Goal: Task Accomplishment & Management: Complete application form

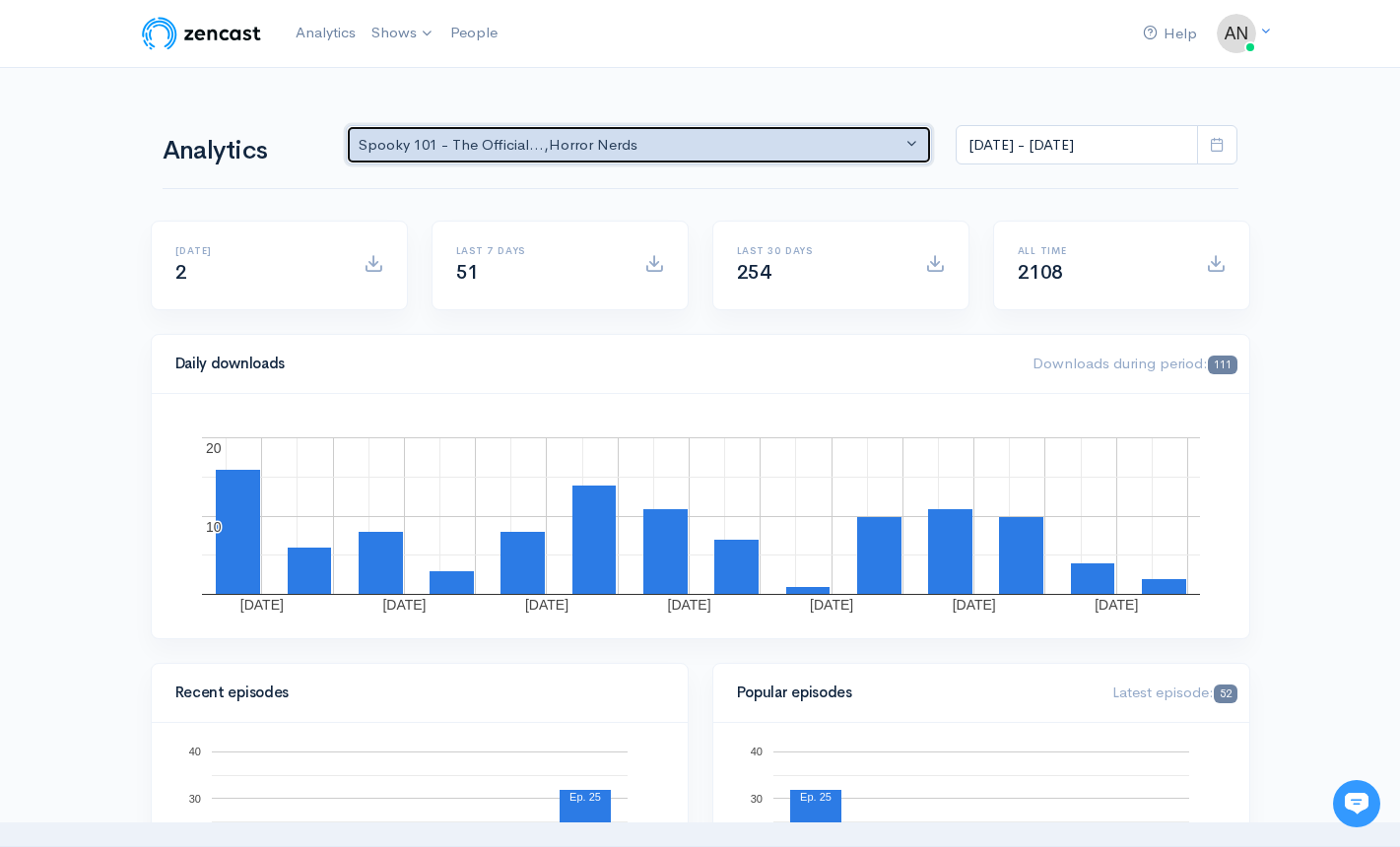
click at [629, 143] on div "Spooky 101 - The Official... , Horror Nerds" at bounding box center [630, 144] width 544 height 23
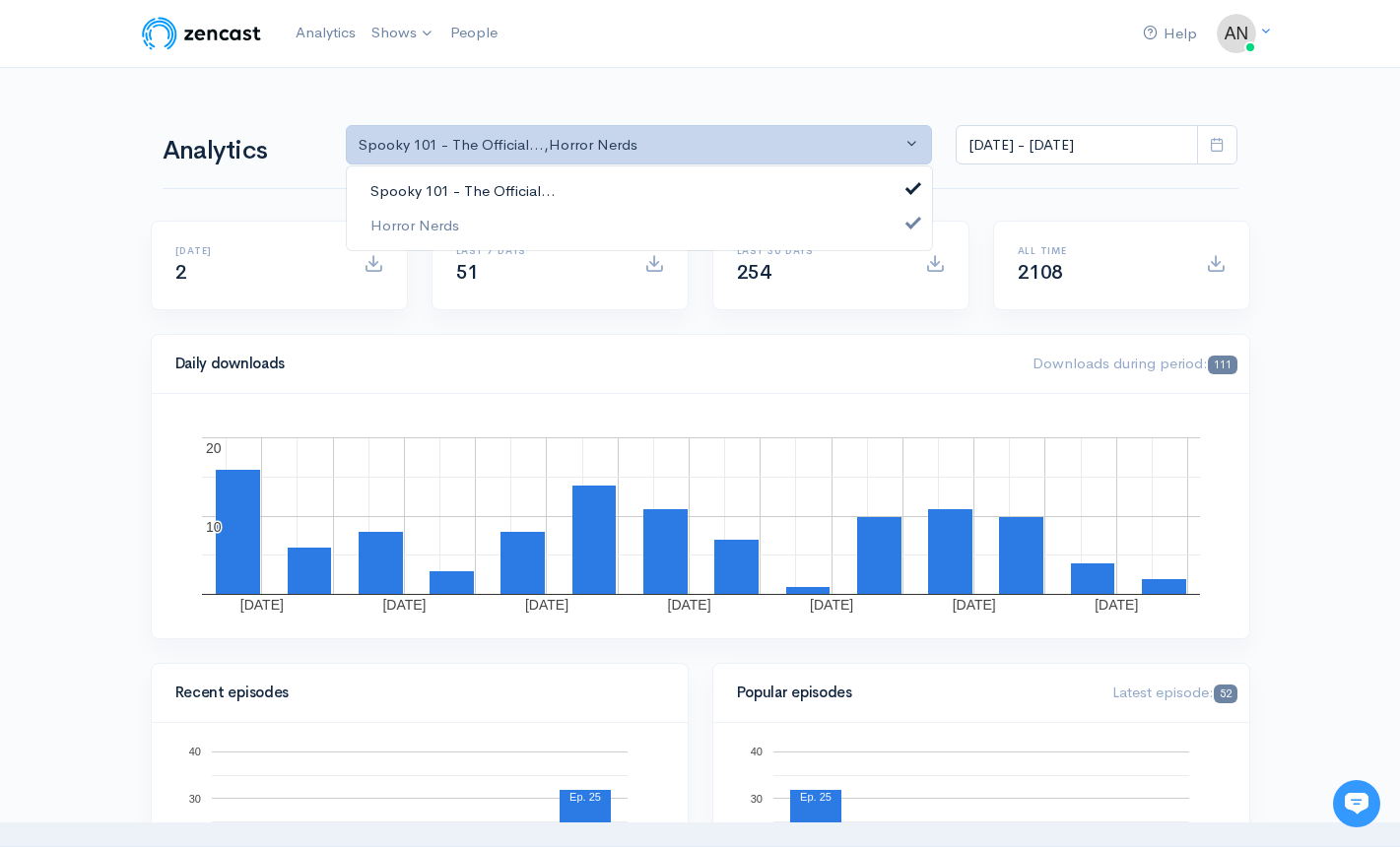
click at [583, 193] on link "Spooky 101 - The Official..." at bounding box center [638, 191] width 585 height 35
select select "14706"
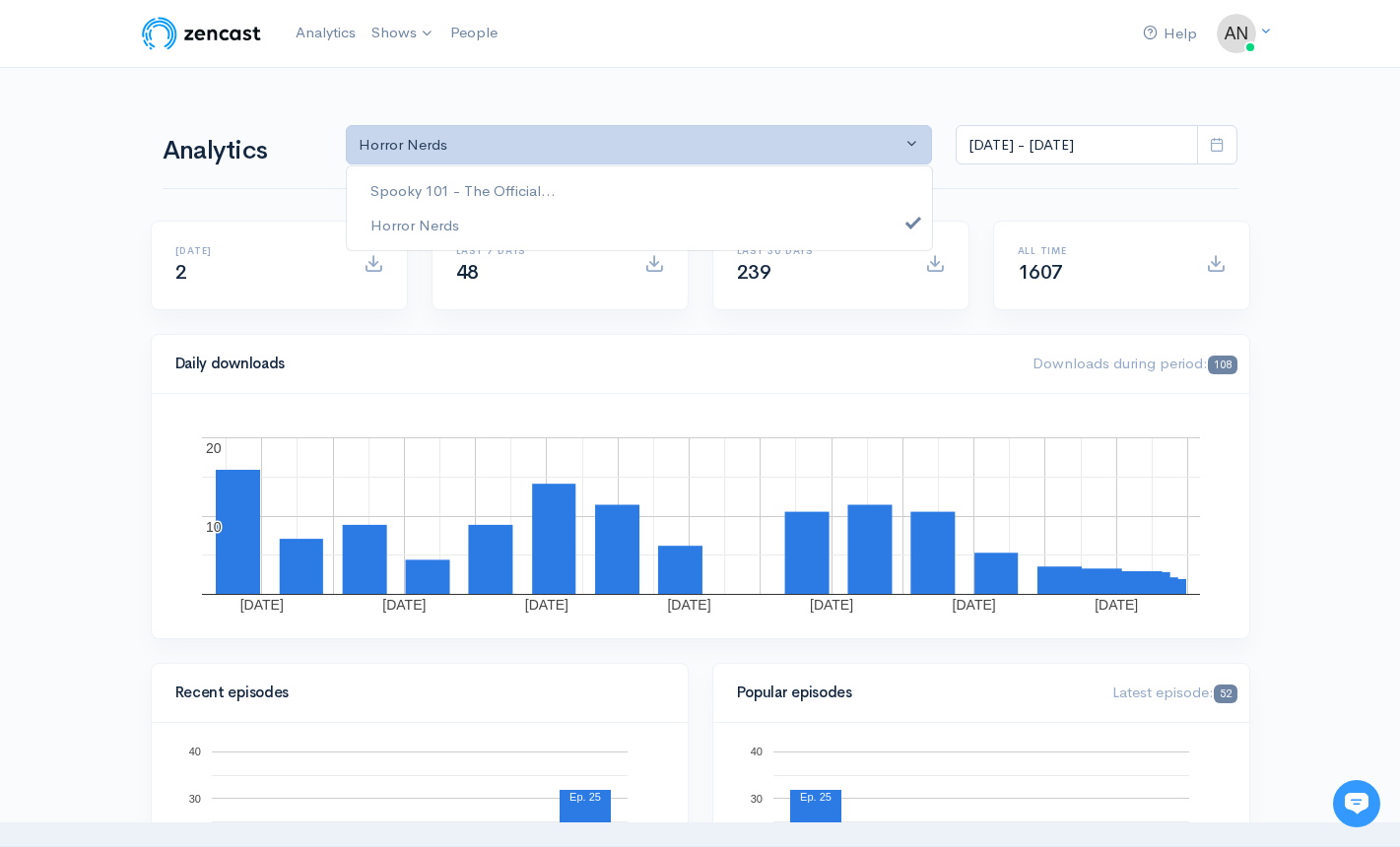
click at [616, 55] on nav "Help Notifications View all Your profile Team settings Default team Current Log…" at bounding box center [700, 34] width 1400 height 68
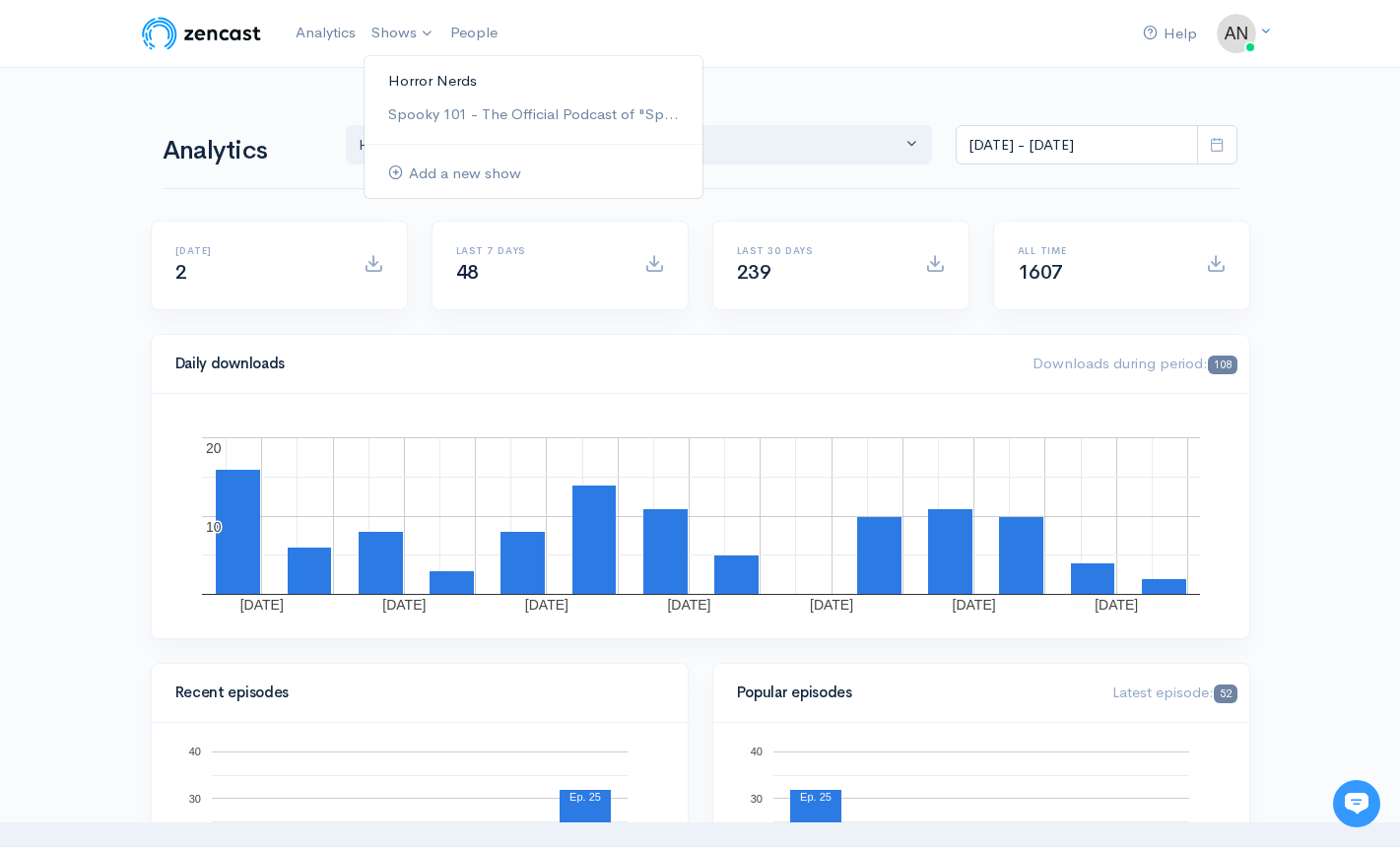
click at [417, 65] on link "Horror Nerds" at bounding box center [532, 81] width 337 height 35
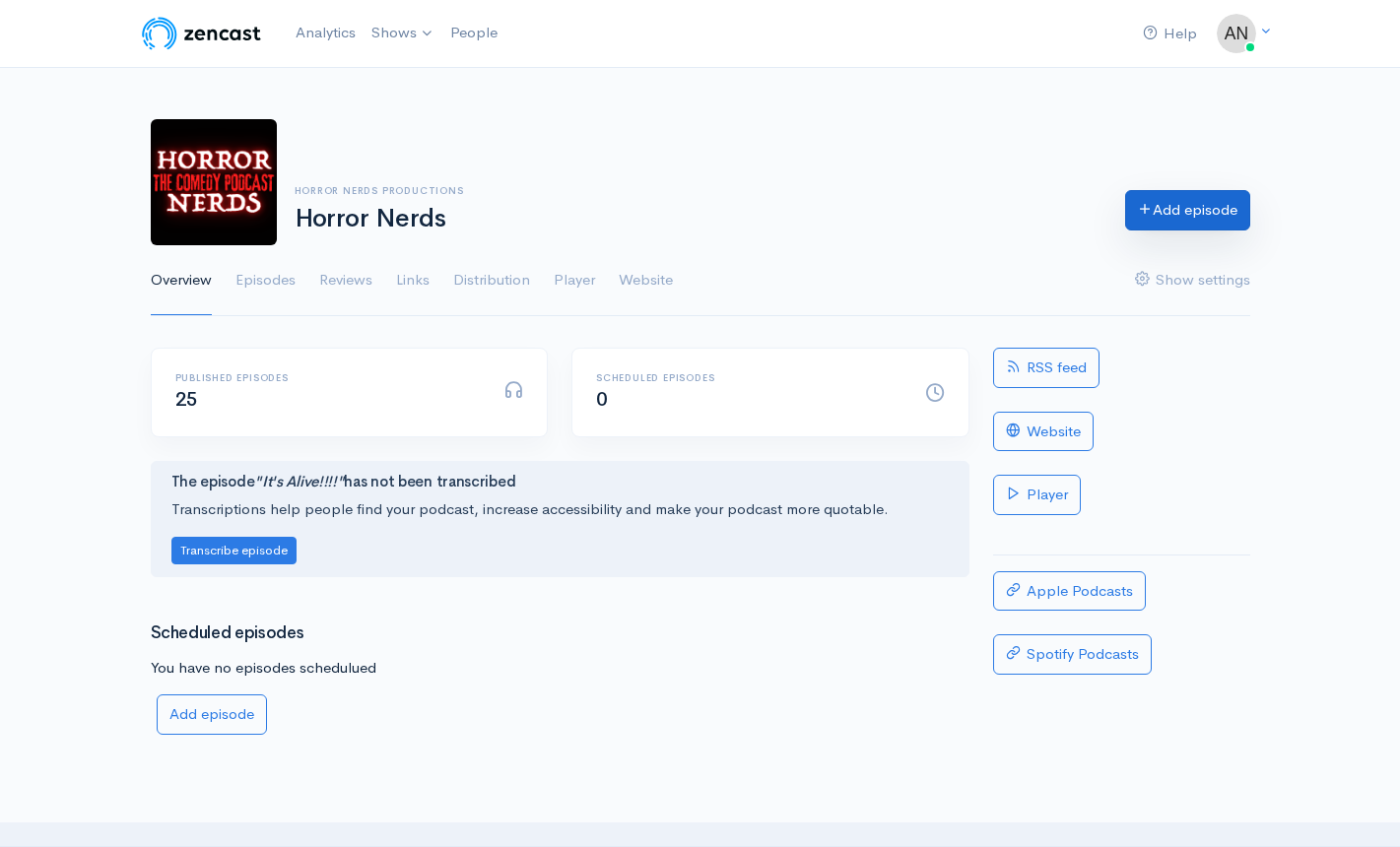
click at [1138, 211] on icon at bounding box center [1145, 208] width 15 height 15
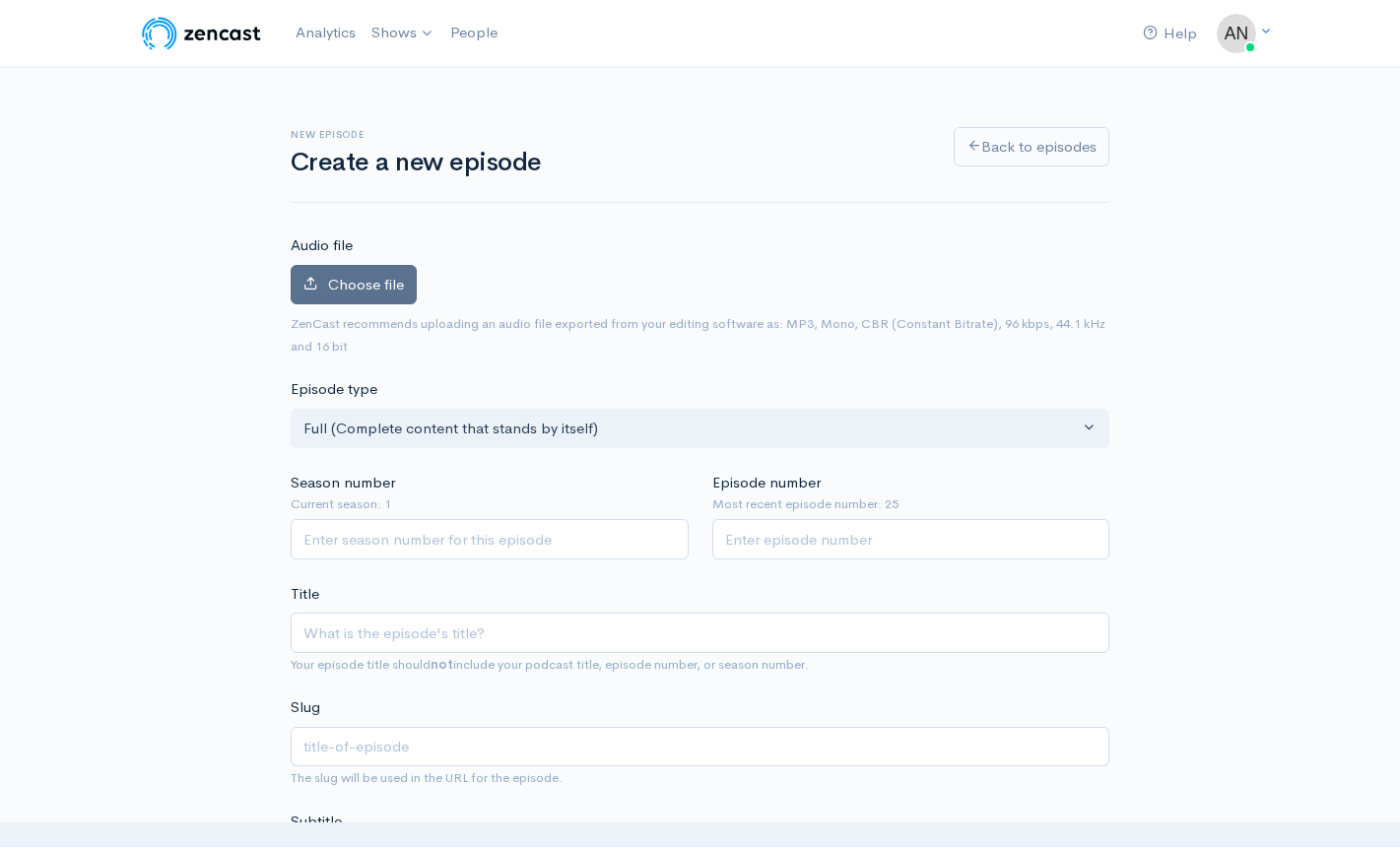
click at [374, 287] on span "Choose file" at bounding box center [366, 284] width 76 height 19
click at [0, 0] on input "Choose file" at bounding box center [0, 0] width 0 height 0
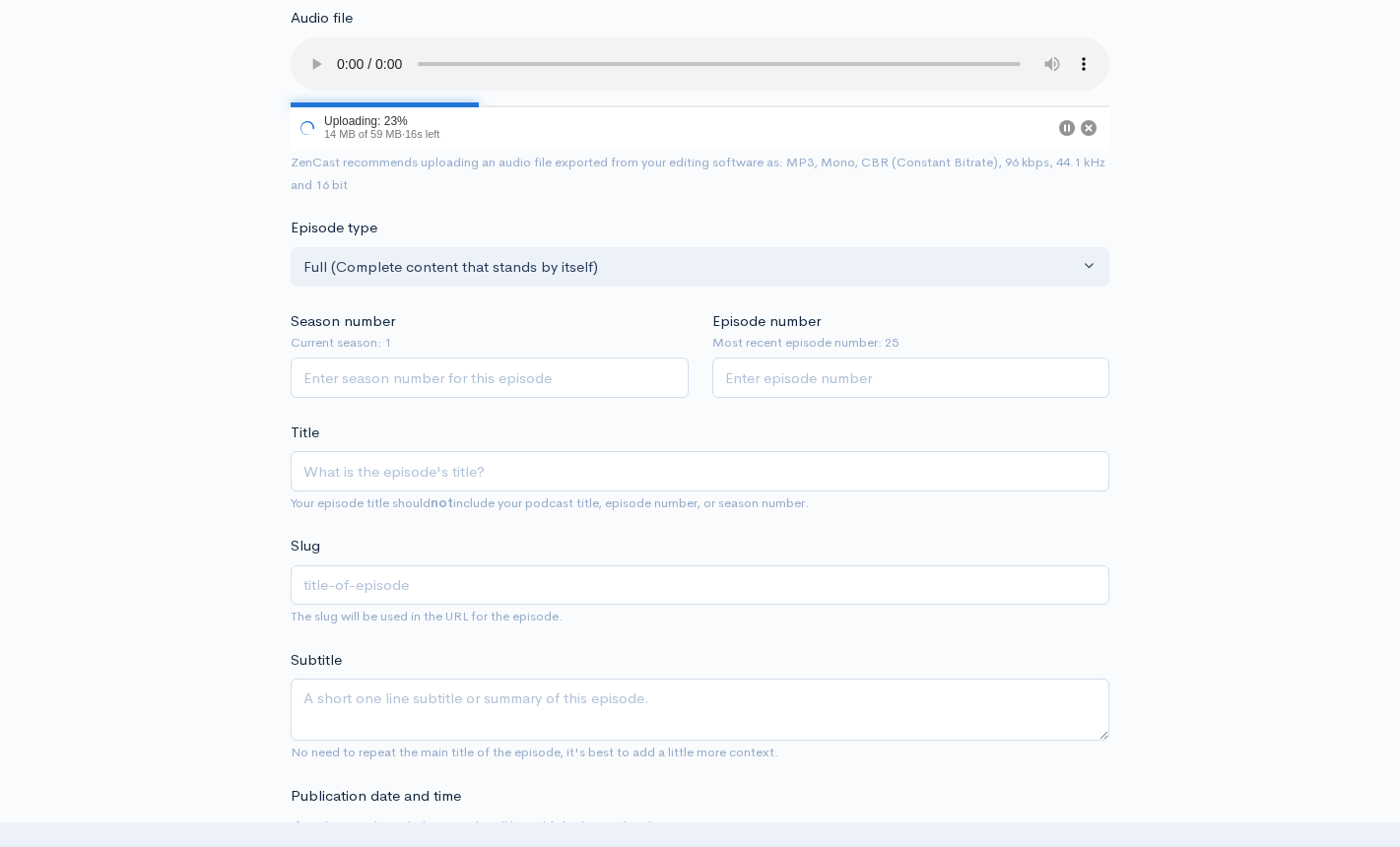
scroll to position [296, 0]
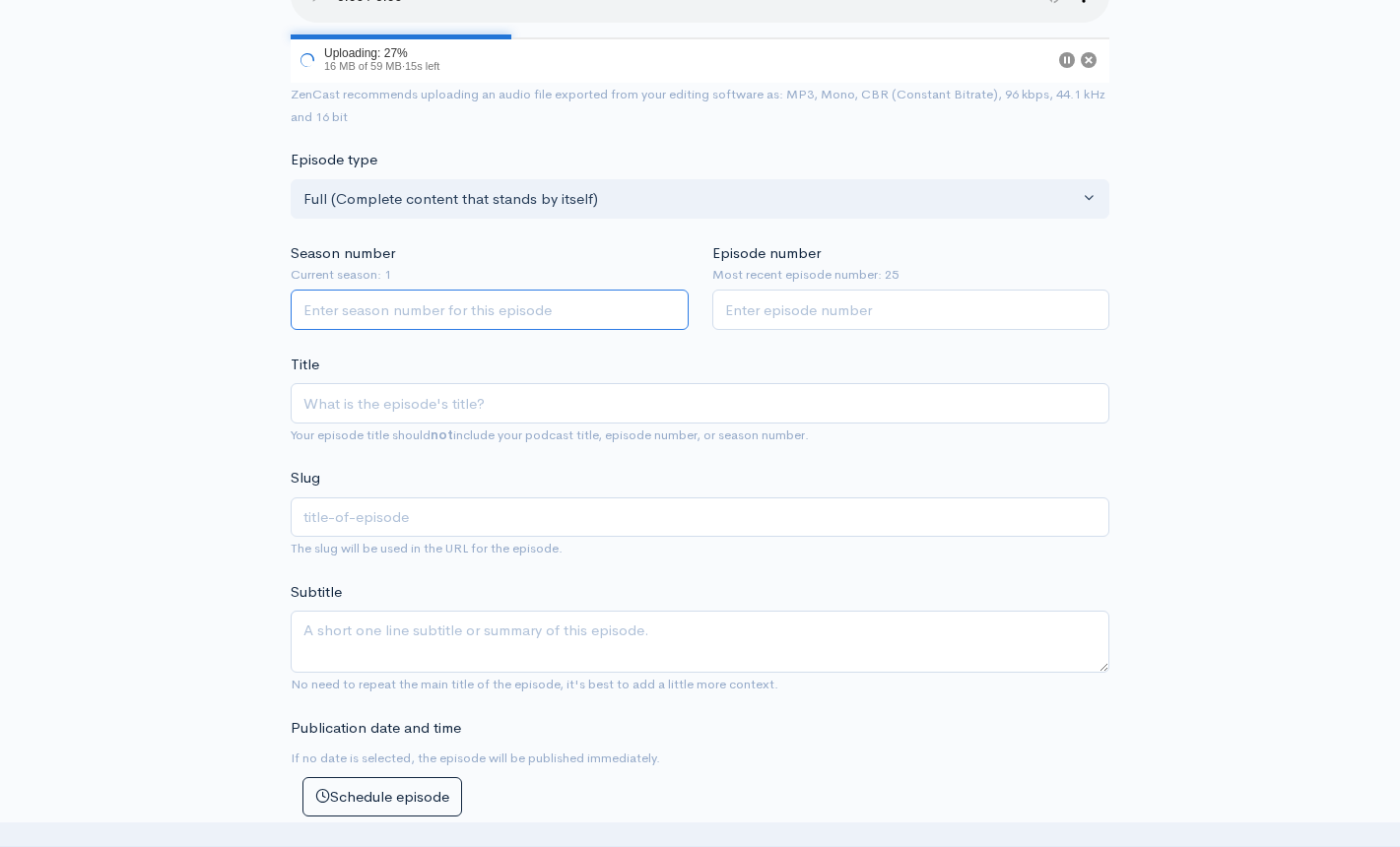
click at [544, 320] on input "Season number" at bounding box center [490, 310] width 398 height 41
type input "2"
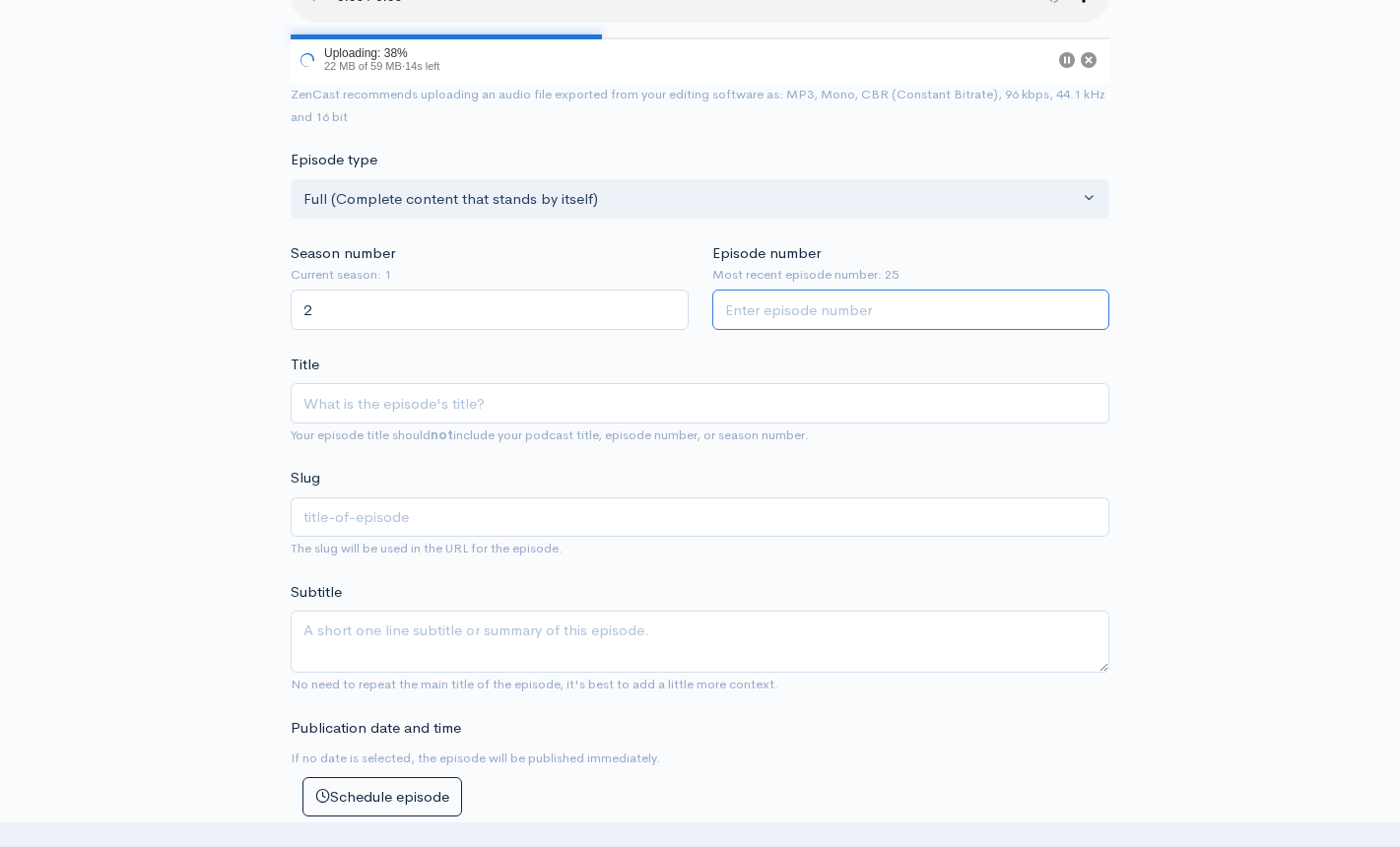
click at [852, 322] on input "Episode number" at bounding box center [911, 310] width 398 height 41
type input "26"
click at [1169, 386] on div "New episode Create a new episode Back to episodes Audio file 53 Uploading: 53% …" at bounding box center [700, 833] width 1123 height 2122
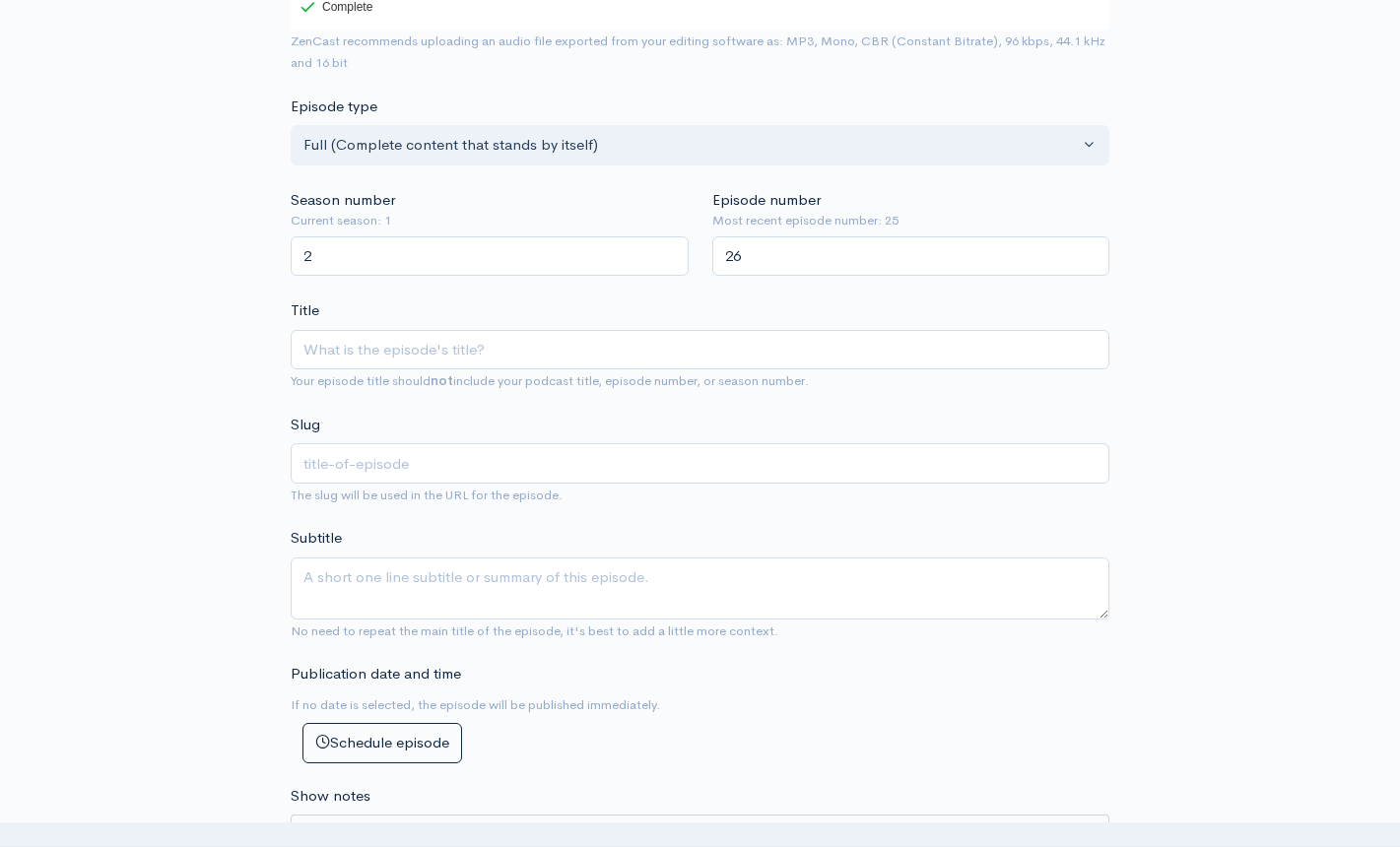
scroll to position [439, 0]
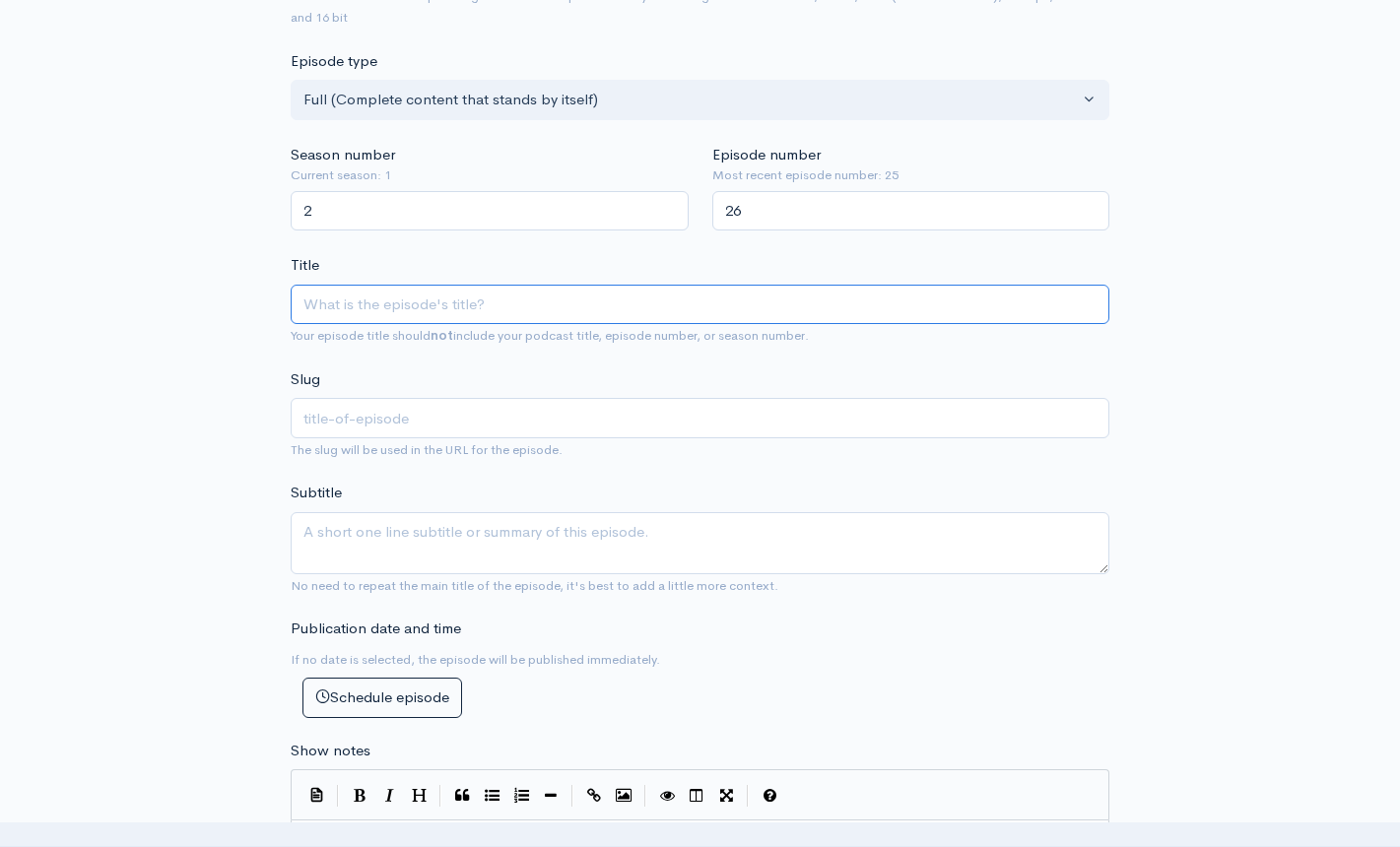
click at [538, 305] on input "Title" at bounding box center [700, 305] width 818 height 41
paste input "Horror Nerds Comedy Podcast – Season 2 Premiere"
type input "Horror Nerds Comedy Podcast – Season 2 Premiere"
type input "horror-nerds-comedy-podcast-season-2-premiere"
drag, startPoint x: 525, startPoint y: 306, endPoint x: 218, endPoint y: 295, distance: 307.2
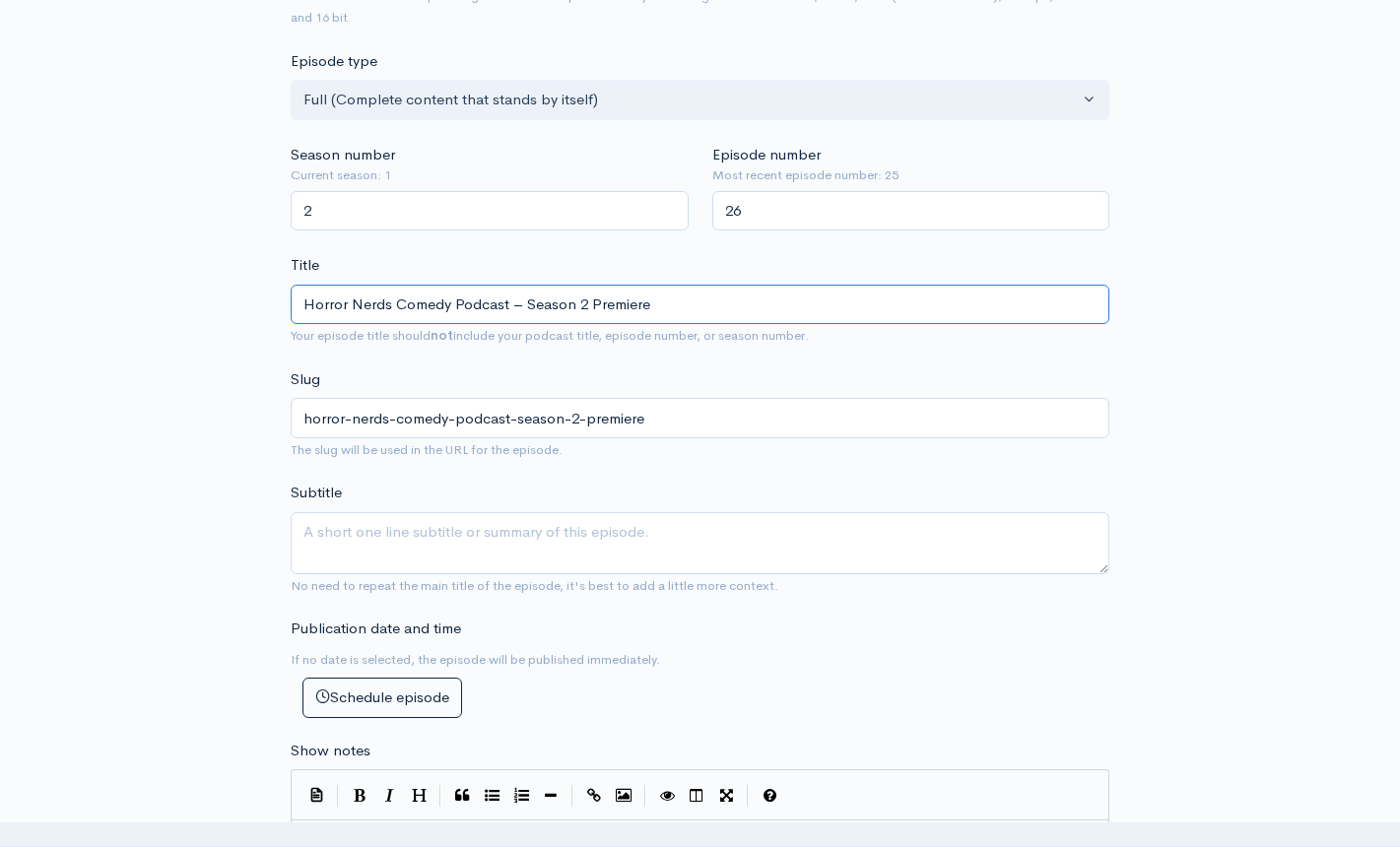
click at [218, 295] on div "New episode Create a new episode Back to episodes Audio file Choose file HNP - …" at bounding box center [700, 712] width 1123 height 2168
type input "Season 2 Premiere"
type input "season-2-premiere"
click at [558, 307] on input "Season 2 Premiere" at bounding box center [700, 305] width 818 height 41
type input "Season 2 Premiere w"
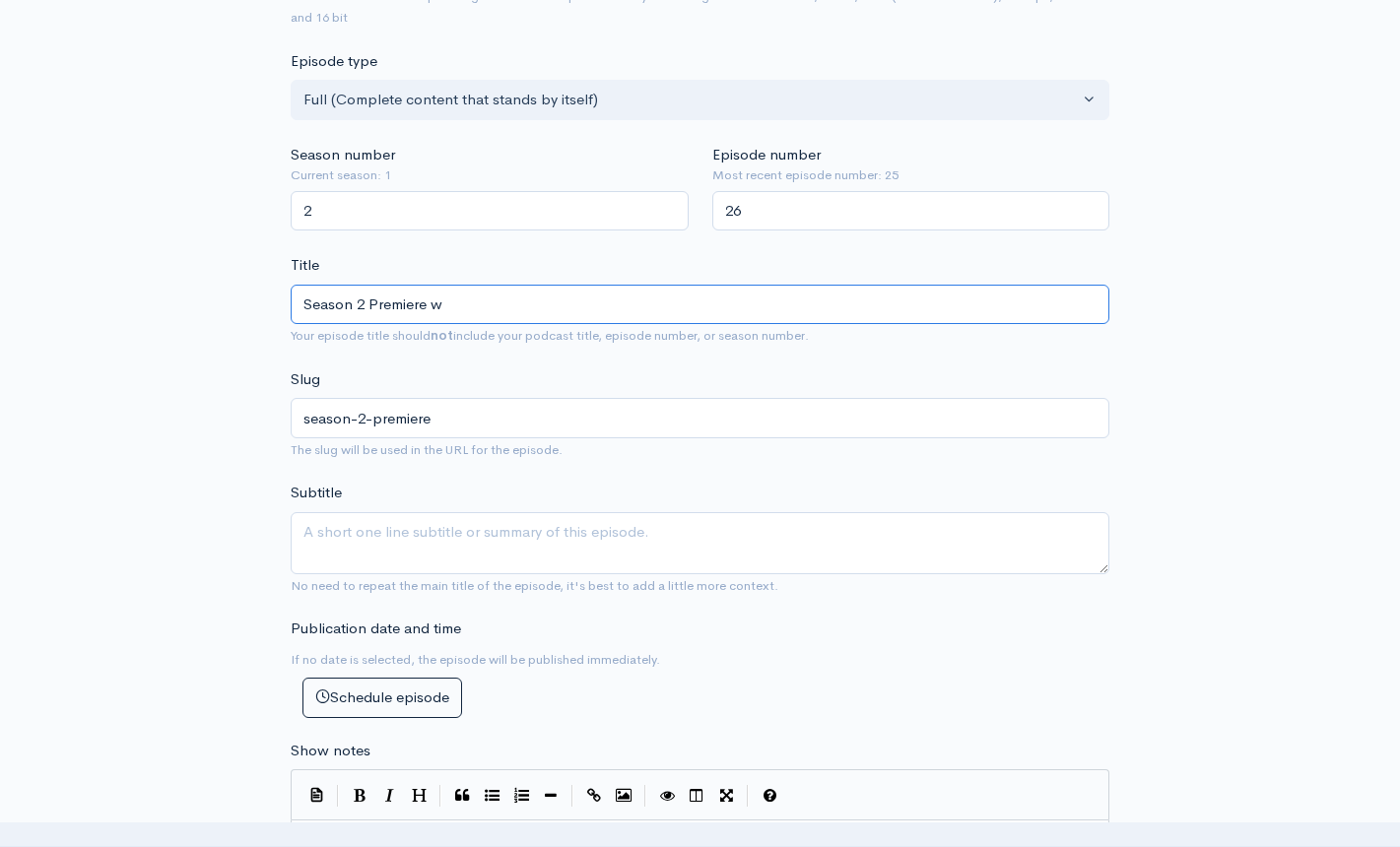
type input "season-2-premiere-w"
type input "Season 2 Premiere wit"
type input "season-2-premiere-wit"
type input "Season 2 Premiere with"
type input "season-2-premiere-with"
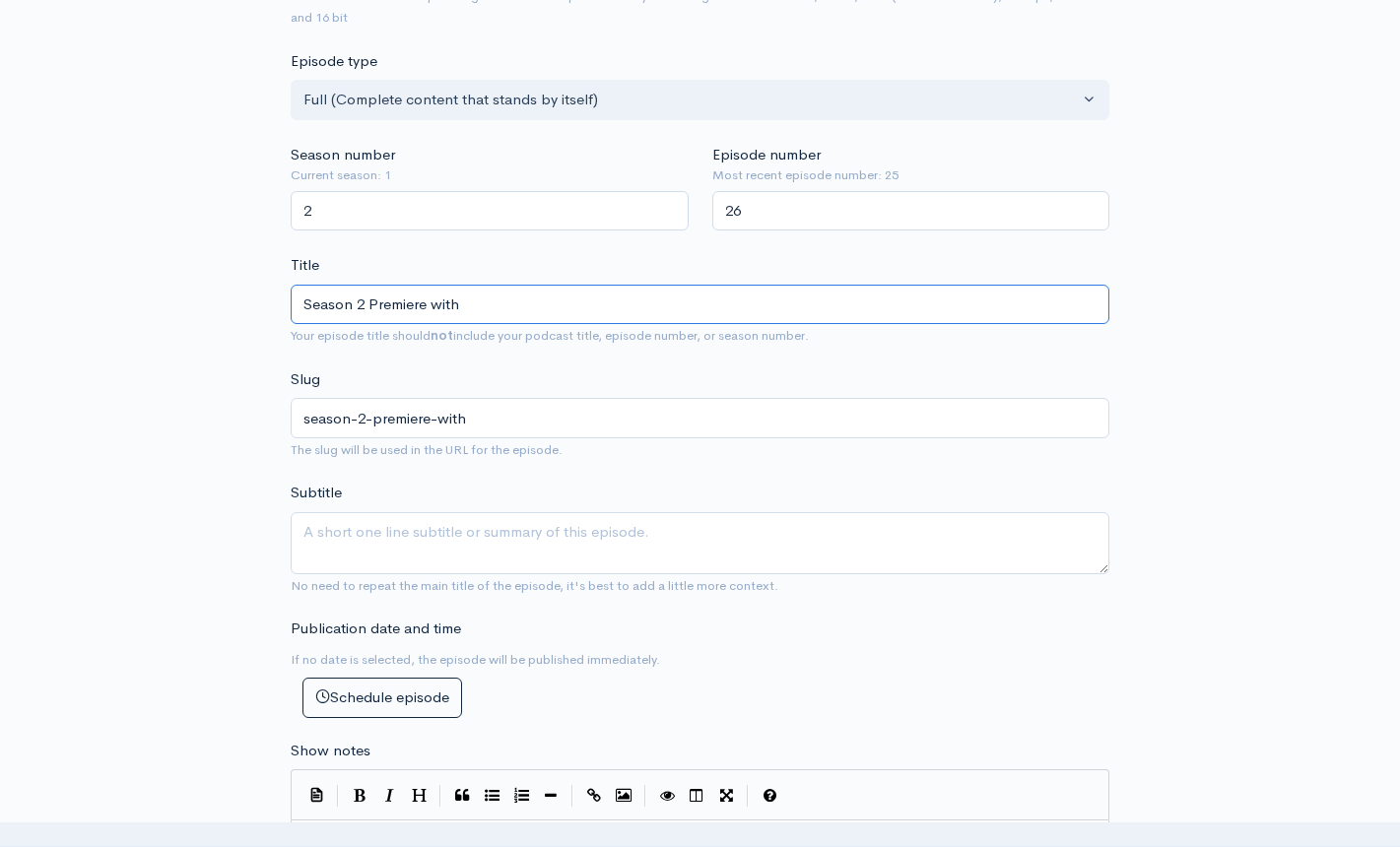
type input "Season 2 Premiere with S"
type input "season-2-premiere-with-s"
type input "Season 2 Premiere with Sp"
type input "season-2-premiere-with-sp"
type input "Season 2 Premiere with Spec"
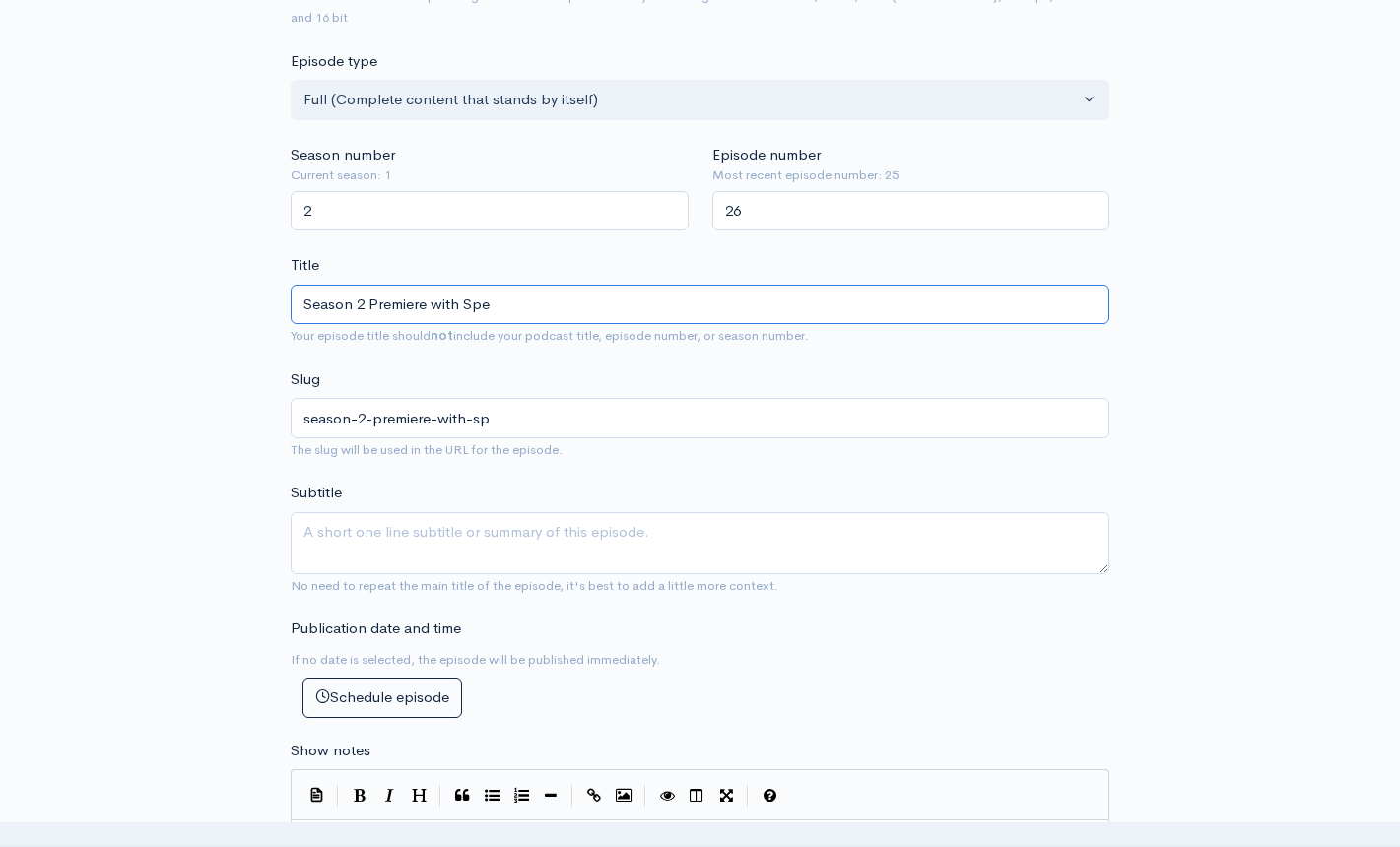
type input "season-2-premiere-with-spe"
type input "Season 2 Premiere with Speci"
type input "season-2-premiere-with-speci"
type input "Season 2 Premiere with Special"
type input "season-2-premiere-with-special"
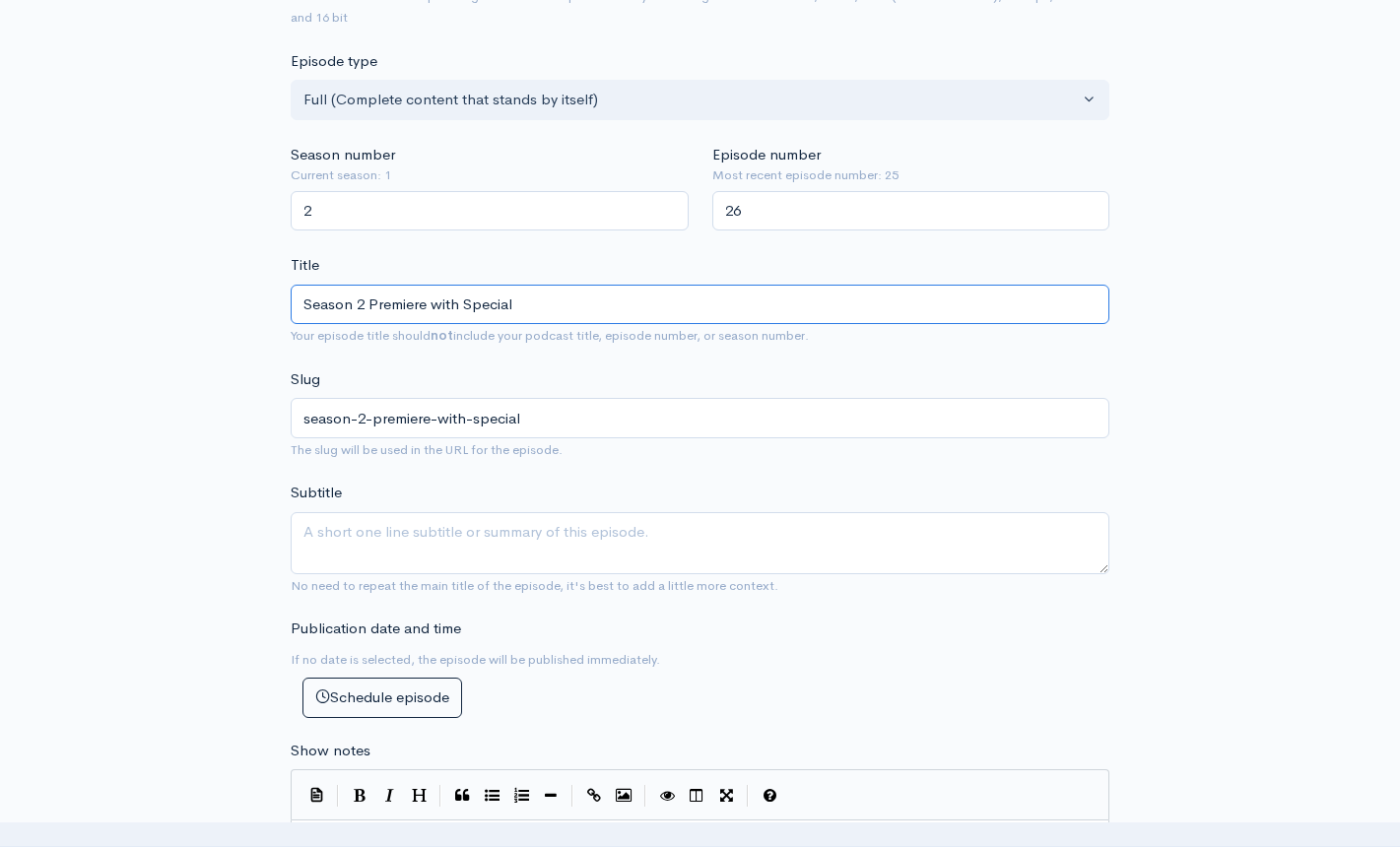
type input "Season 2 Premiere with Special G"
type input "season-2-premiere-with-special-g"
type input "Season 2 Premiere with Special Gue"
type input "season-2-premiere-with-special-gue"
type input "Season 2 Premiere with Special Gues"
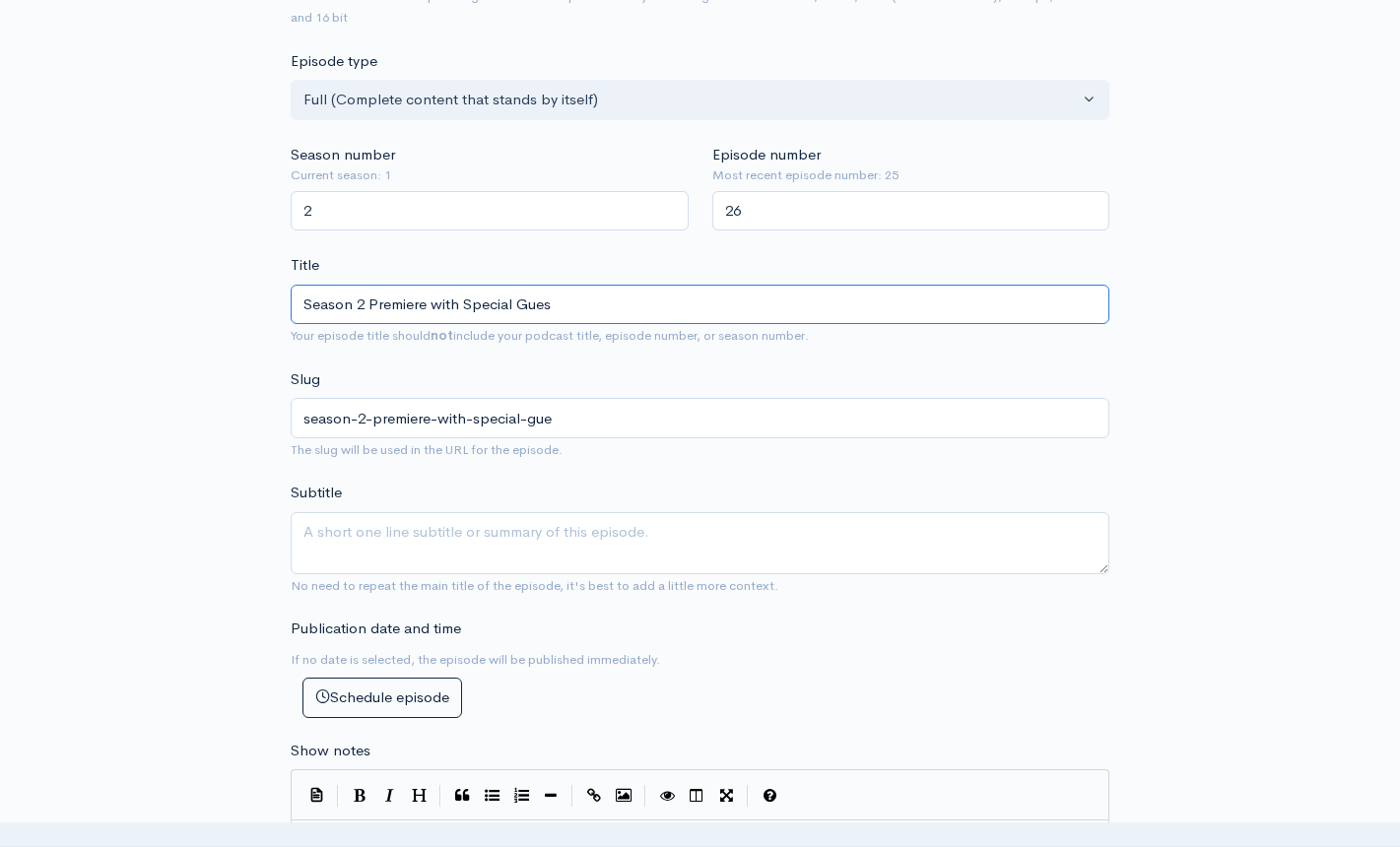
type input "season-2-premiere-with-special-gues"
type input "Season 2 Premiere with Special Guest"
type input "season-2-premiere-with-special-guest"
paste input "[PERSON_NAME]"
type input "Season 2 Premiere with Special Guest [PERSON_NAME]"
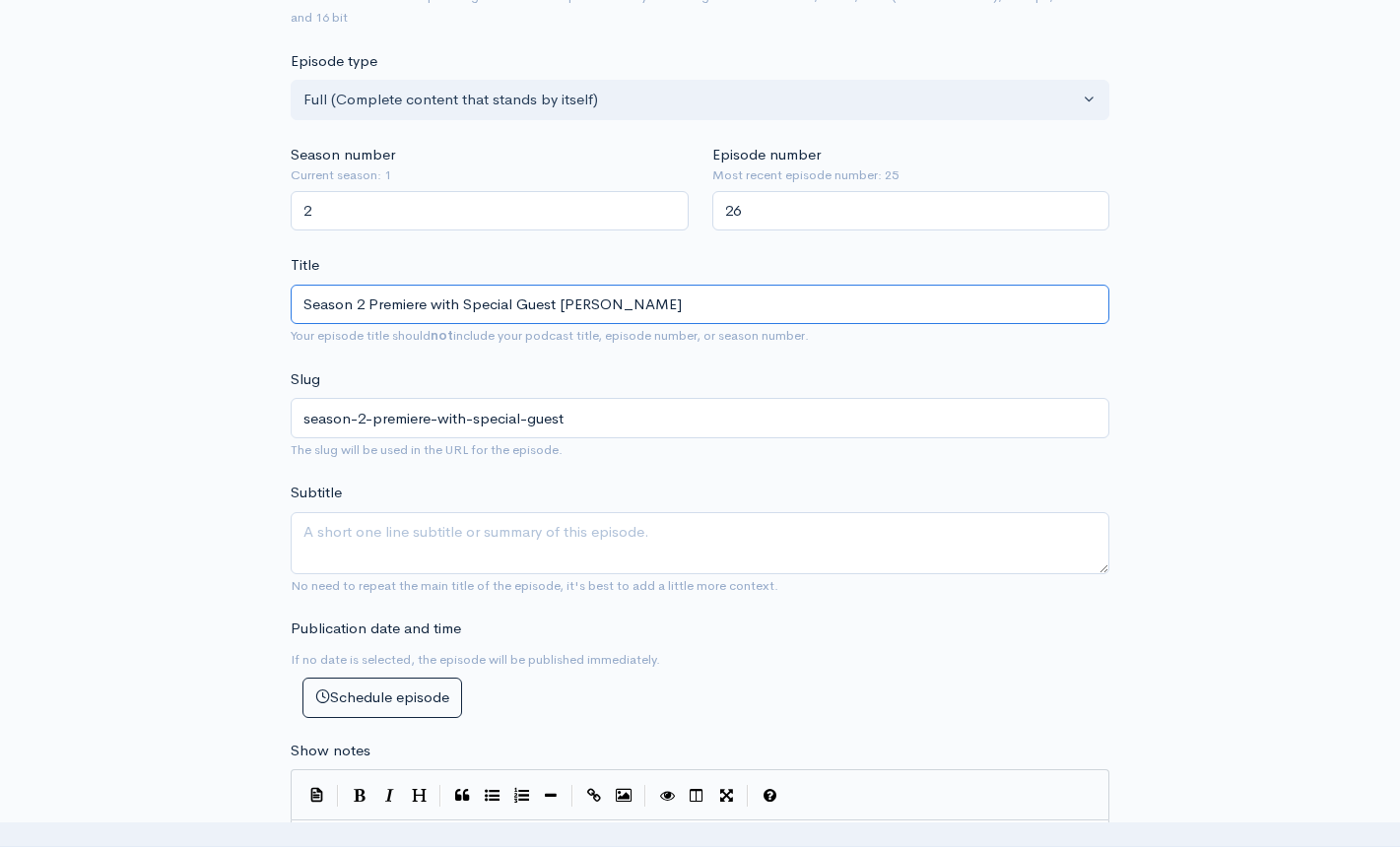
type input "season-2-premiere-with-special-guest-[PERSON_NAME]"
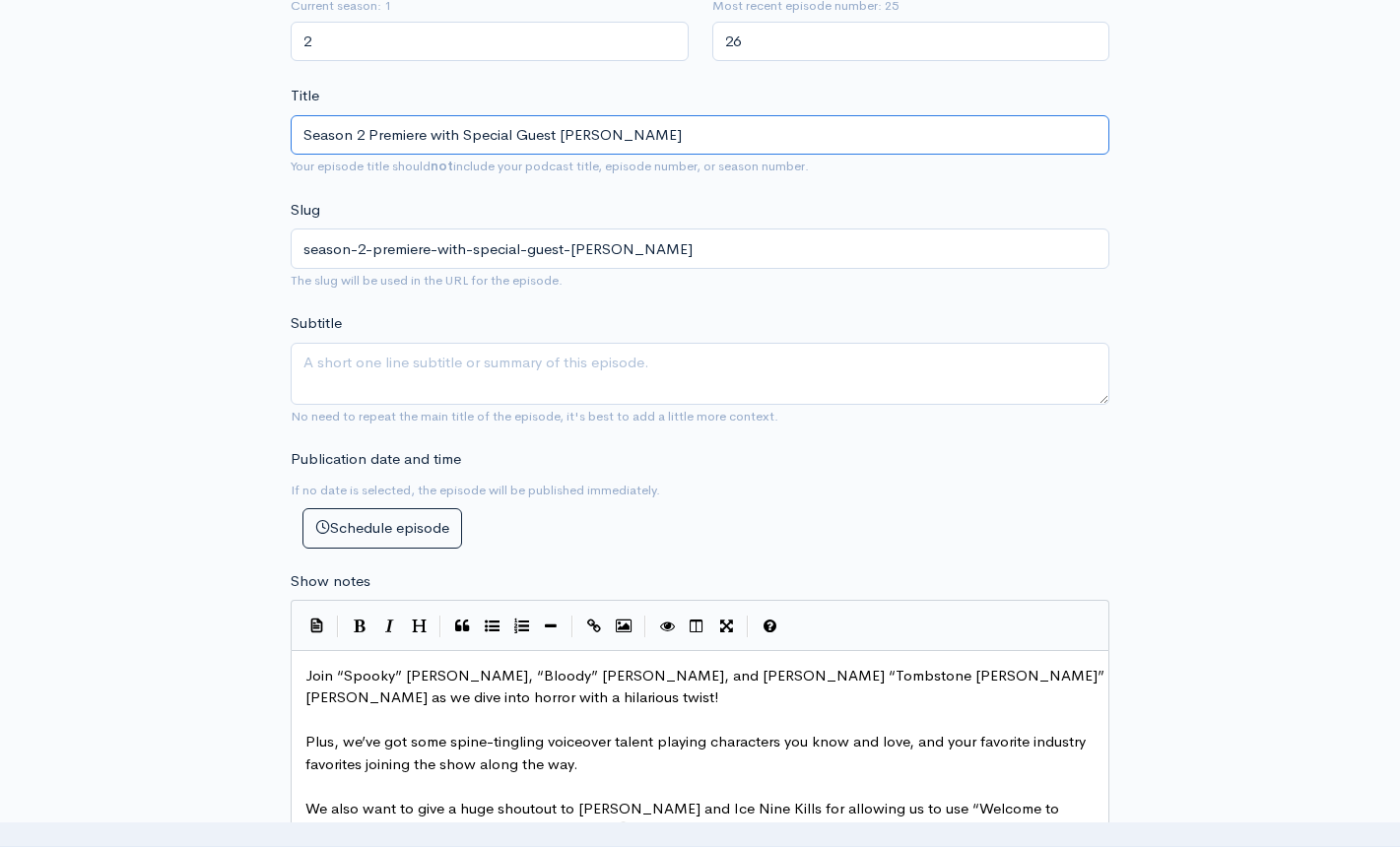
scroll to position [636, 0]
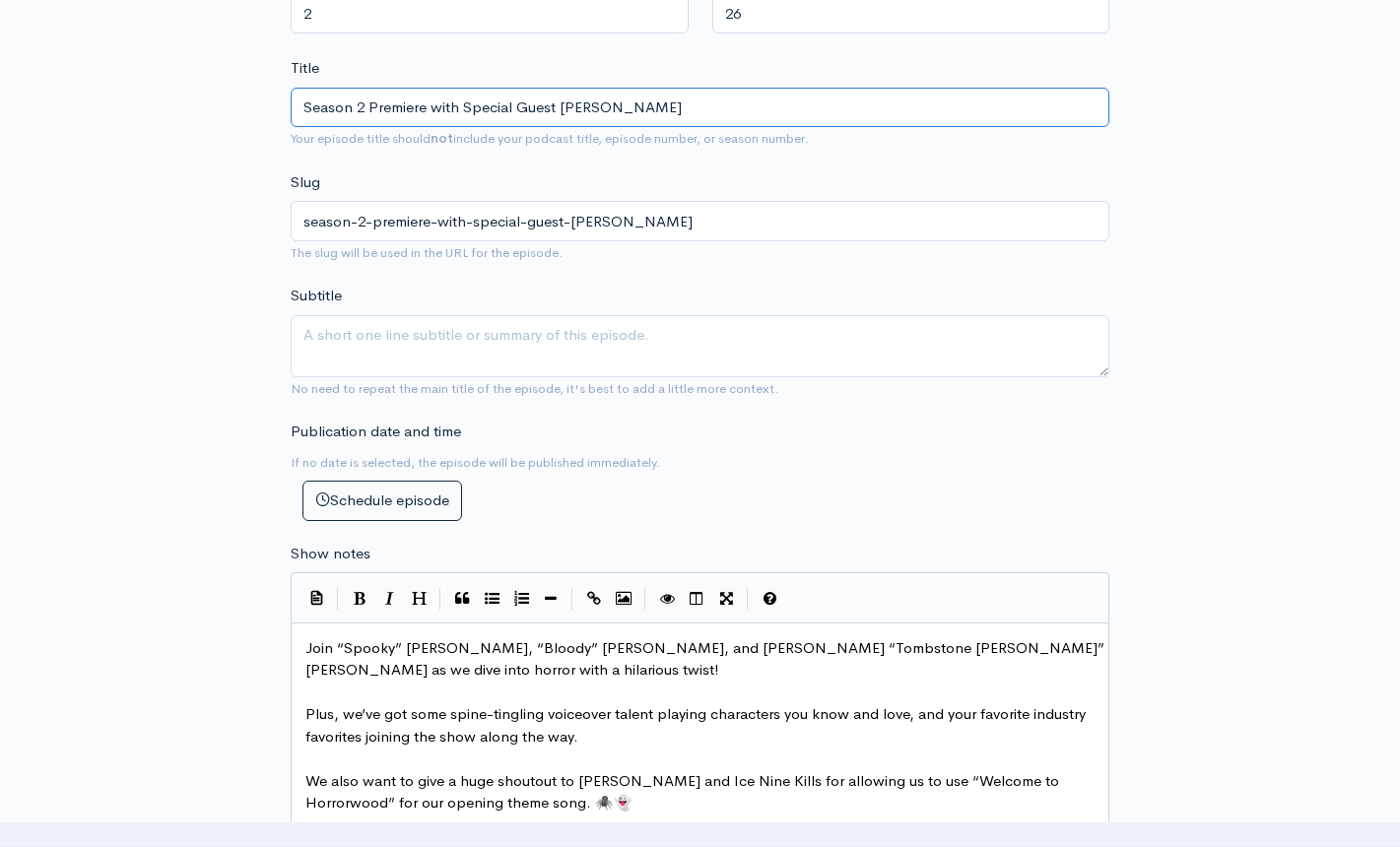
type input "Season 2 Premiere with Special Guest [PERSON_NAME]"
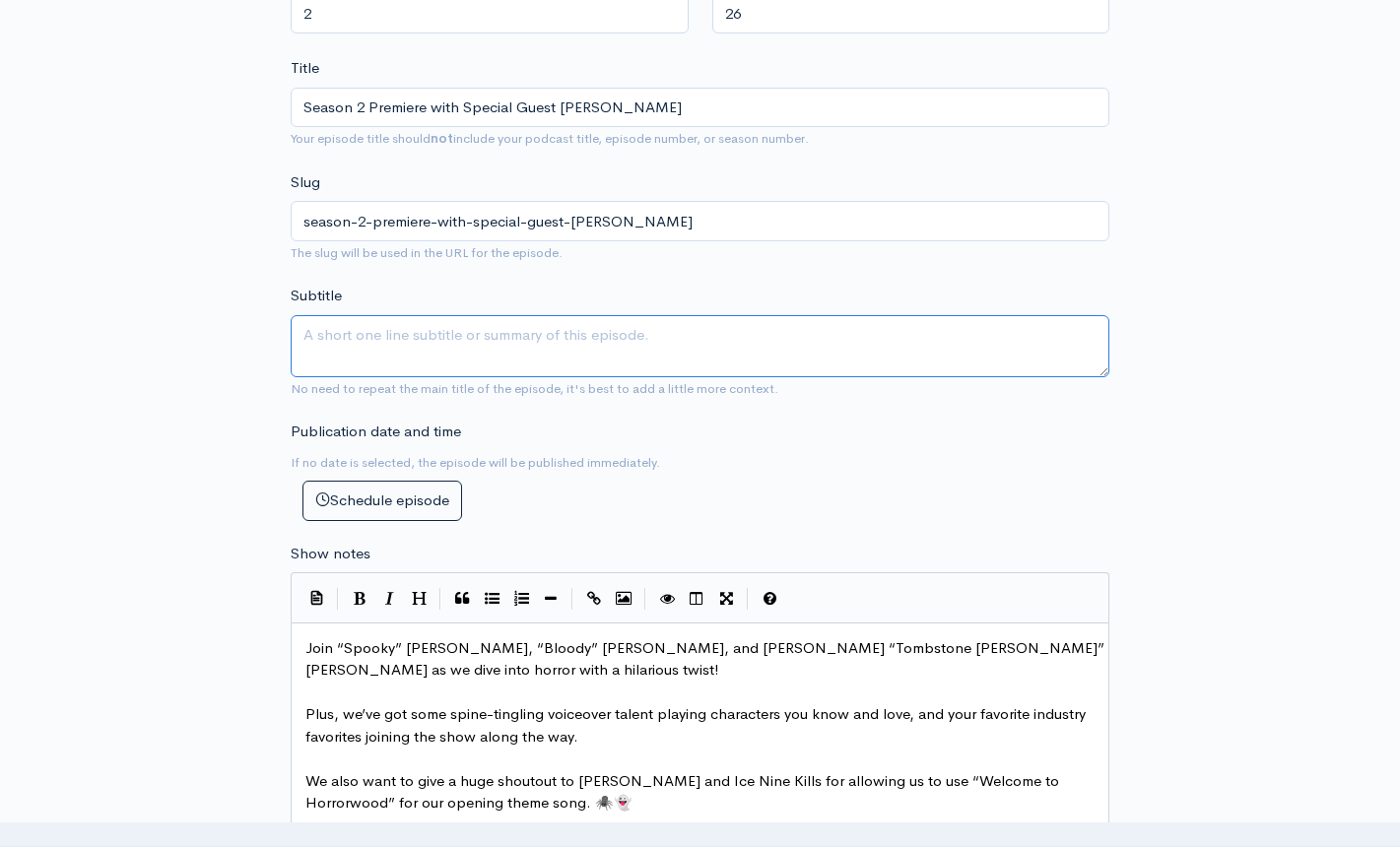
click at [600, 332] on textarea "Subtitle" at bounding box center [700, 346] width 818 height 62
paste textarea "[PERSON_NAME] and [PERSON_NAME] welcome filmmaker [PERSON_NAME] to talk about d…"
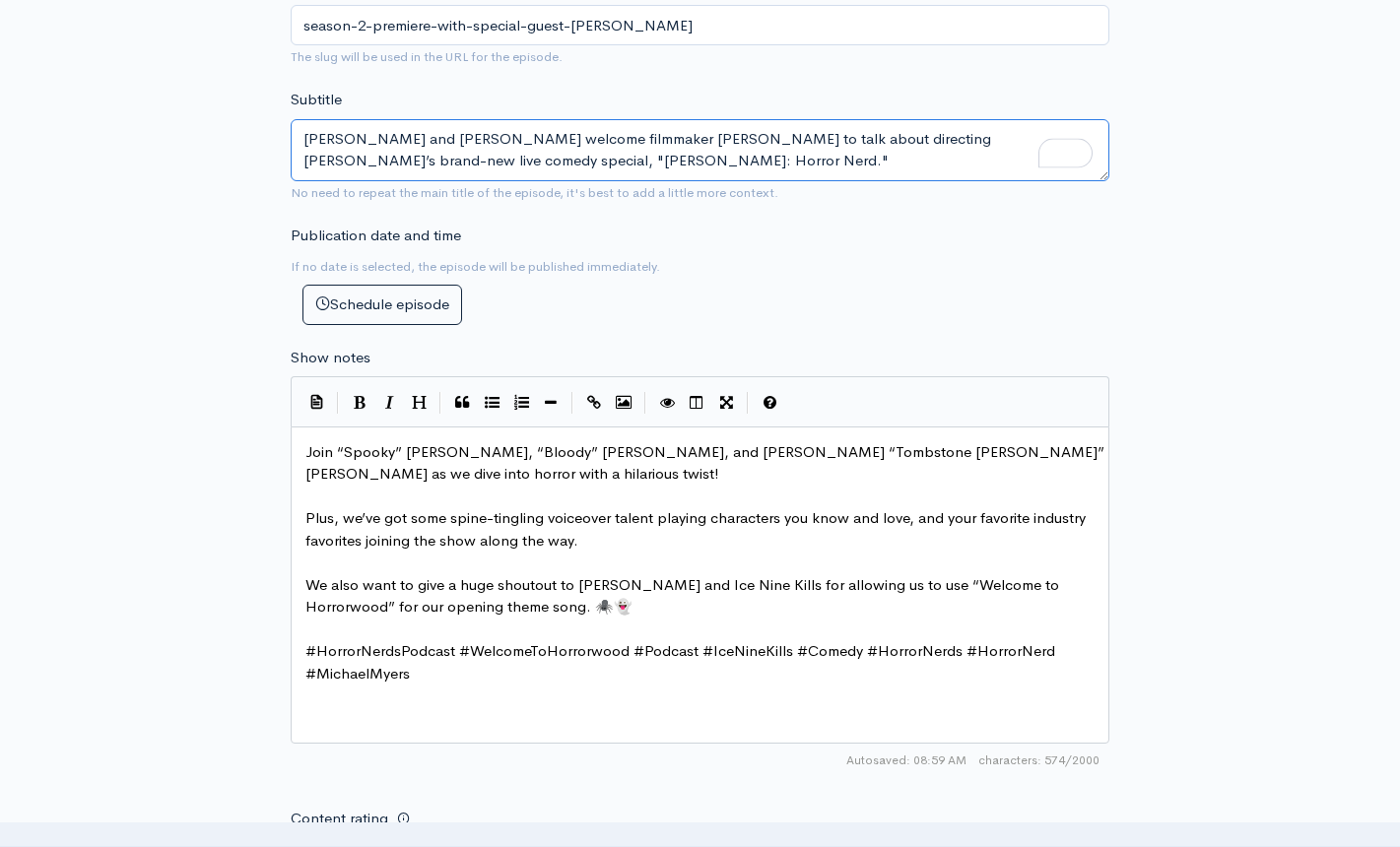
scroll to position [833, 0]
type textarea "[PERSON_NAME] and [PERSON_NAME] welcome filmmaker [PERSON_NAME] to talk about d…"
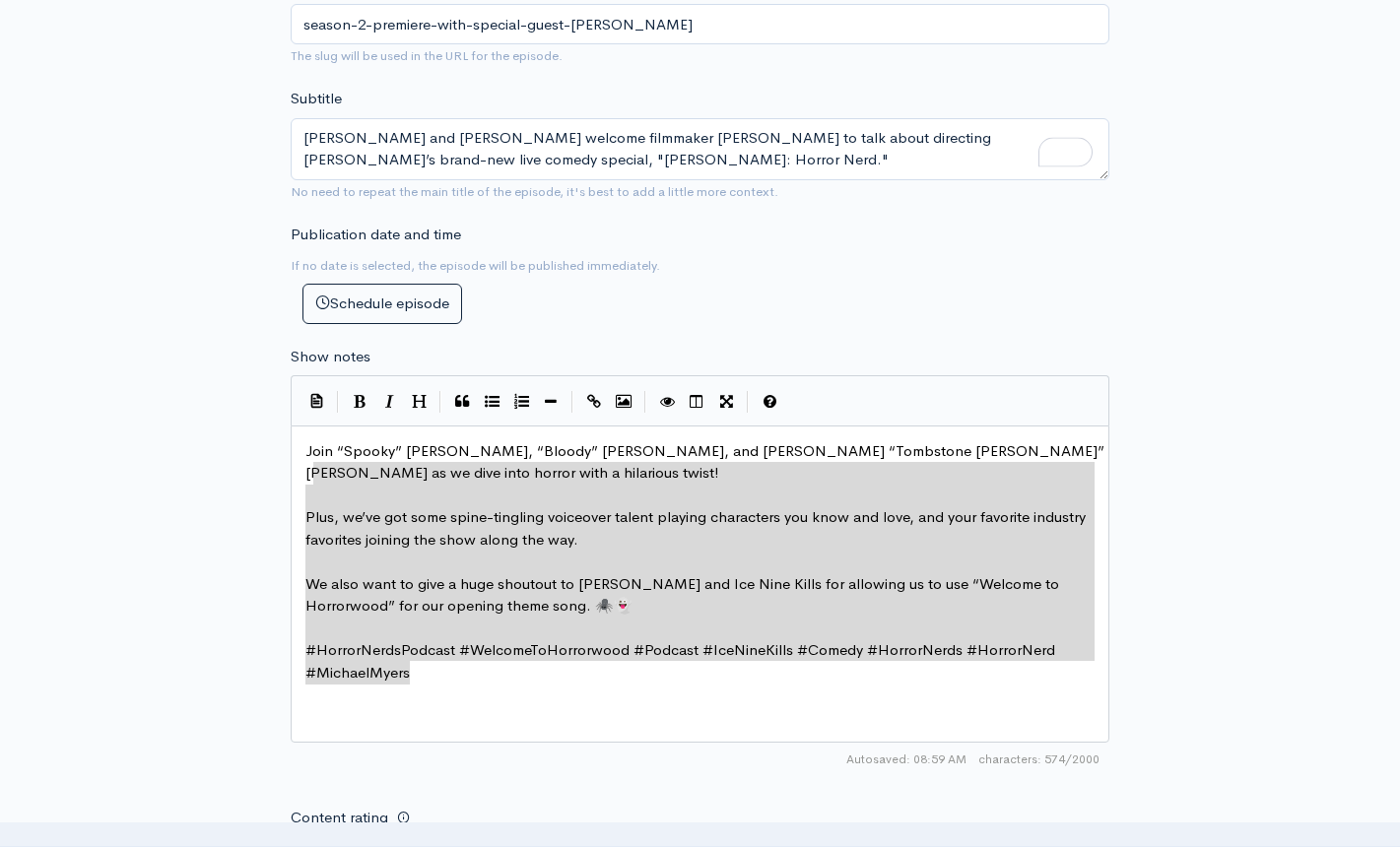
type textarea "Join “Spooky” [PERSON_NAME], “Bloody” [PERSON_NAME], and [PERSON_NAME] “Tombsto…"
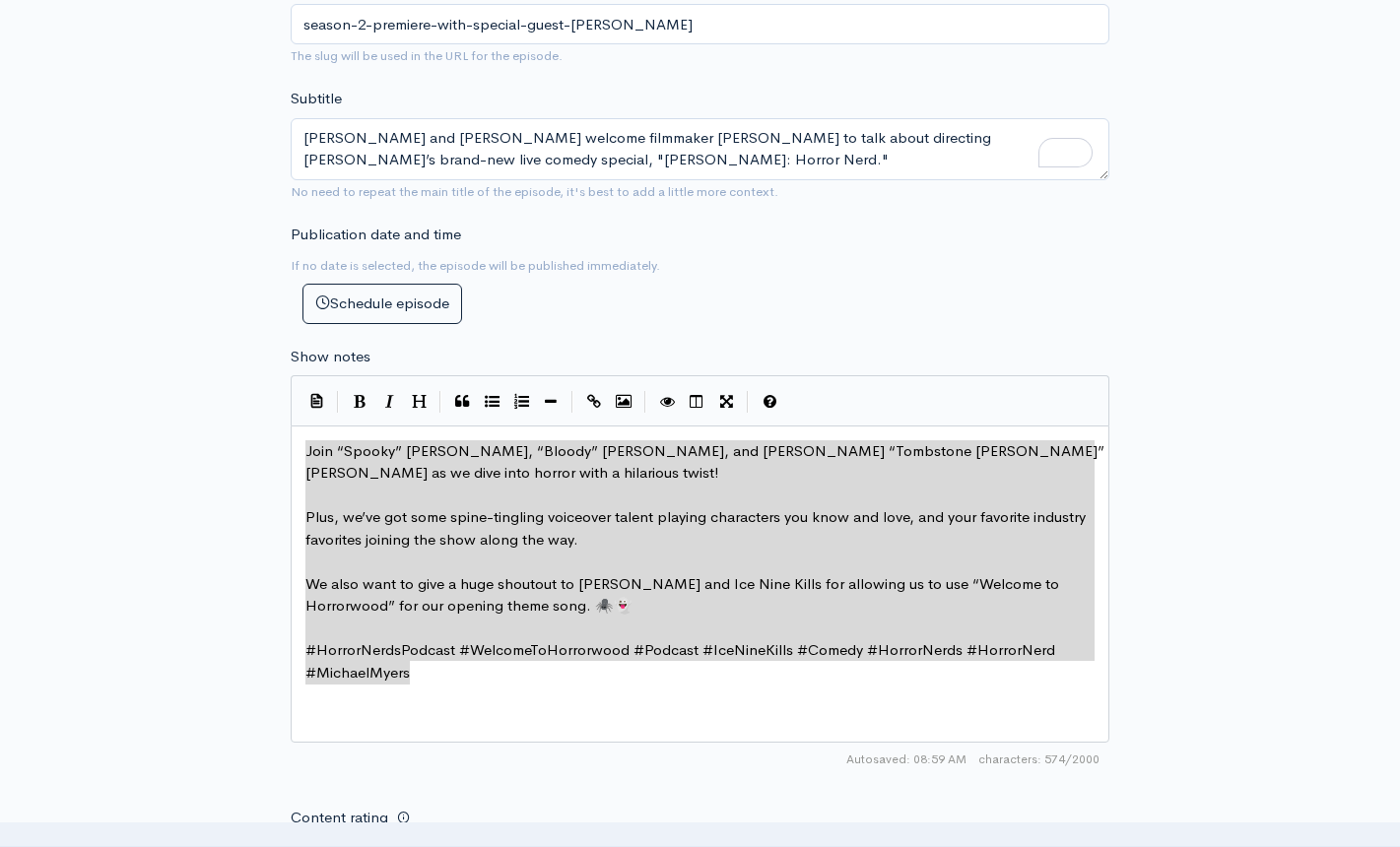
drag, startPoint x: 433, startPoint y: 678, endPoint x: 300, endPoint y: 440, distance: 272.6
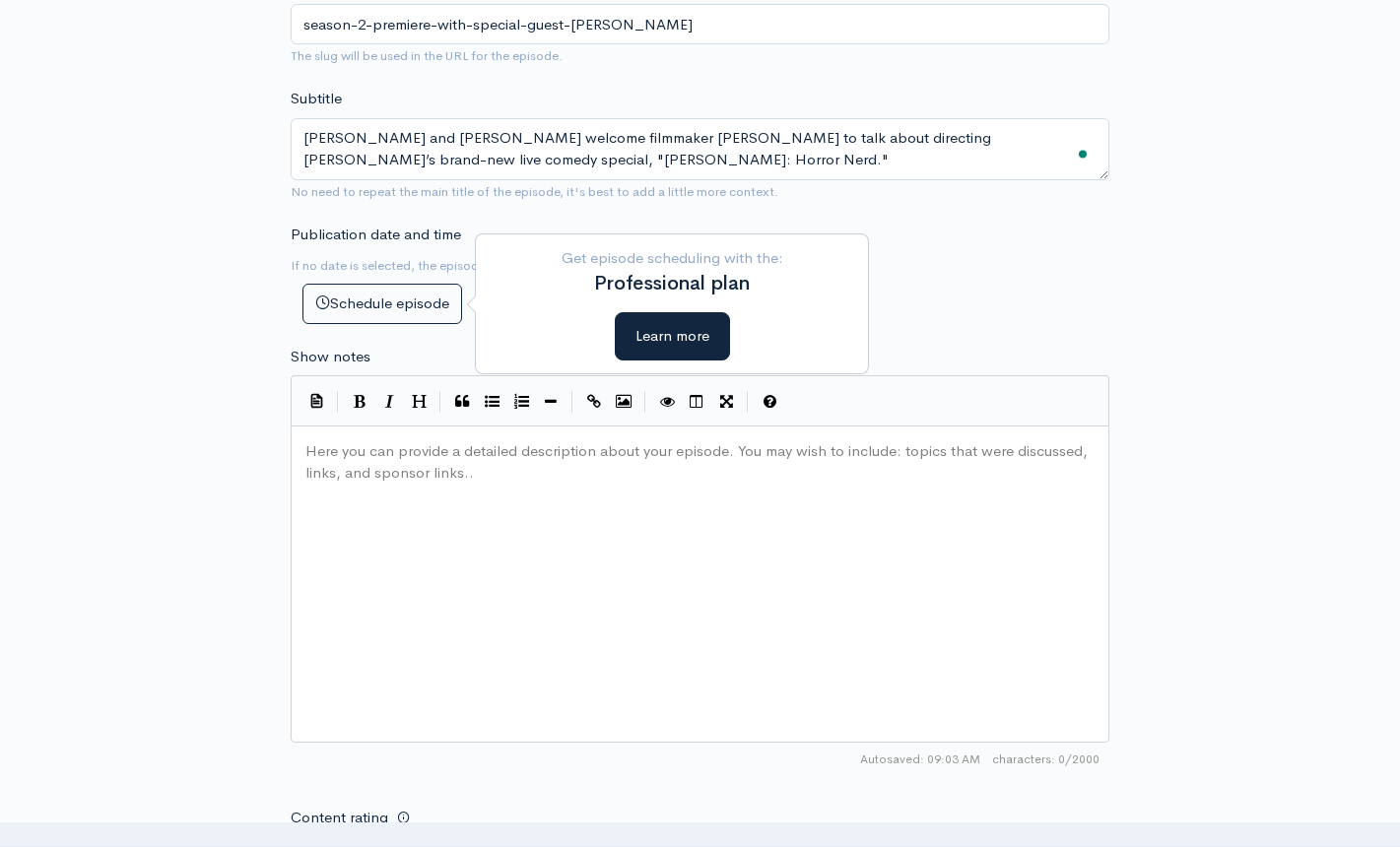
click at [444, 440] on pre "Here you can provide a detailed description about your episode. You may wish to…" at bounding box center [707, 440] width 811 height 0
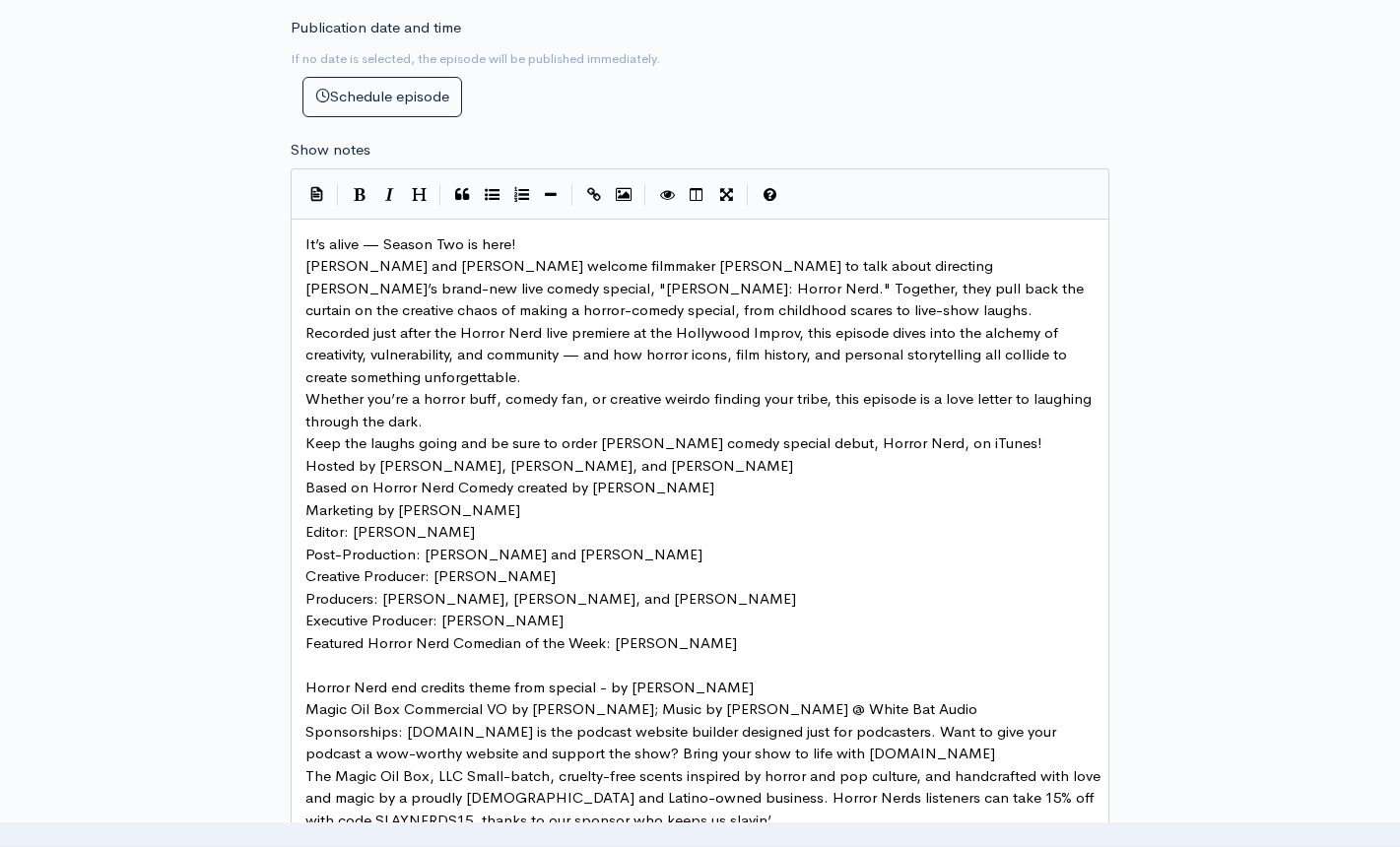
scroll to position [1006, 0]
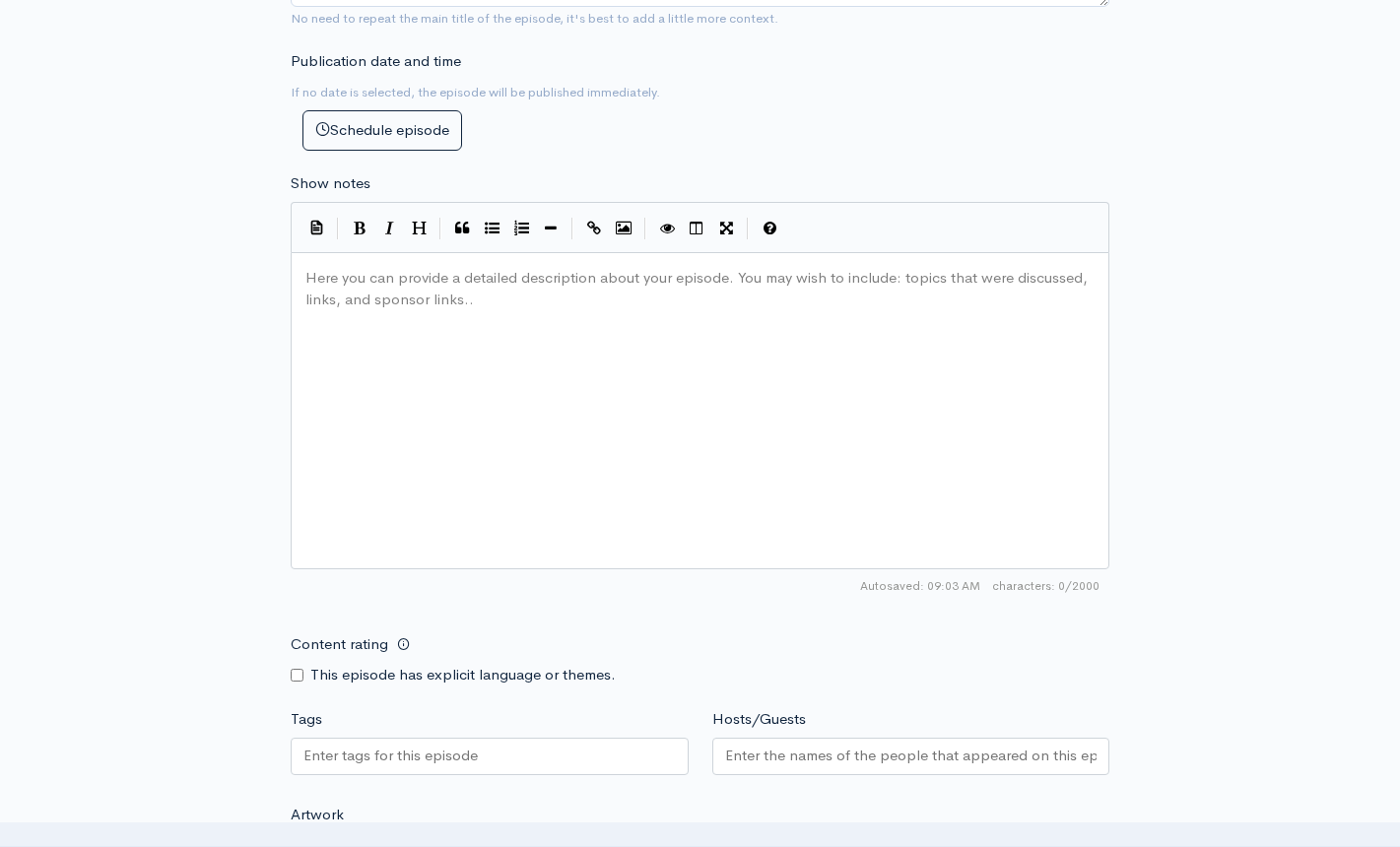
type textarea "​"
paste textarea
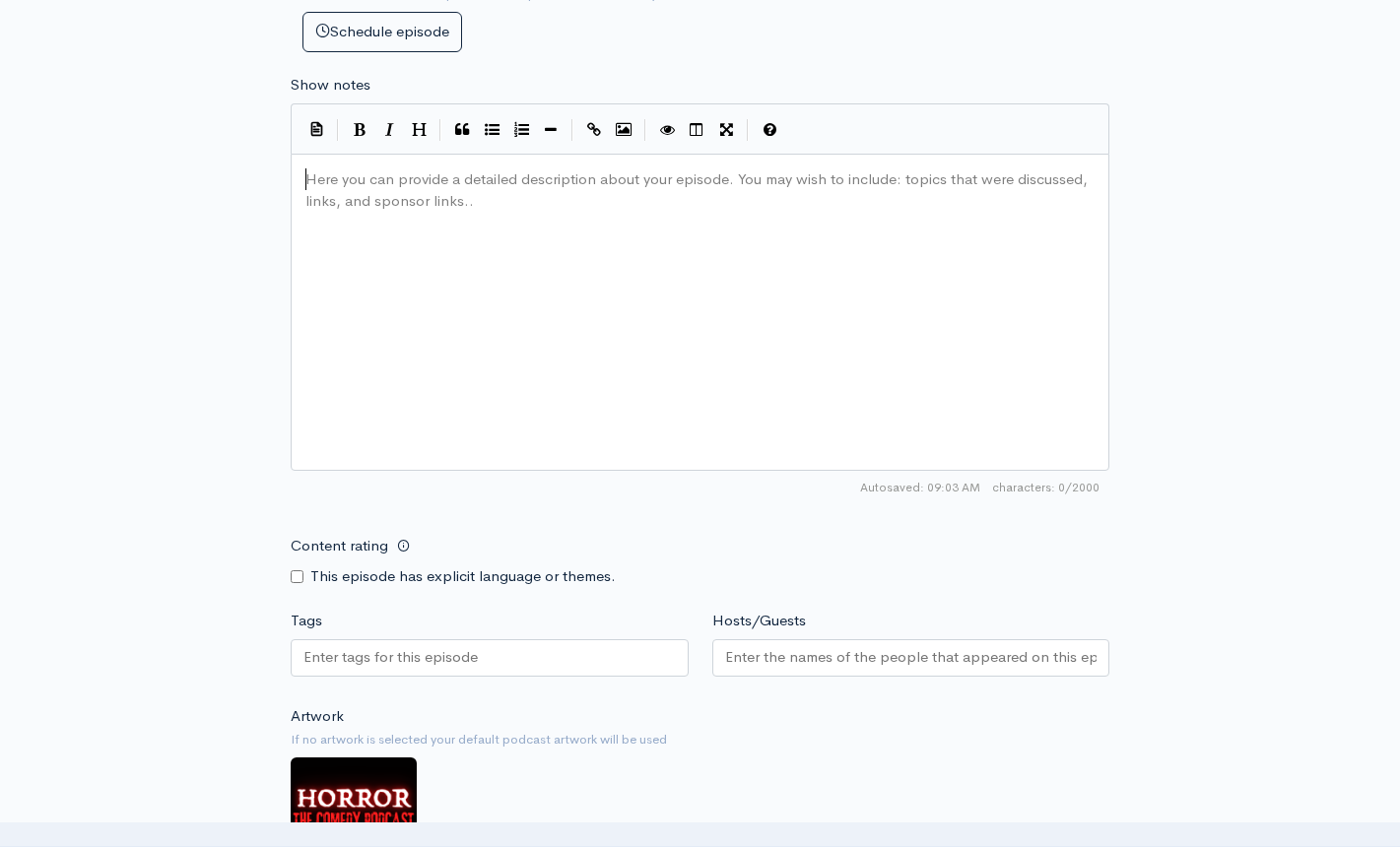
type textarea "​"
paste textarea
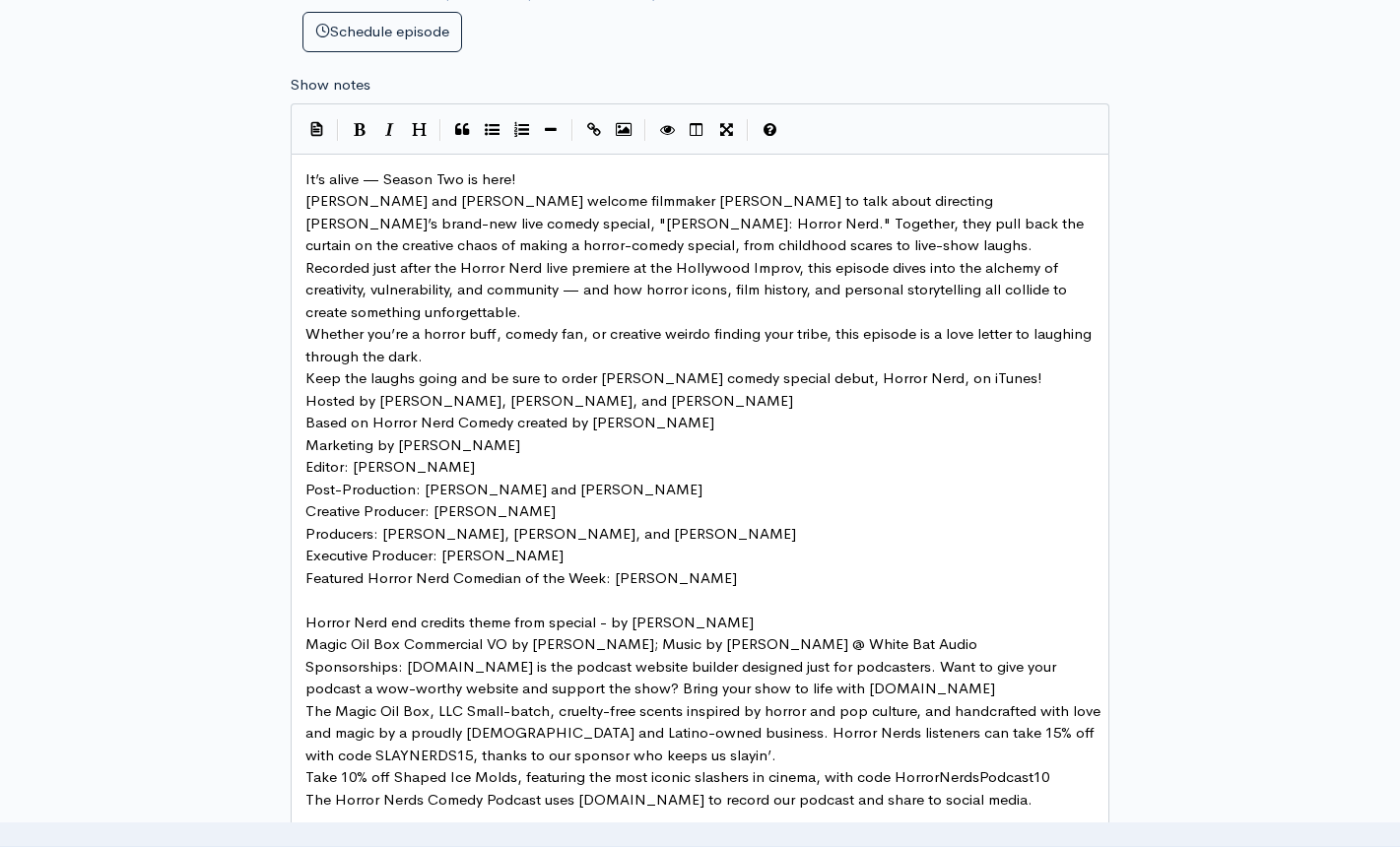
scroll to position [1006, 0]
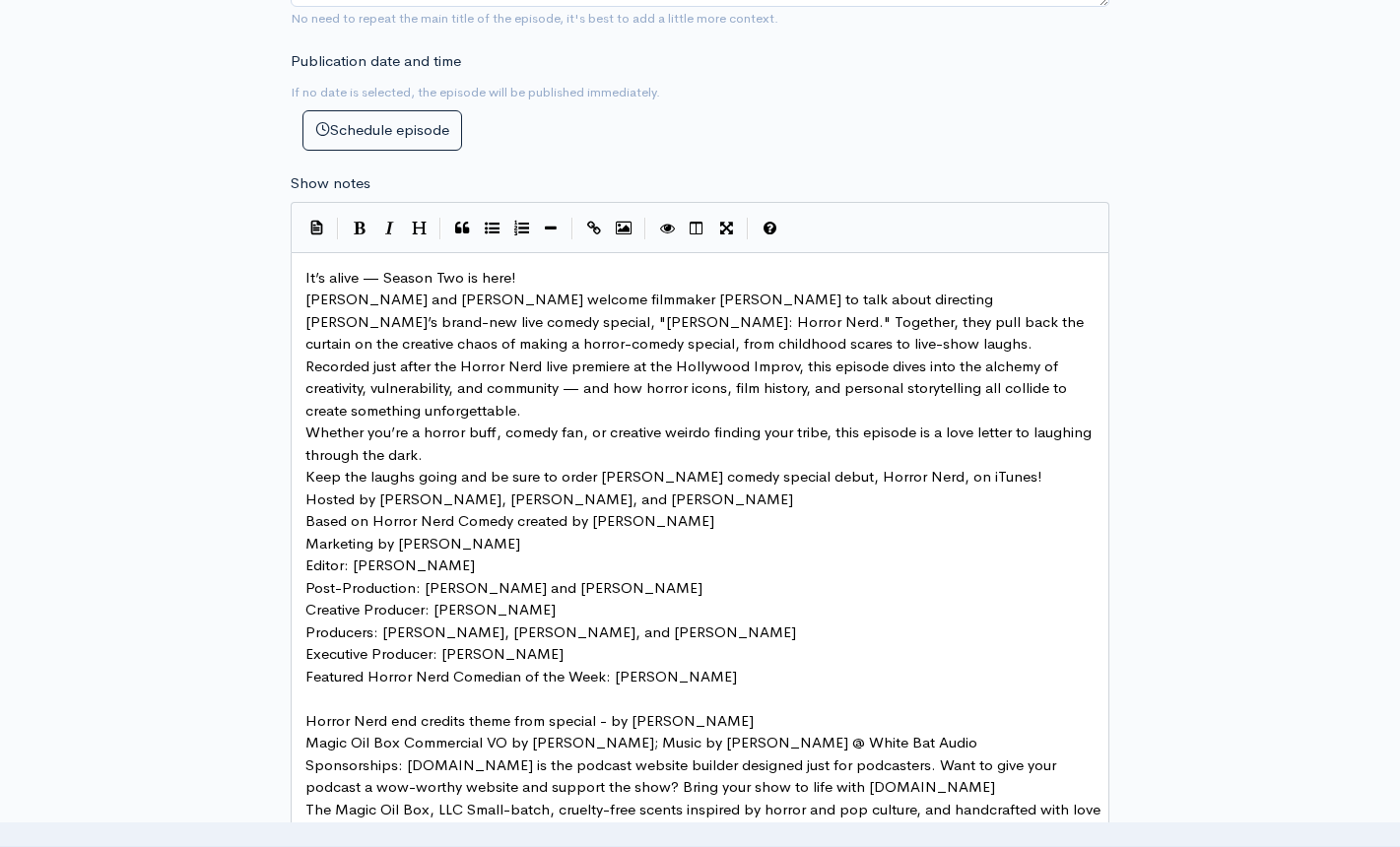
click at [566, 273] on pre "It’s alive — Season Two is here!" at bounding box center [707, 278] width 811 height 23
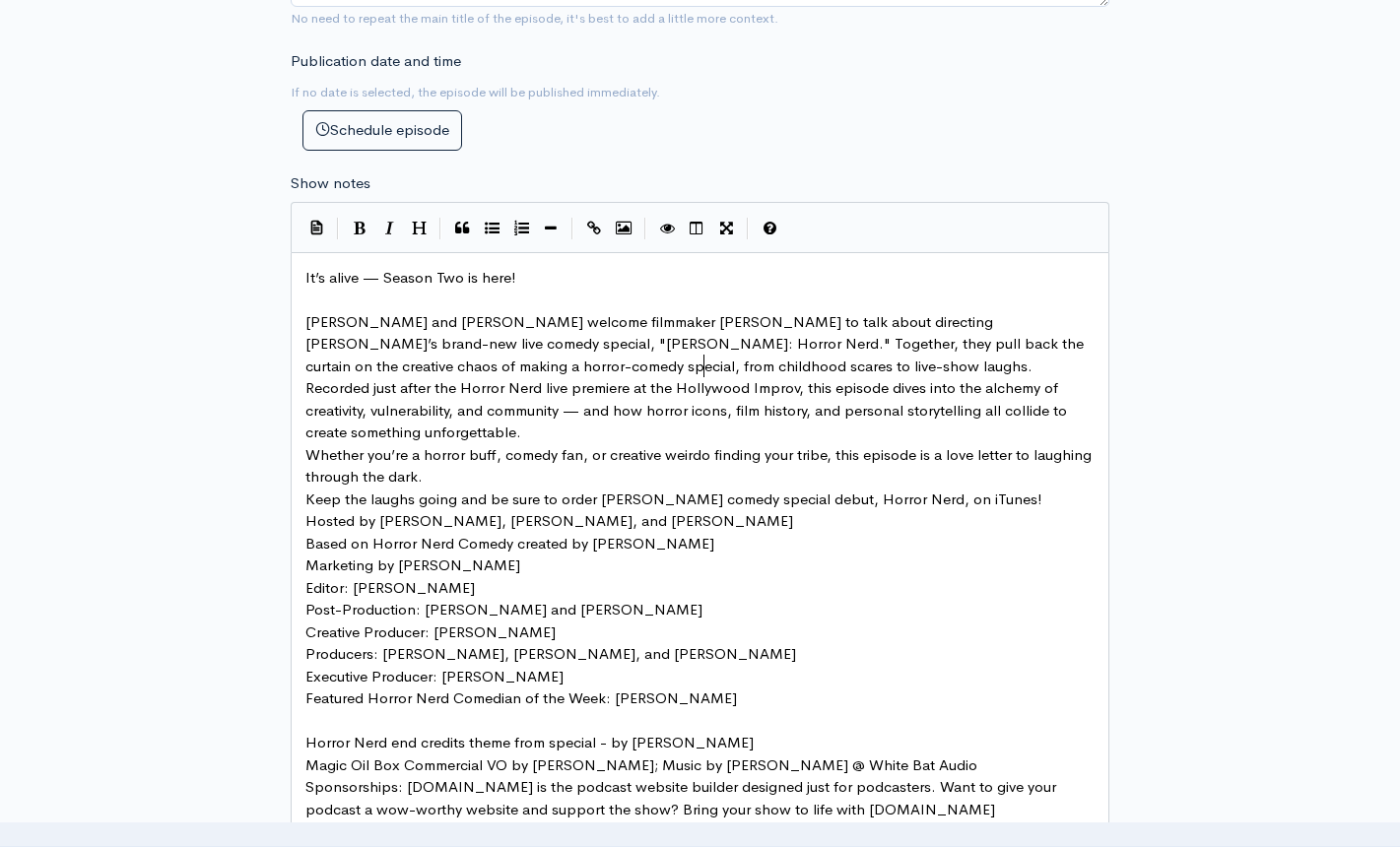
click at [745, 366] on pre "[PERSON_NAME] and [PERSON_NAME] welcome filmmaker [PERSON_NAME] to talk about d…" at bounding box center [707, 345] width 811 height 67
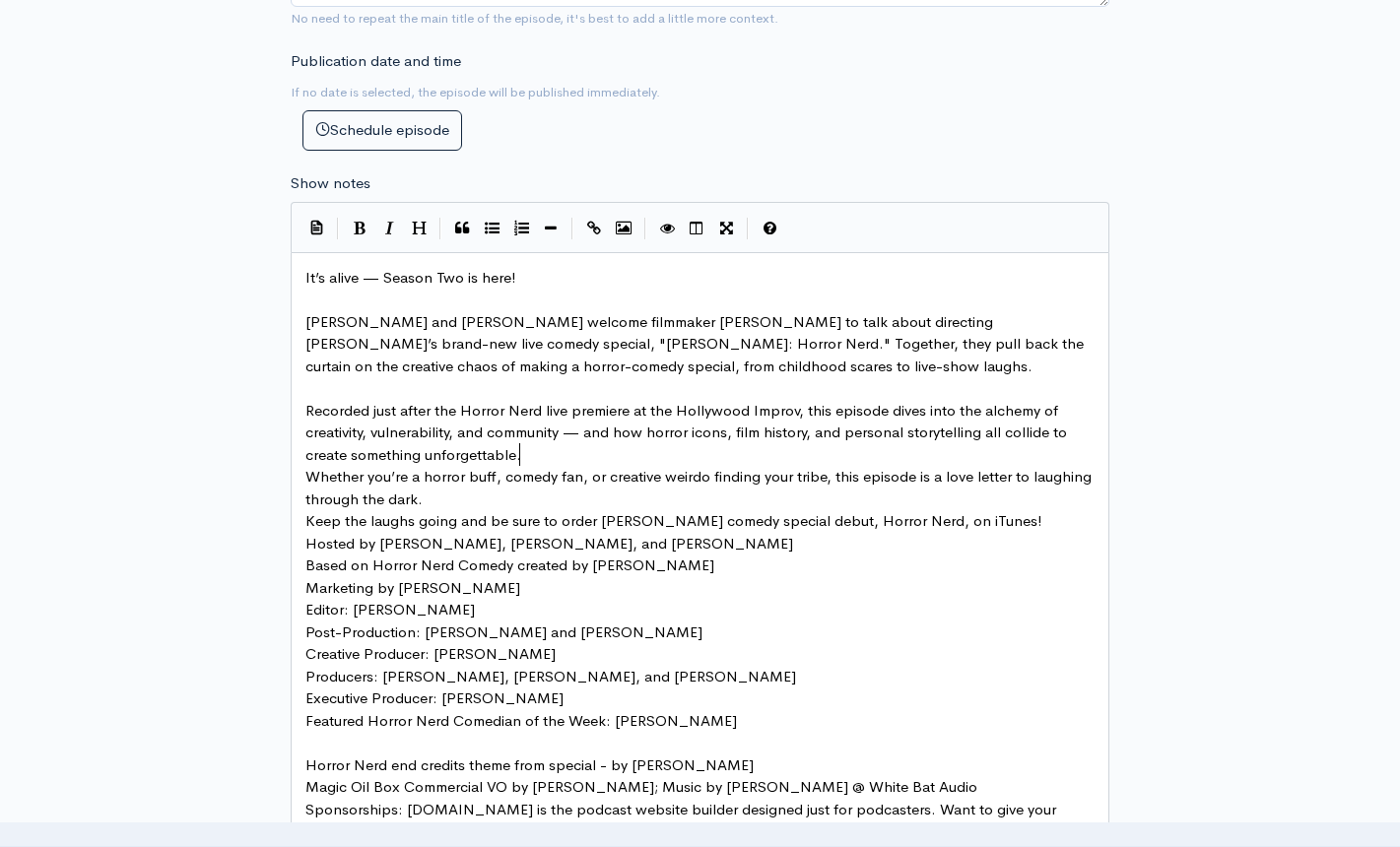
click at [710, 451] on pre "Recorded just after the Horror Nerd live premiere at the Hollywood Improv, this…" at bounding box center [707, 433] width 811 height 67
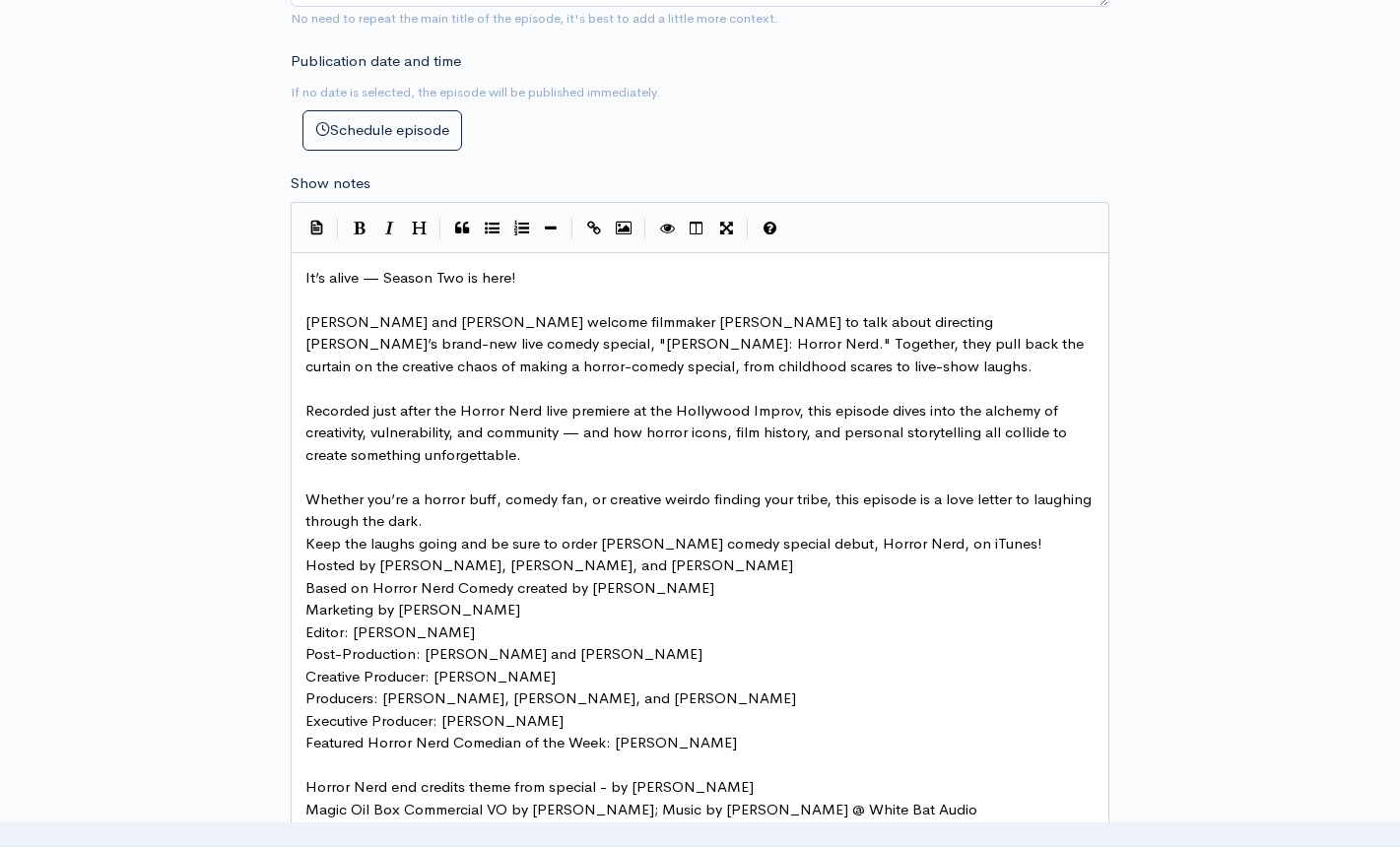
click at [775, 519] on pre "Whether you’re a horror buff, comedy fan, or creative weirdo finding your tribe…" at bounding box center [707, 511] width 811 height 45
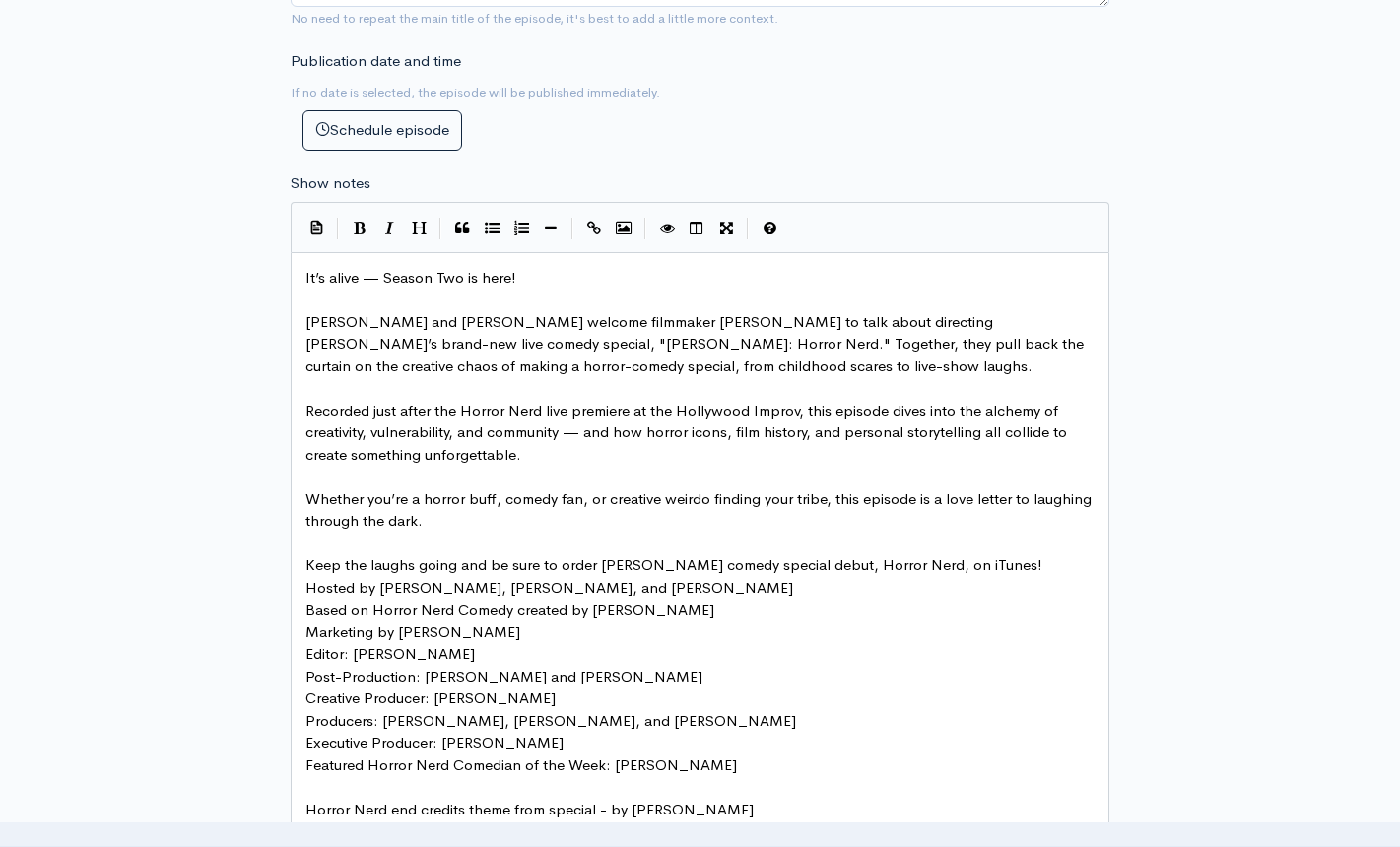
click at [1037, 567] on pre "Keep the laughs going and be sure to order [PERSON_NAME] comedy special debut, …" at bounding box center [707, 565] width 811 height 23
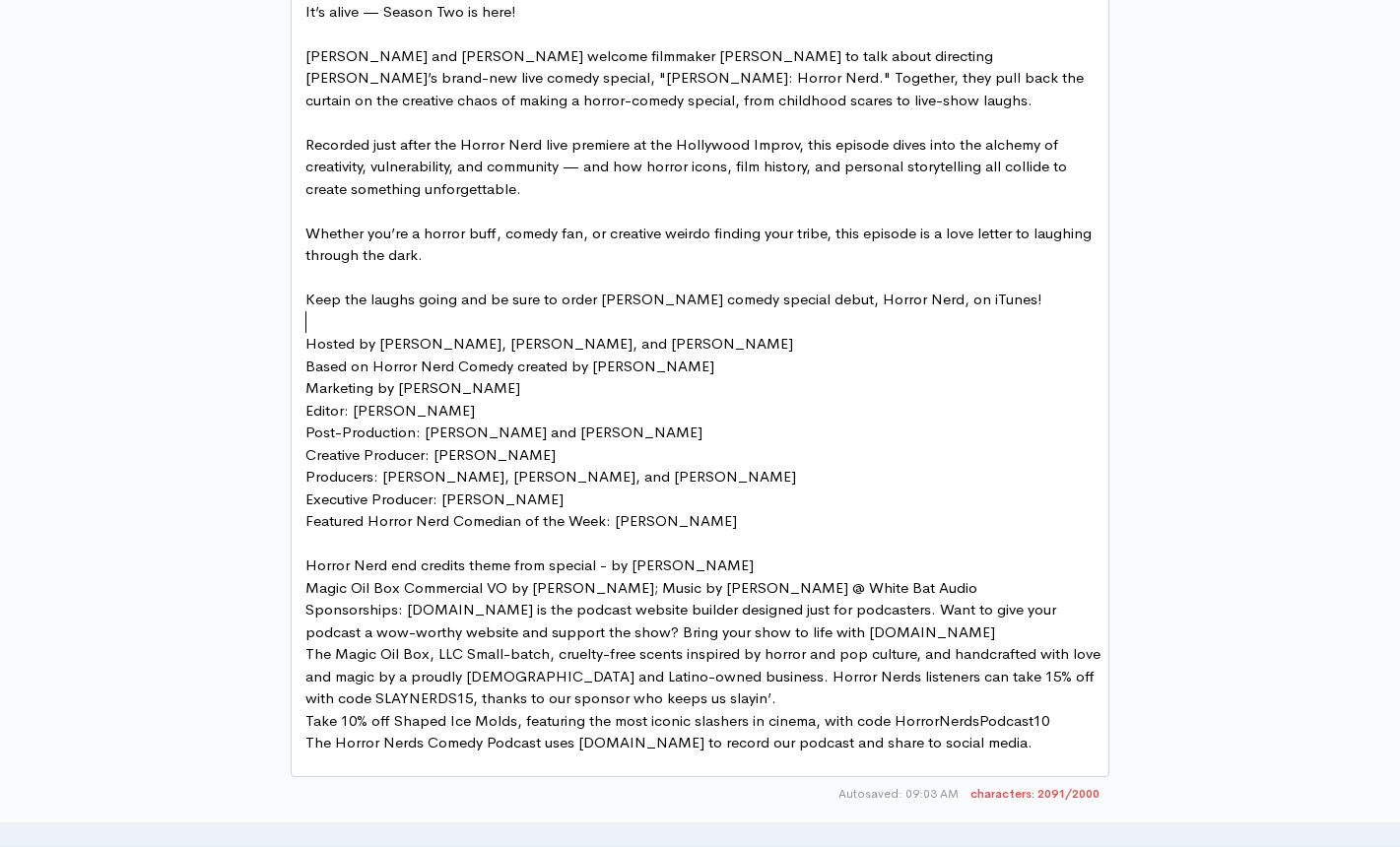
scroll to position [1302, 0]
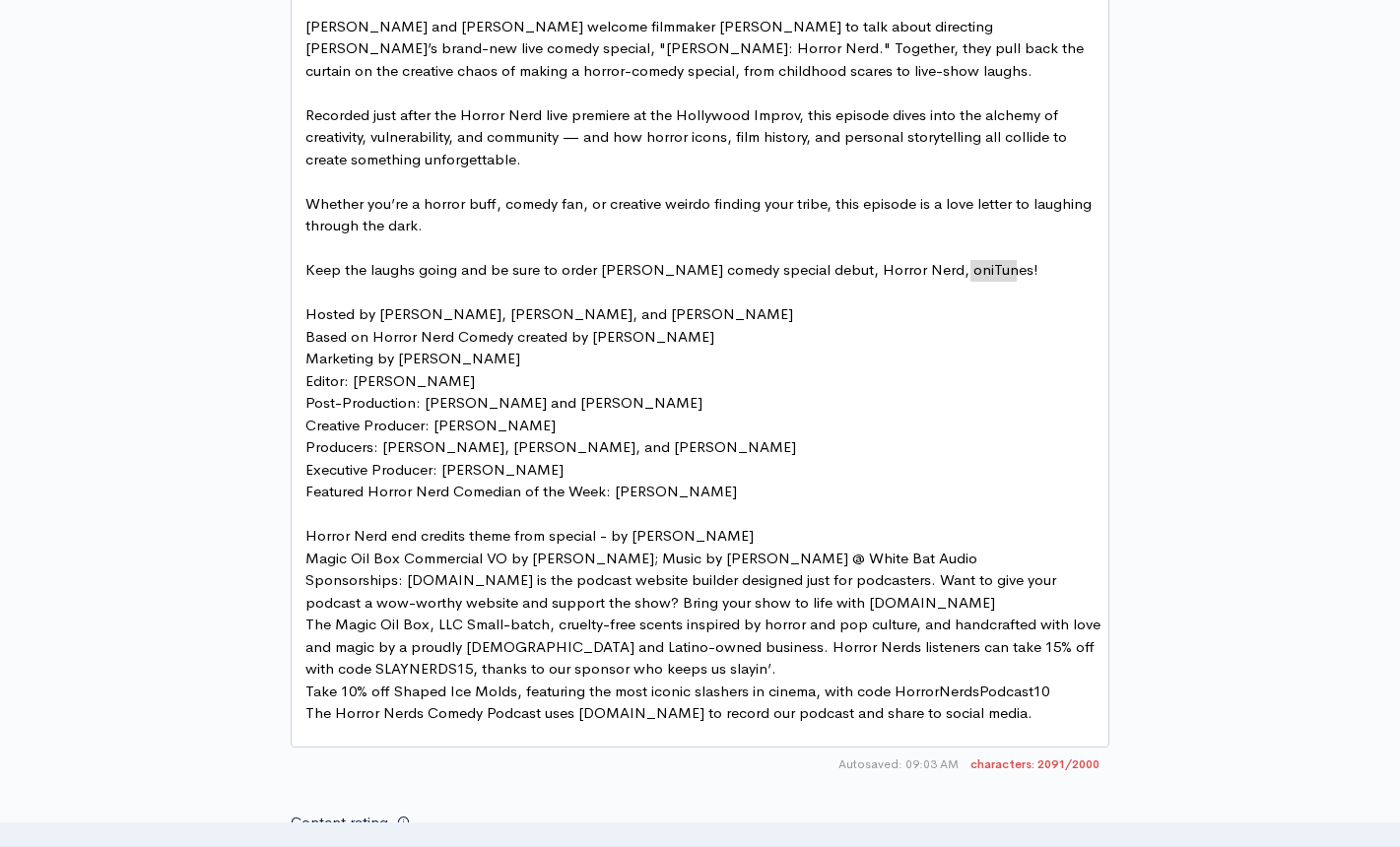
type textarea "iTunes"
drag, startPoint x: 1014, startPoint y: 272, endPoint x: 974, endPoint y: 269, distance: 40.1
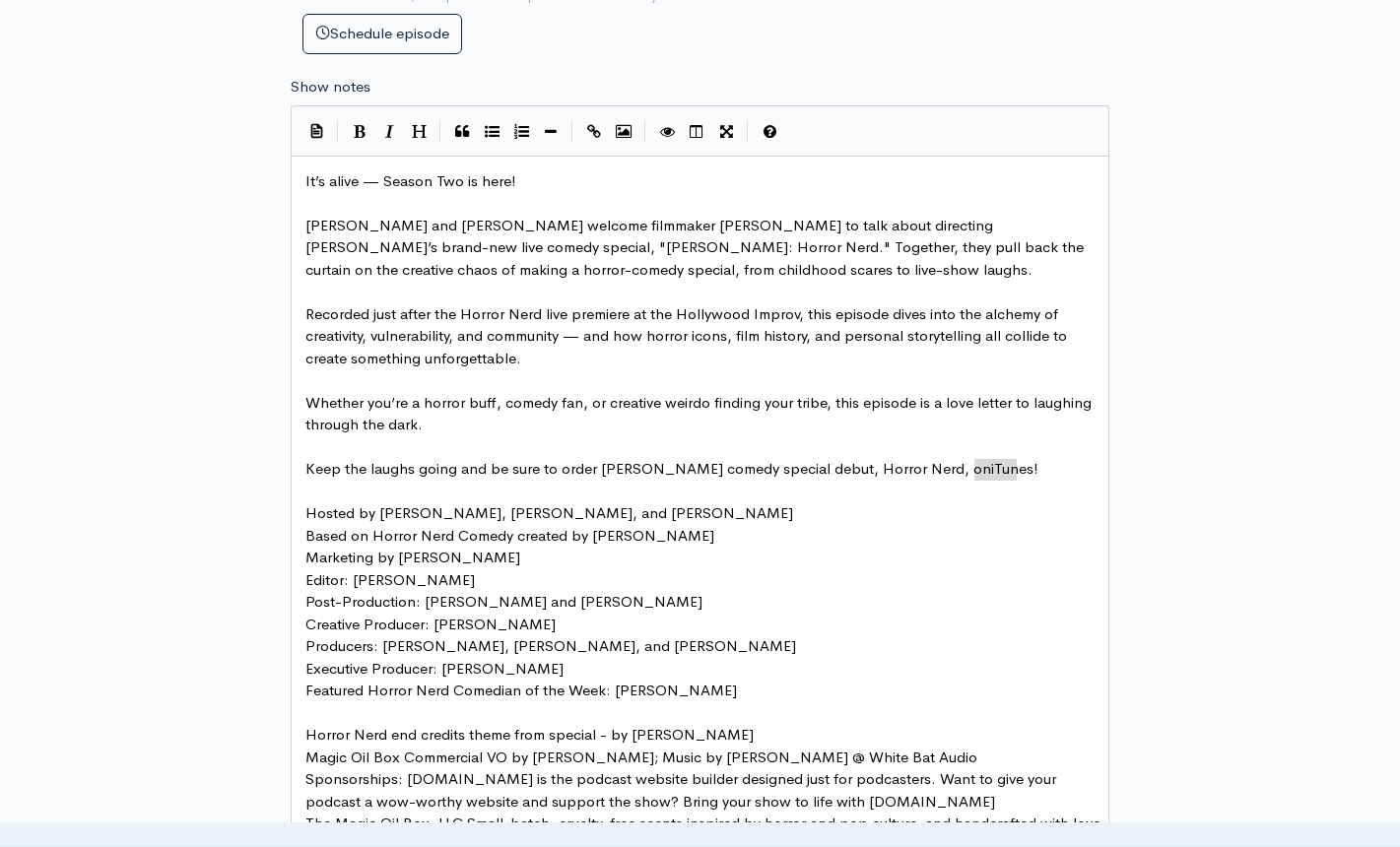
scroll to position [1006, 0]
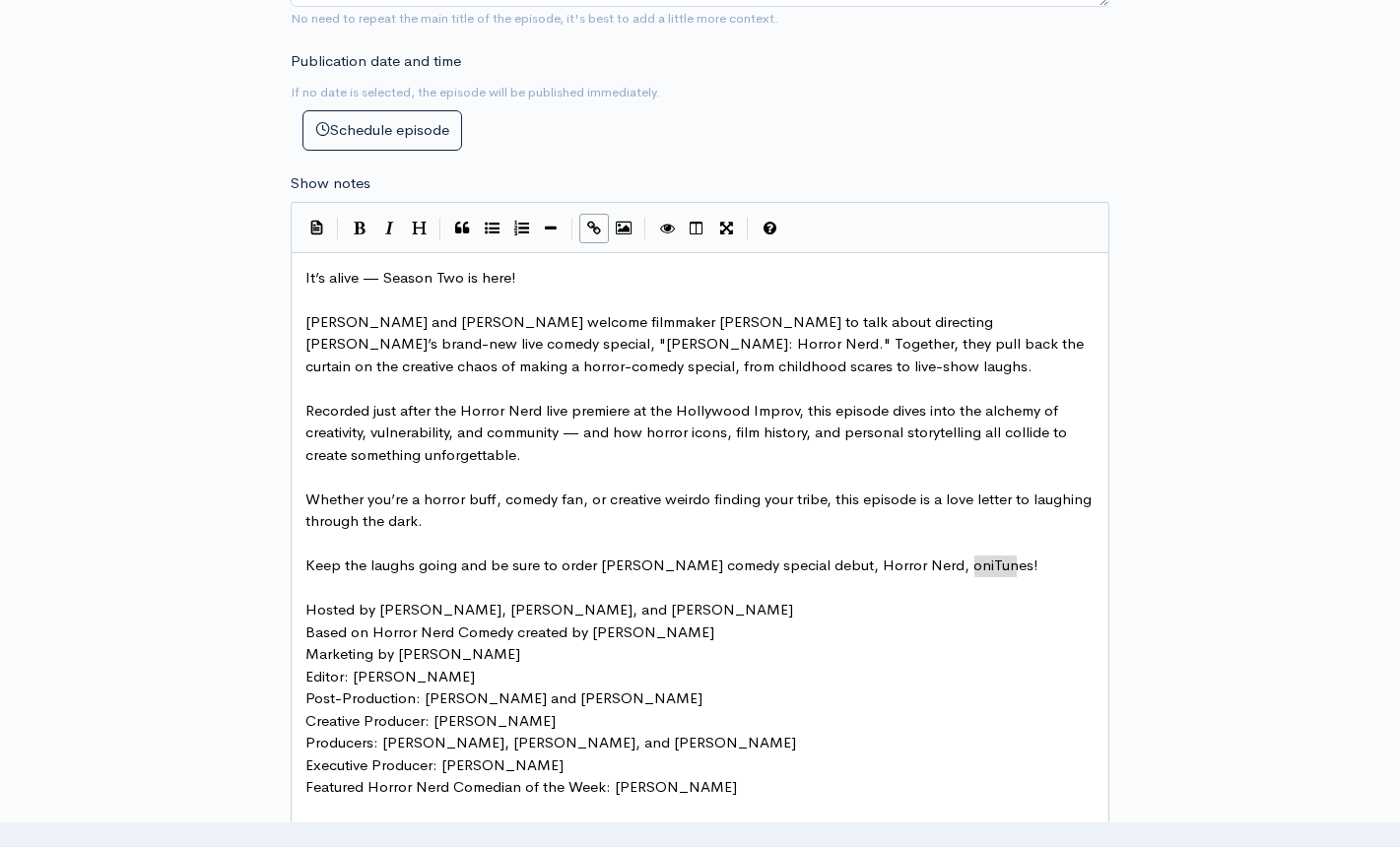
click at [587, 226] on icon "Create Link" at bounding box center [594, 228] width 14 height 15
click at [592, 227] on icon "Create Link" at bounding box center [594, 228] width 14 height 15
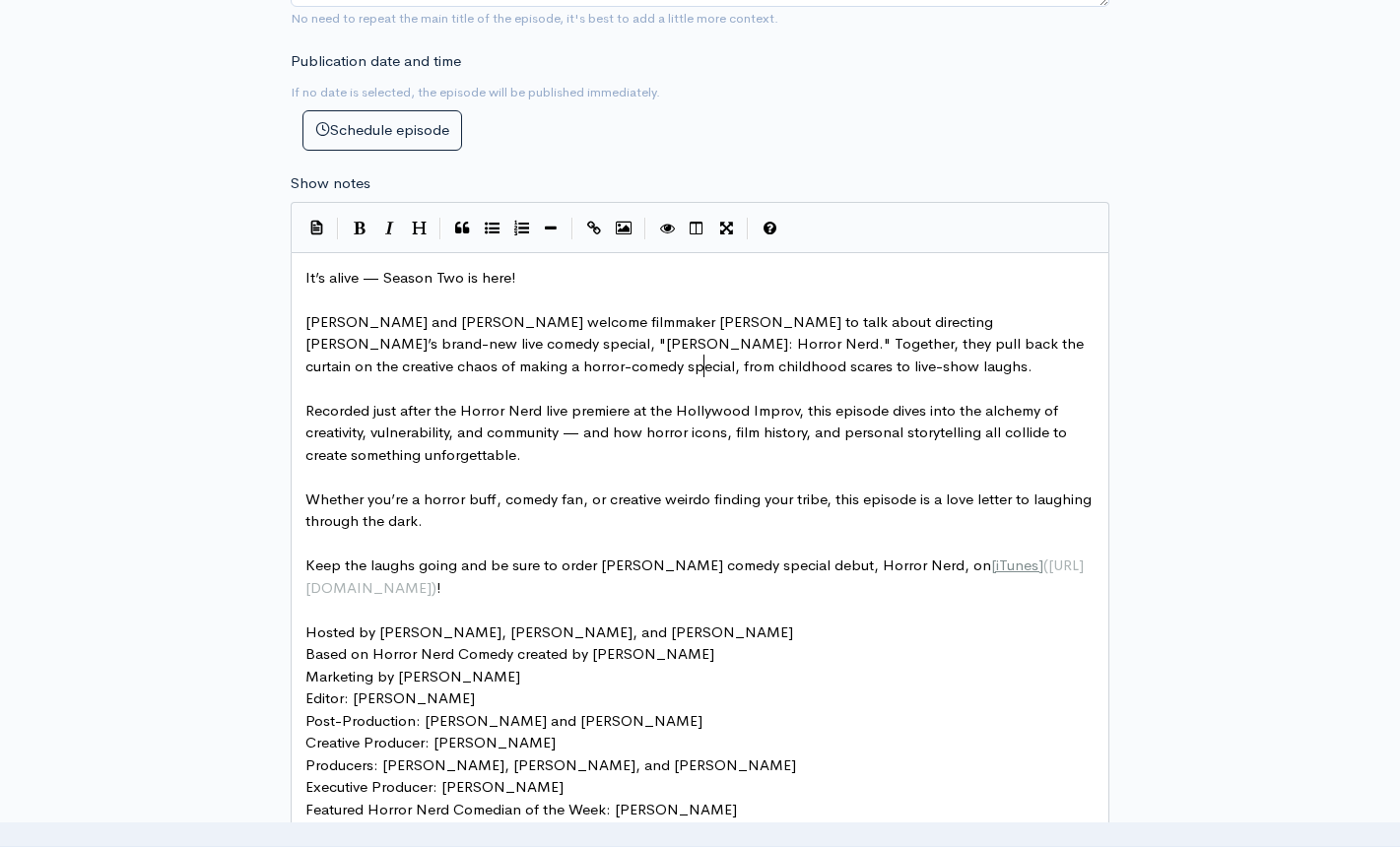
click at [881, 366] on pre "[PERSON_NAME] and [PERSON_NAME] welcome filmmaker [PERSON_NAME] to talk about d…" at bounding box center [707, 345] width 811 height 67
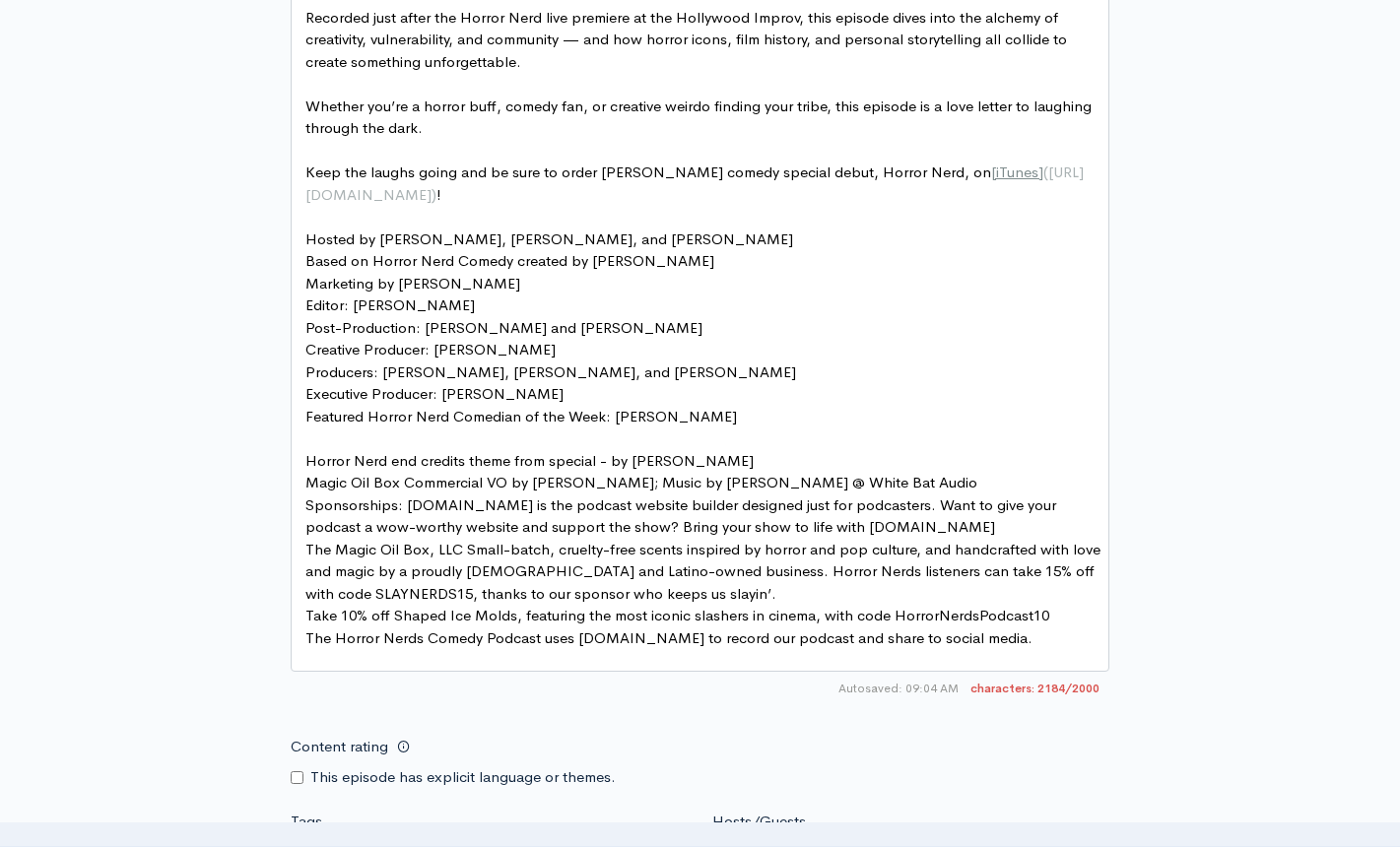
scroll to position [1401, 0]
click at [765, 457] on pre "Horror Nerd end credits theme from special - by [PERSON_NAME]" at bounding box center [707, 460] width 811 height 23
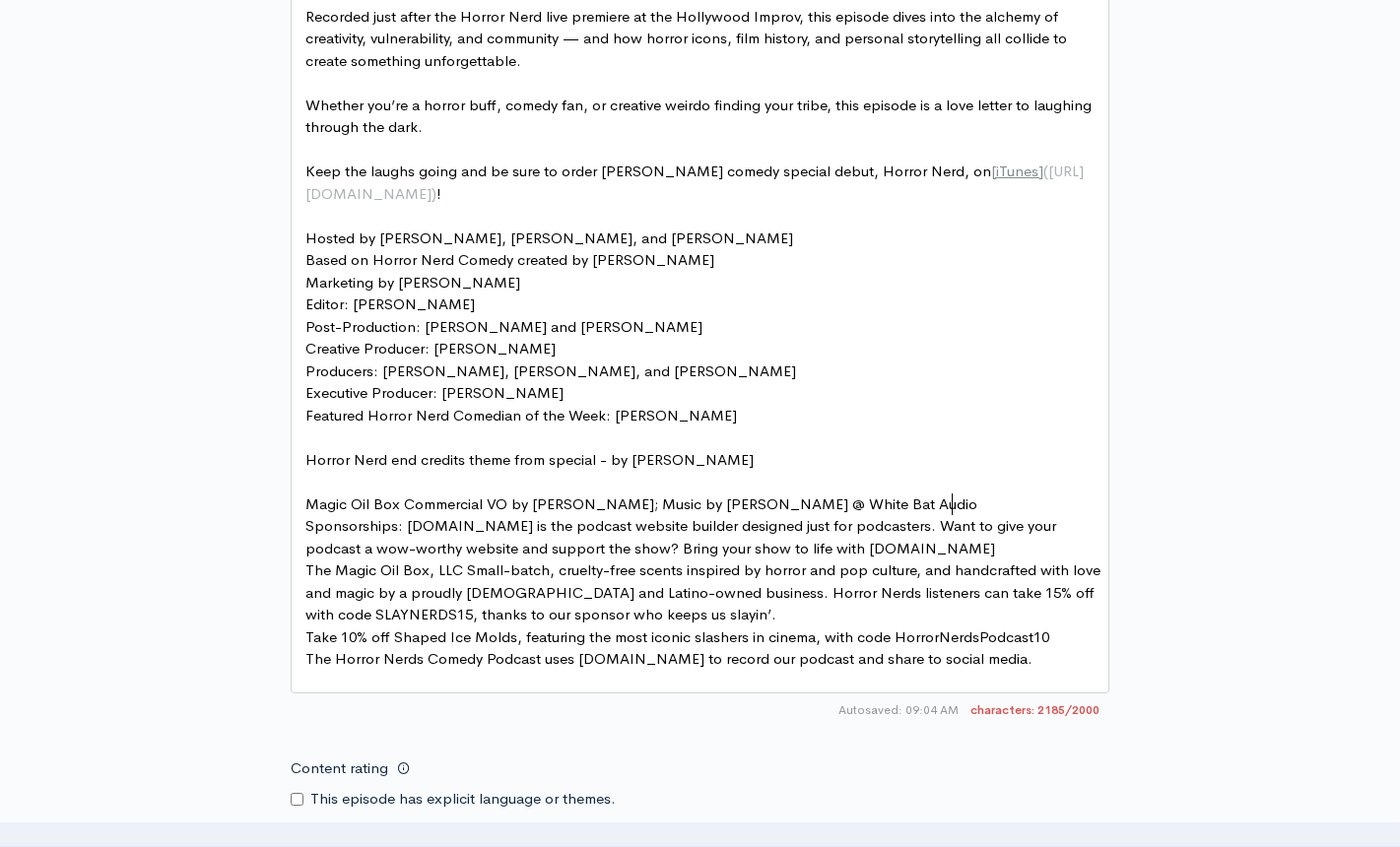
click at [964, 507] on pre "Magic Oil Box Commercial VO by [PERSON_NAME]; Music by [PERSON_NAME] @ White Ba…" at bounding box center [707, 505] width 811 height 23
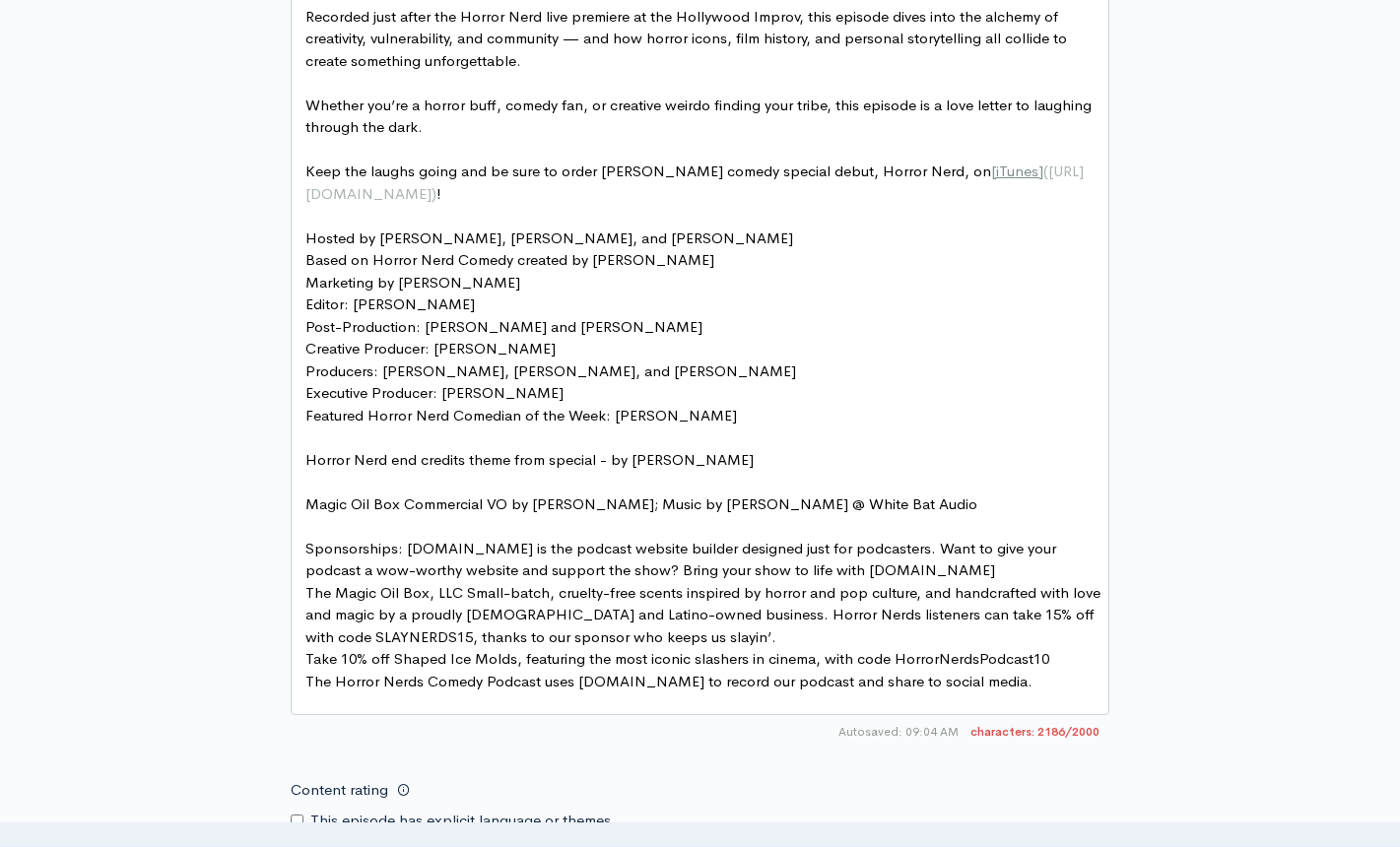
click at [405, 548] on span "Sponsorships: [DOMAIN_NAME] is the podcast website builder designed just for po…" at bounding box center [683, 560] width 755 height 42
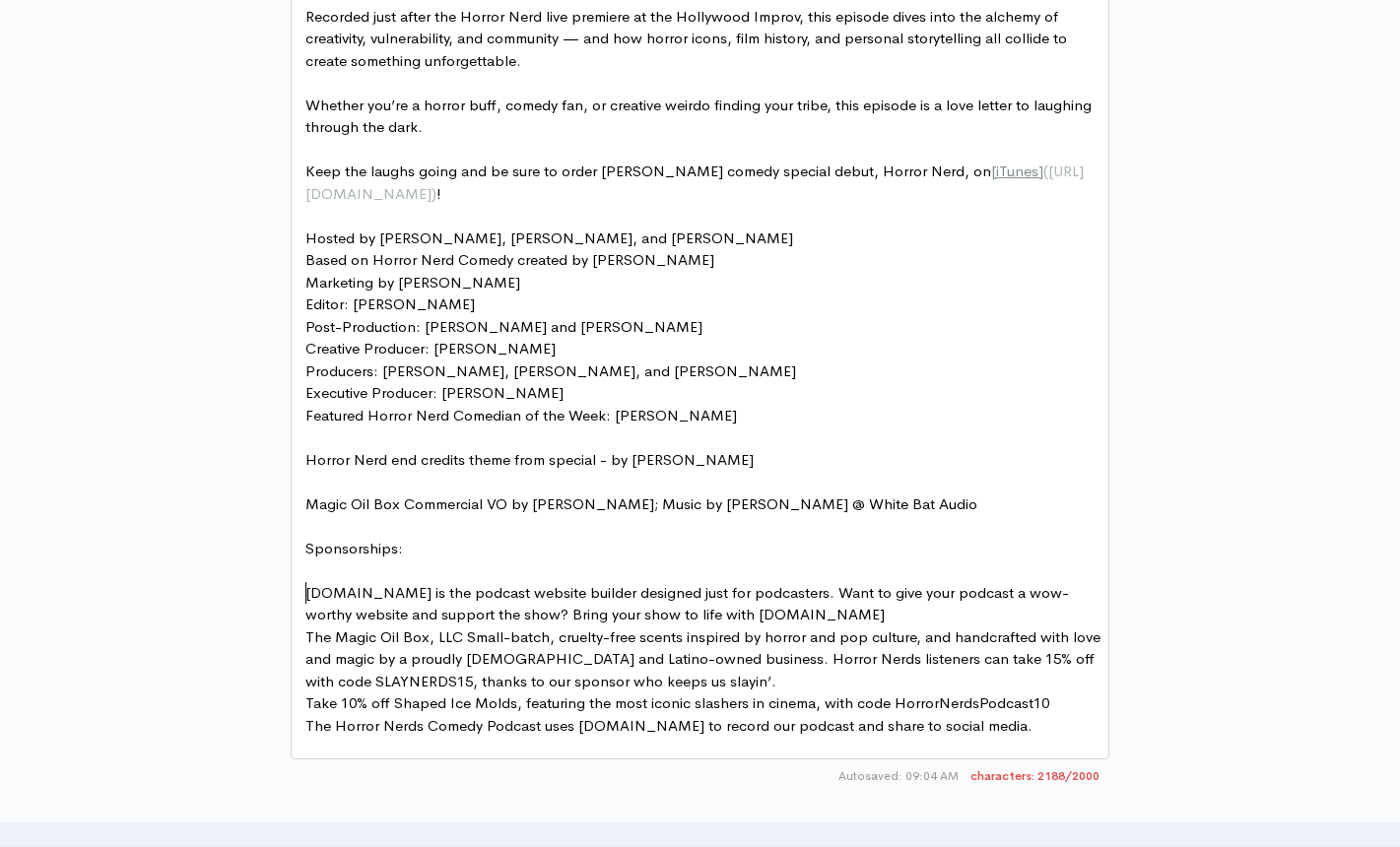
click at [836, 612] on pre "[DOMAIN_NAME] is the podcast website builder designed just for podcasters. Want…" at bounding box center [707, 604] width 811 height 45
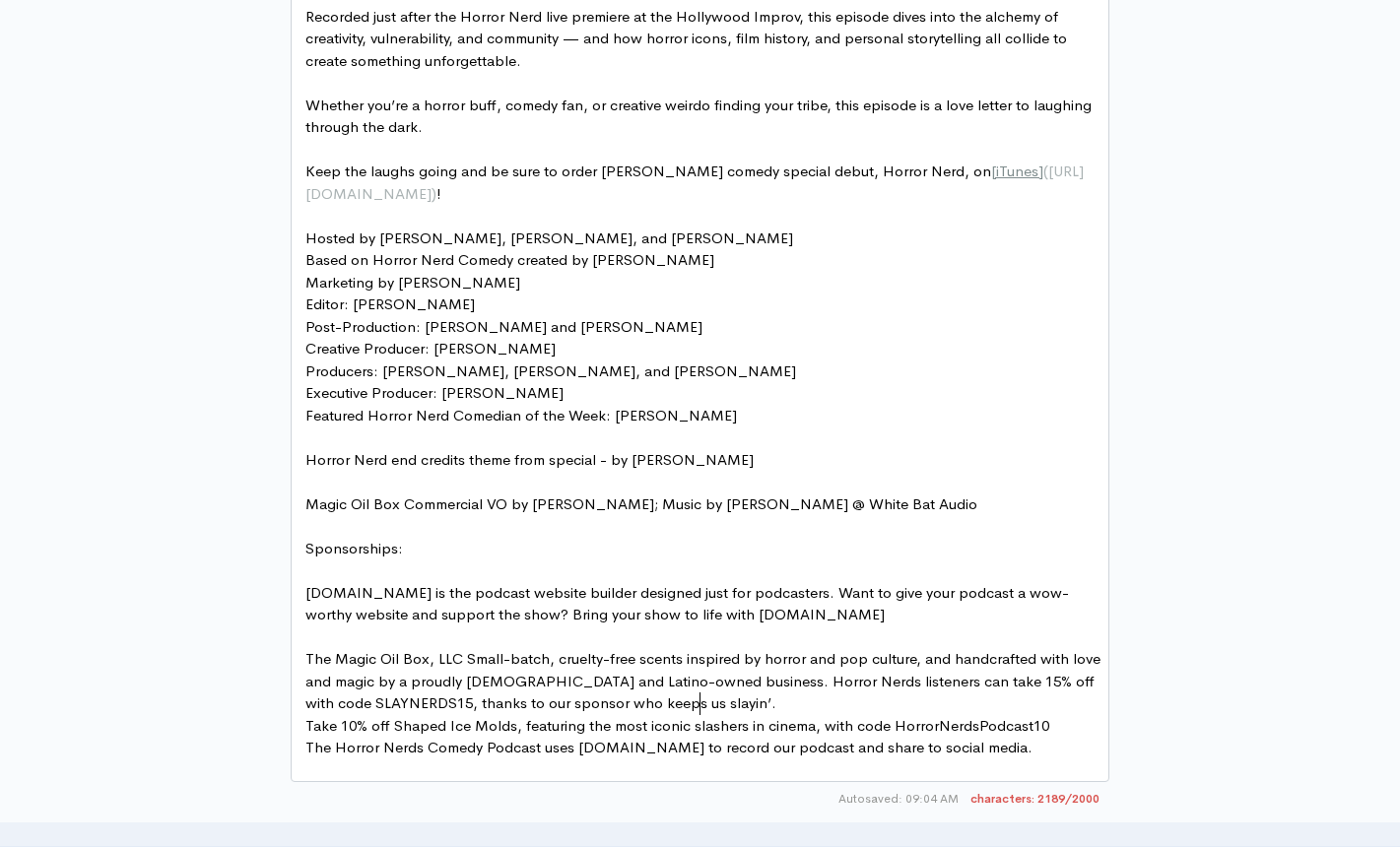
click at [756, 702] on pre "The Magic Oil Box, LLC Small-batch, cruelty-free scents inspired by horror and …" at bounding box center [707, 682] width 811 height 67
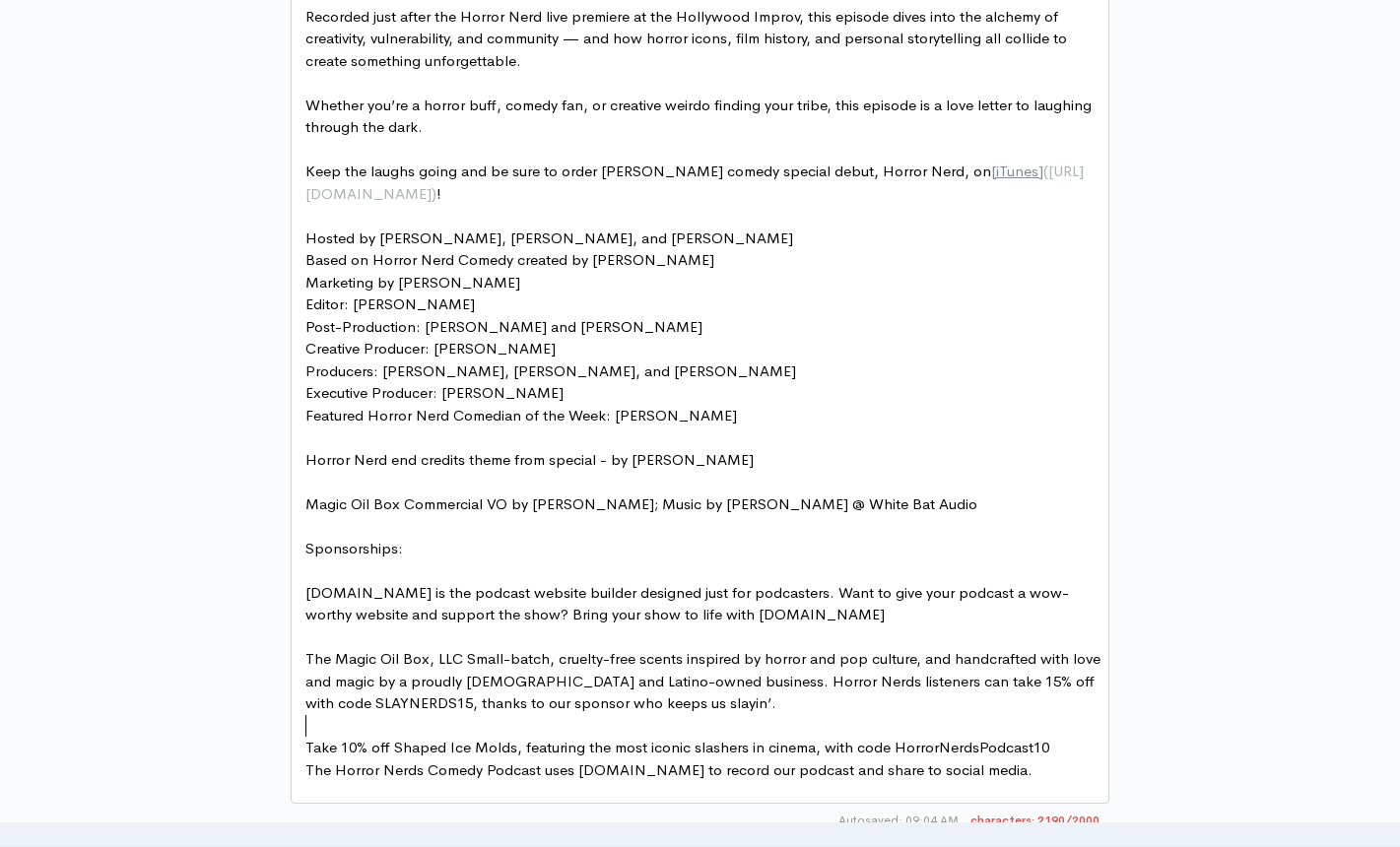
click at [1060, 754] on pre "Take 10% off Shaped Ice Molds, featuring the most iconic slashers in cinema, wi…" at bounding box center [707, 748] width 811 height 23
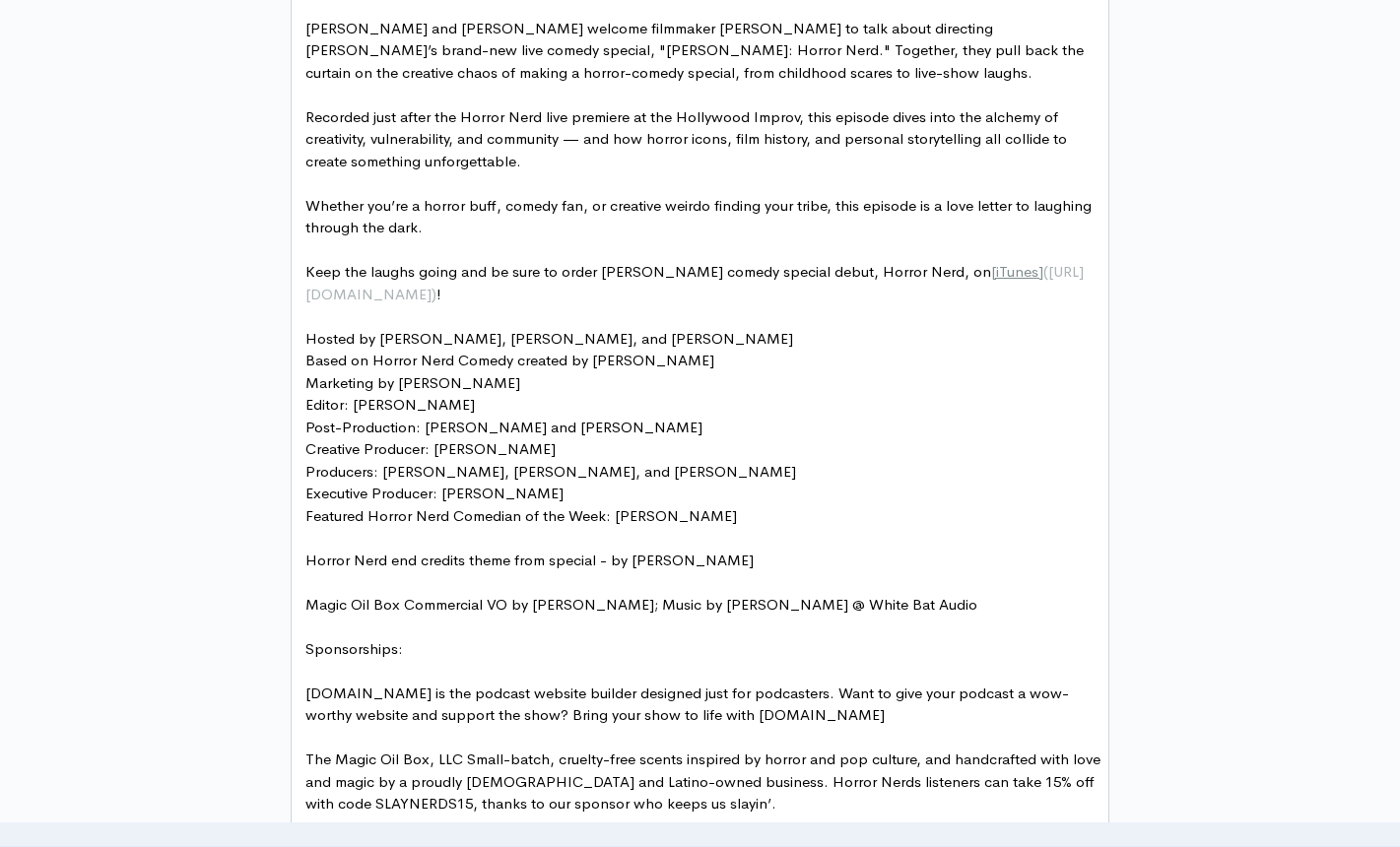
scroll to position [1302, 0]
type textarea "Sponsorships:"
drag, startPoint x: 430, startPoint y: 650, endPoint x: 295, endPoint y: 639, distance: 135.4
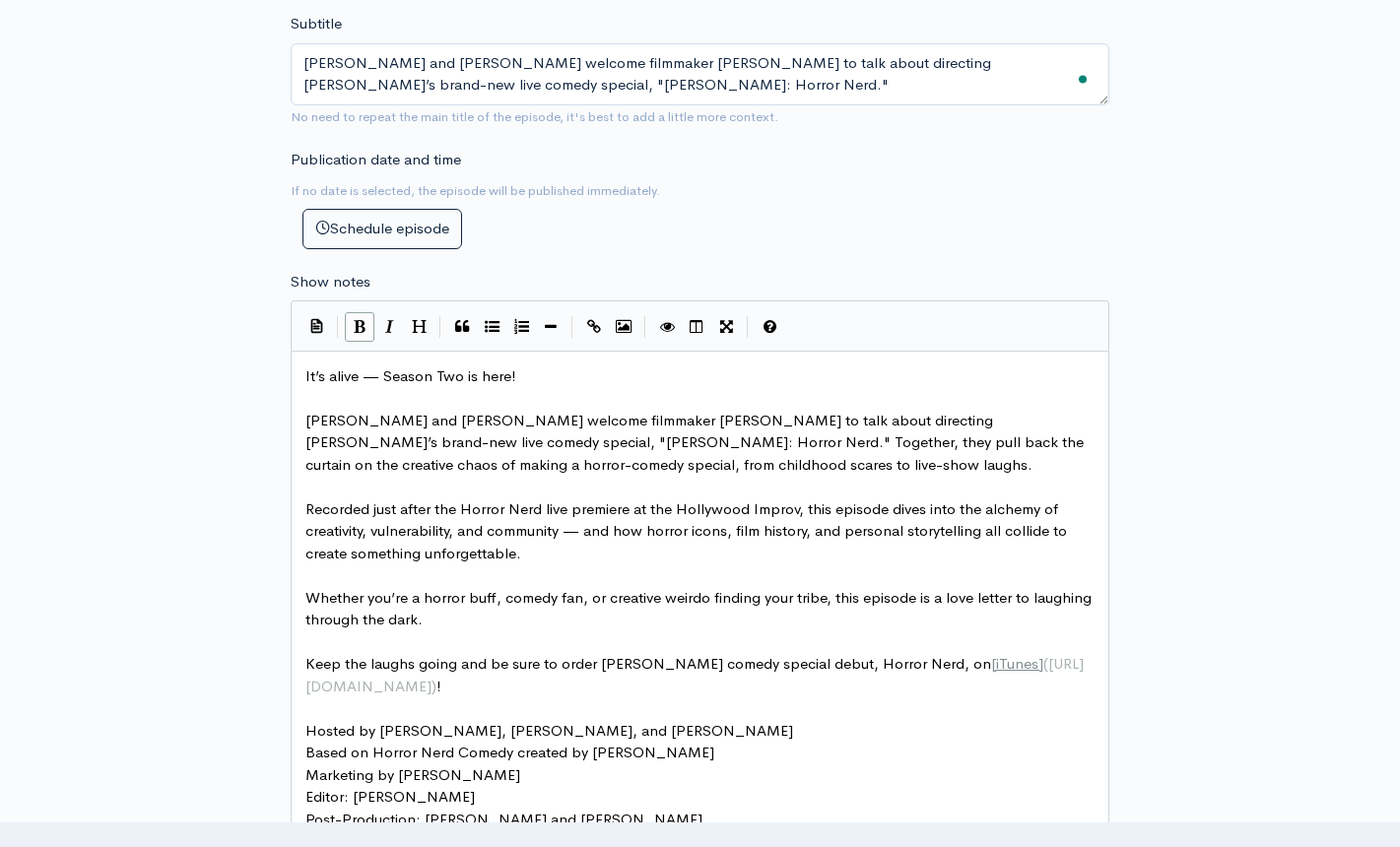
click at [361, 323] on icon "Bold" at bounding box center [359, 327] width 12 height 15
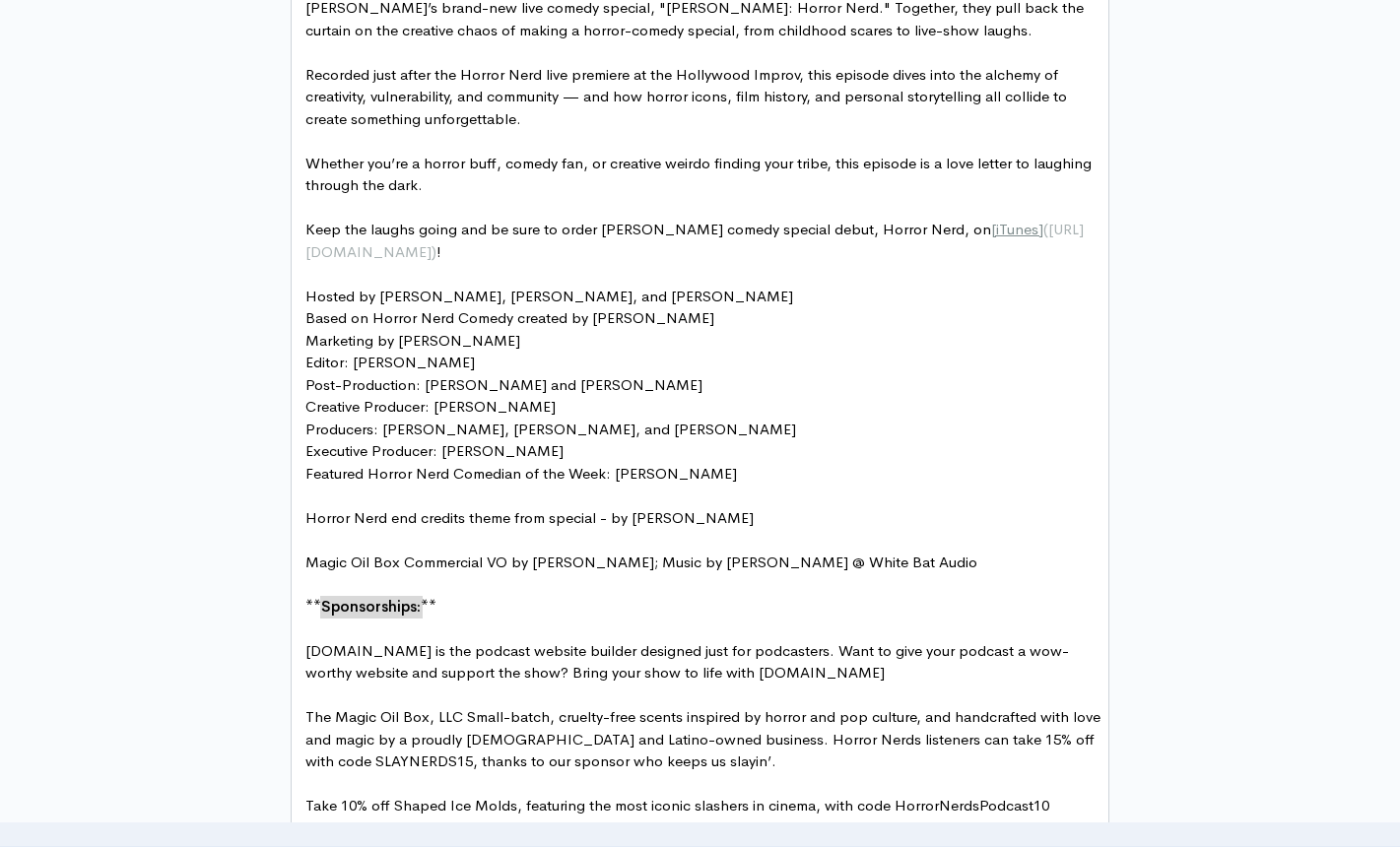
scroll to position [1345, 0]
click at [595, 492] on pre "​" at bounding box center [707, 494] width 811 height 23
click at [469, 339] on pre "Marketing by [PERSON_NAME]" at bounding box center [707, 339] width 811 height 23
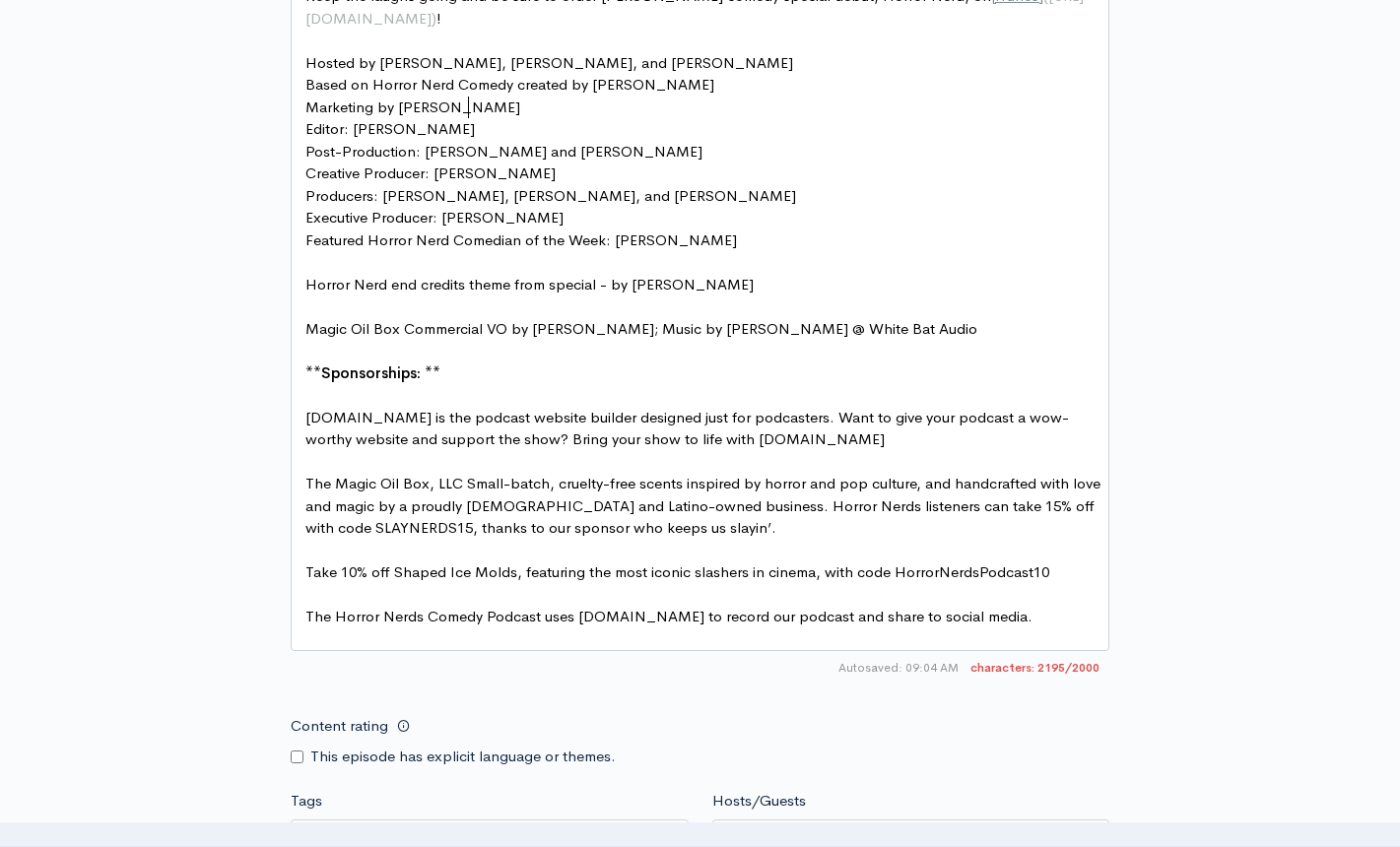
scroll to position [1542, 0]
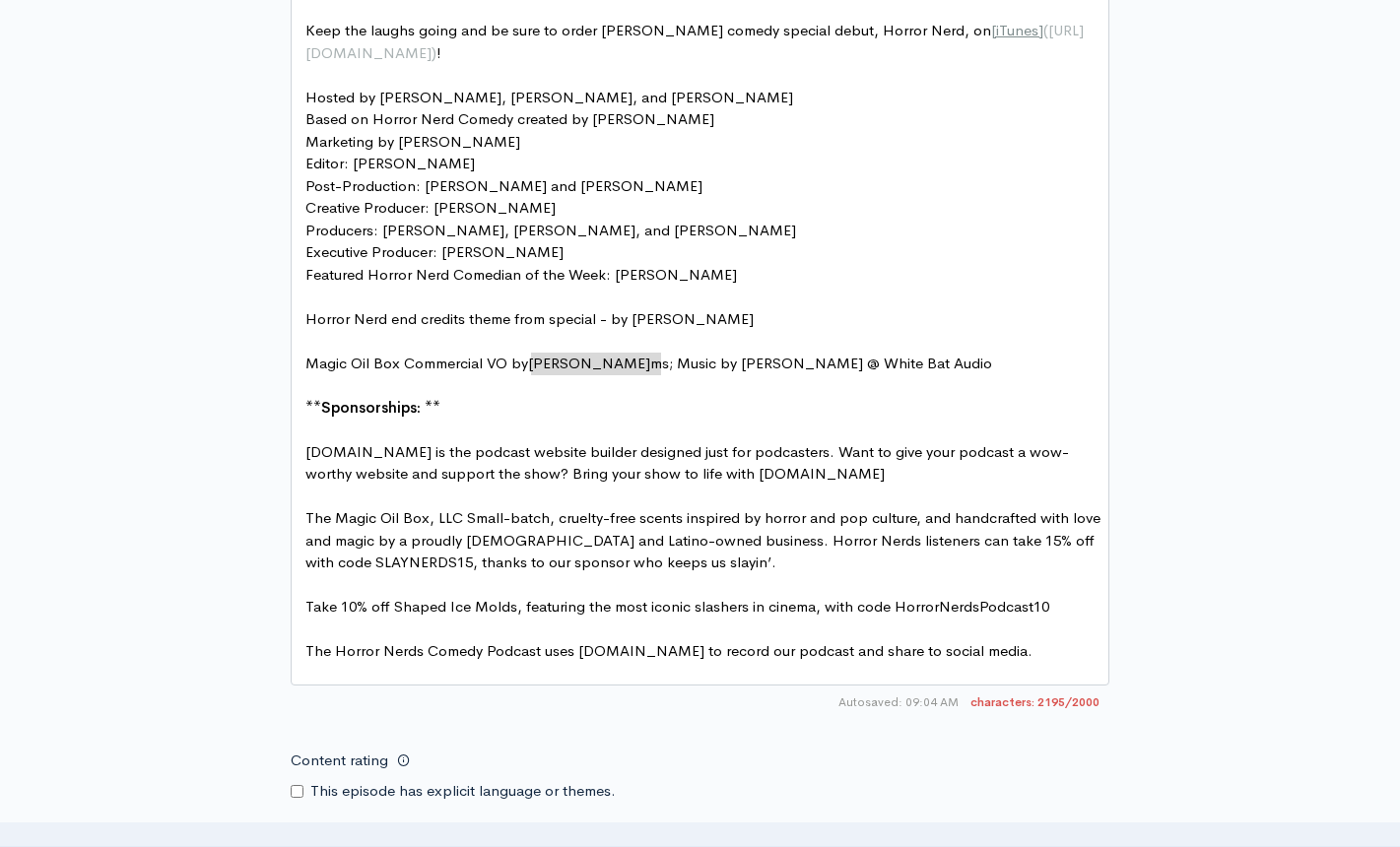
type textarea "[PERSON_NAME]"
drag, startPoint x: 533, startPoint y: 362, endPoint x: 669, endPoint y: 363, distance: 136.0
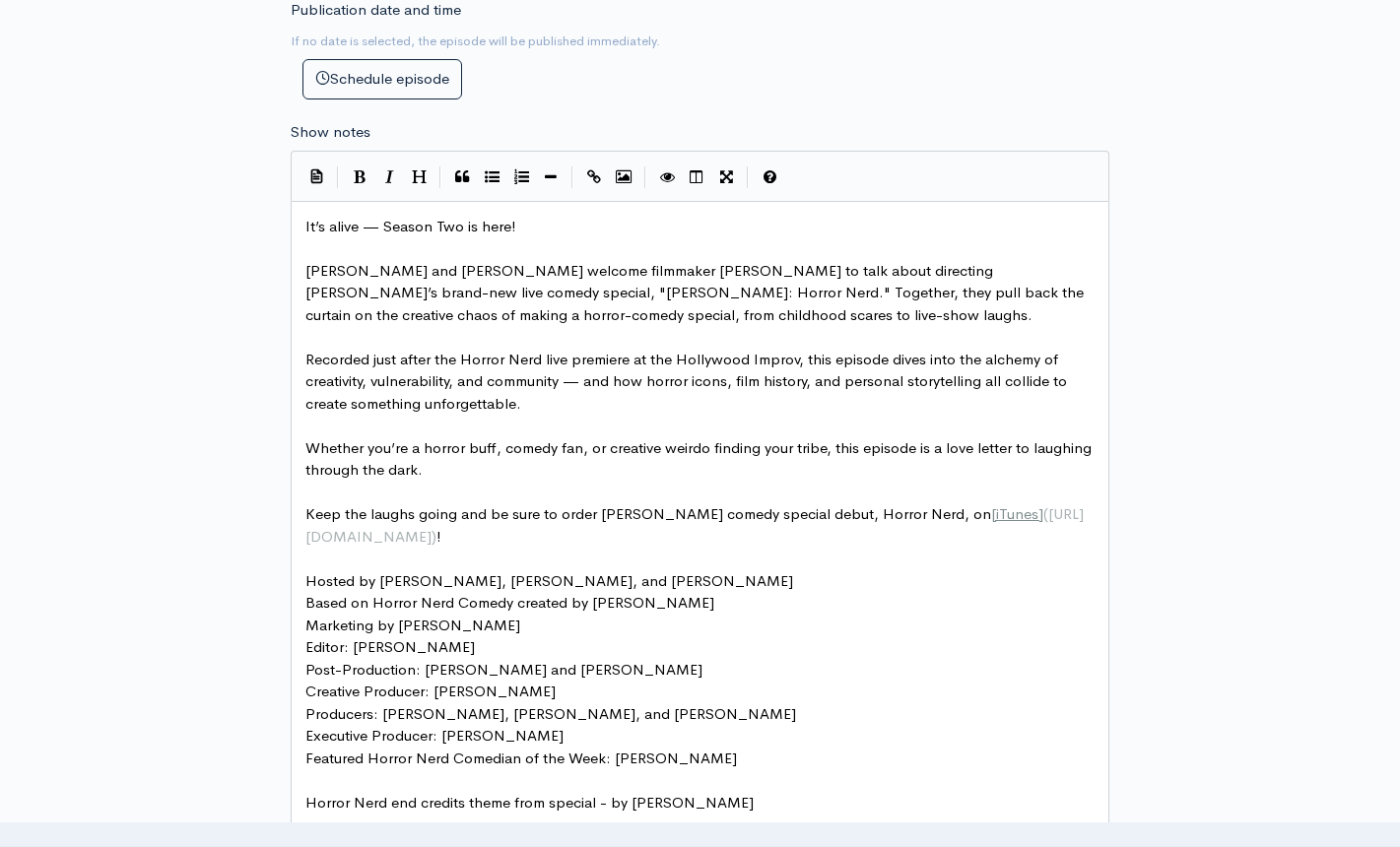
scroll to position [1049, 0]
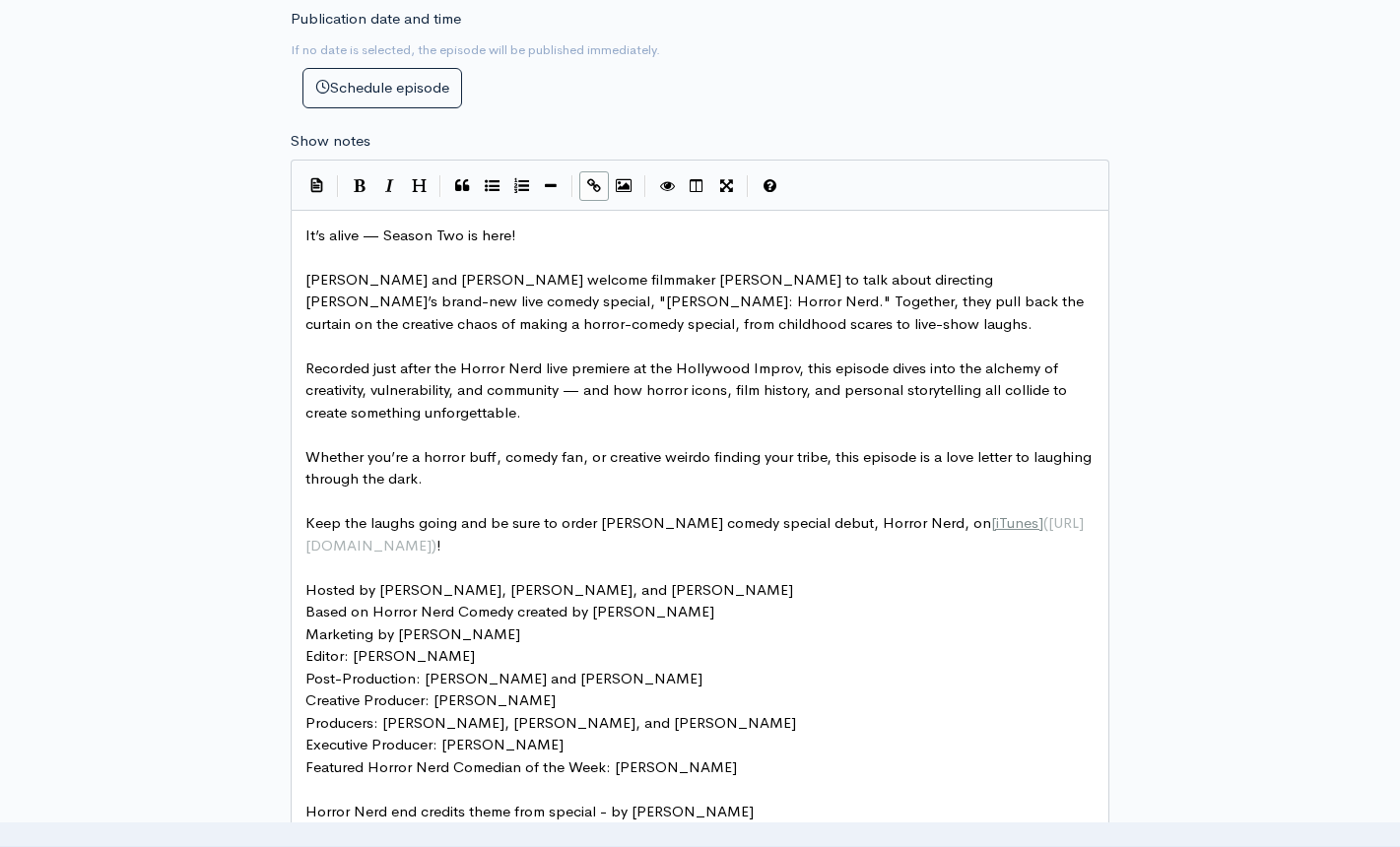
click at [593, 182] on icon "Create Link" at bounding box center [594, 185] width 14 height 15
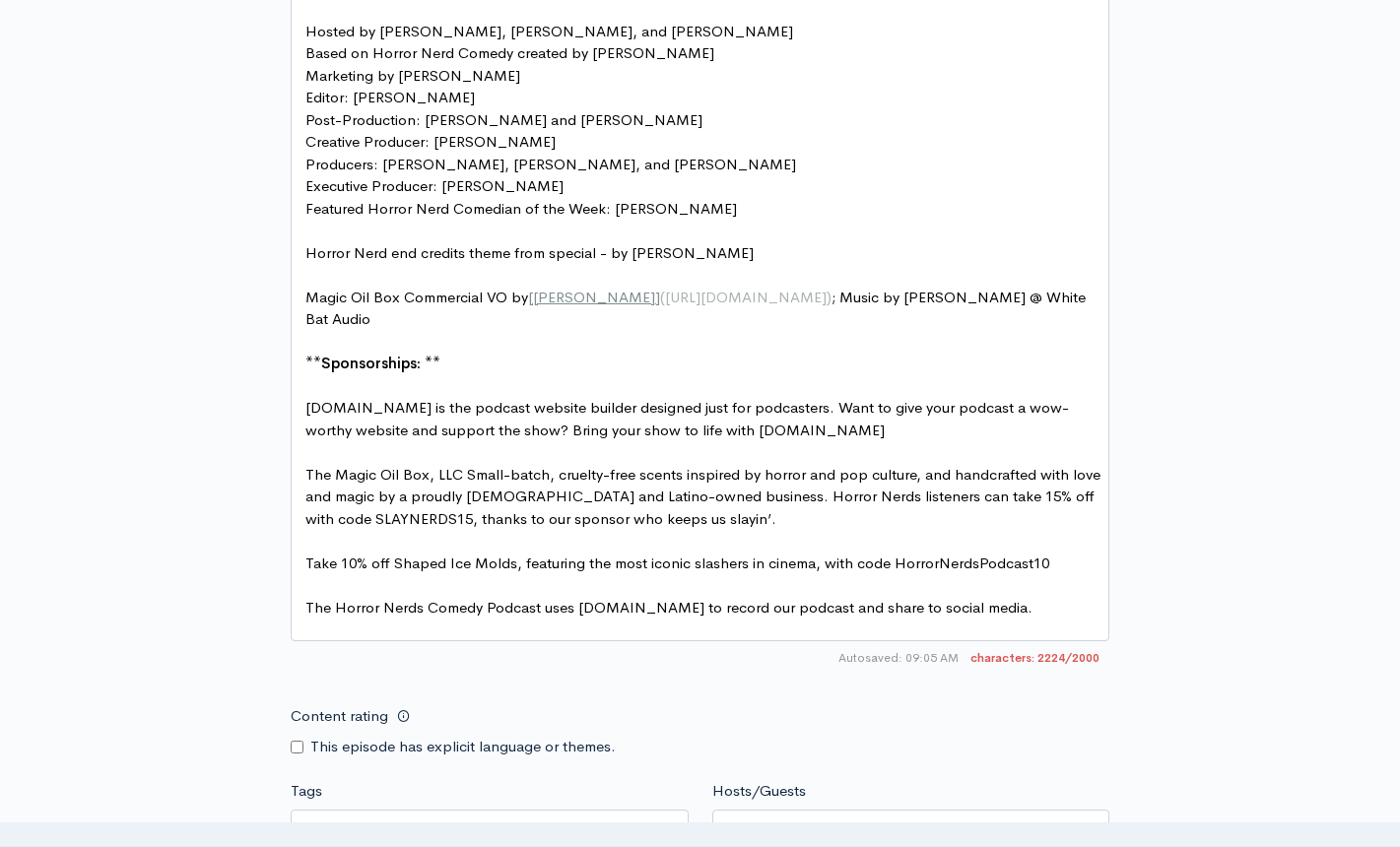
scroll to position [1694, 0]
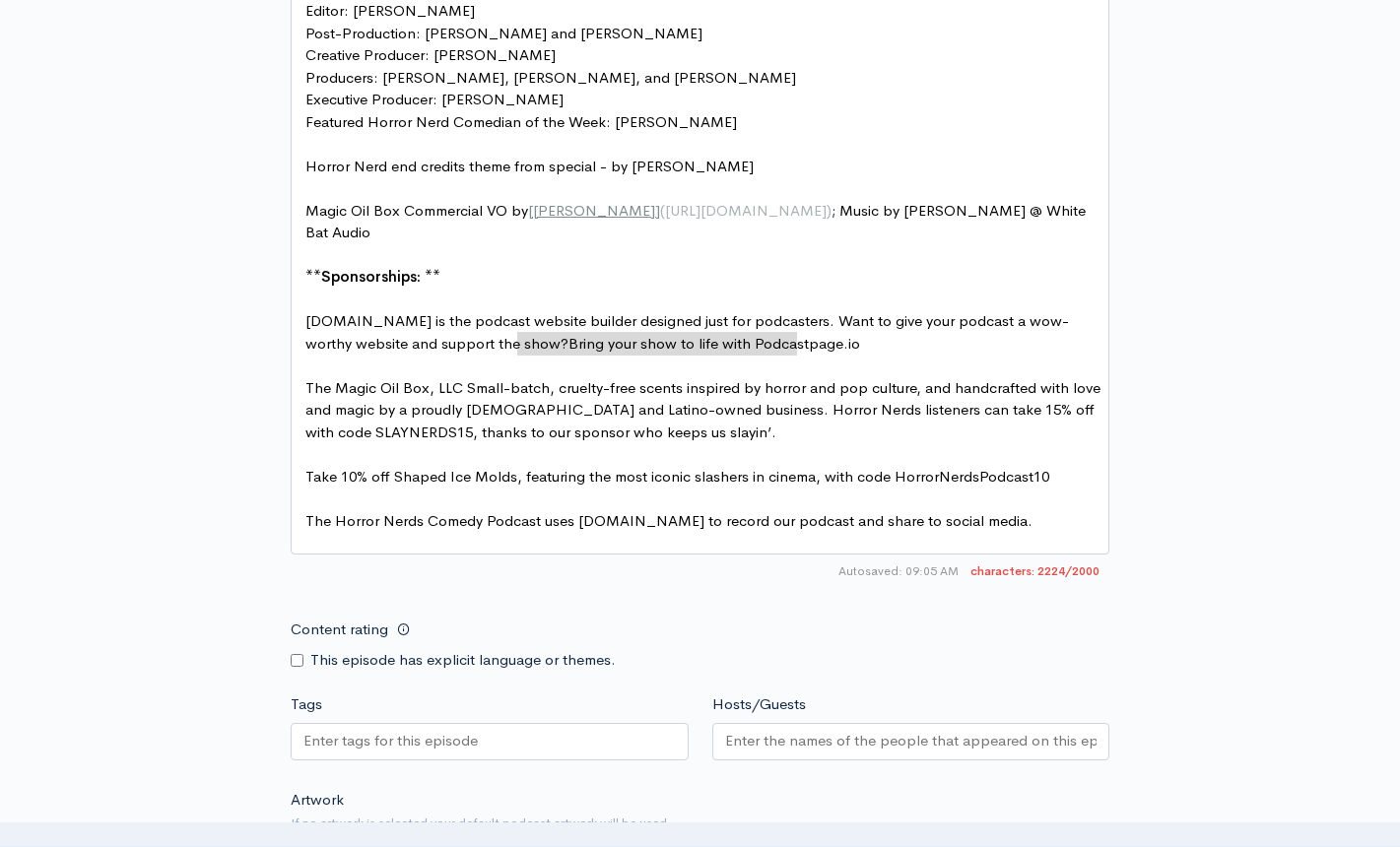
type textarea "Bring your show to life with [DOMAIN_NAME]"
drag, startPoint x: 520, startPoint y: 342, endPoint x: 801, endPoint y: 337, distance: 281.0
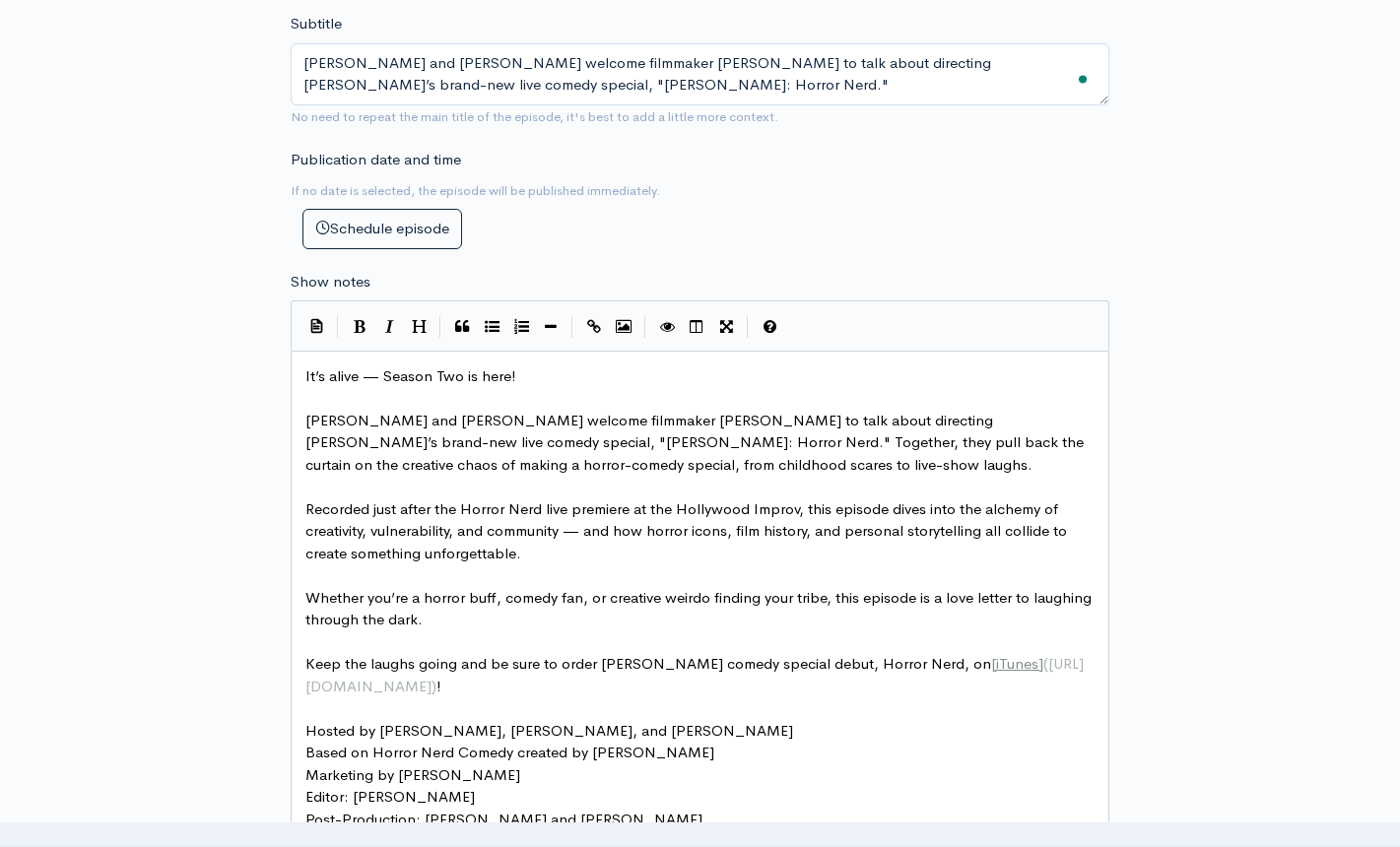
scroll to position [906, 0]
click at [596, 330] on icon "Create Link" at bounding box center [594, 329] width 14 height 15
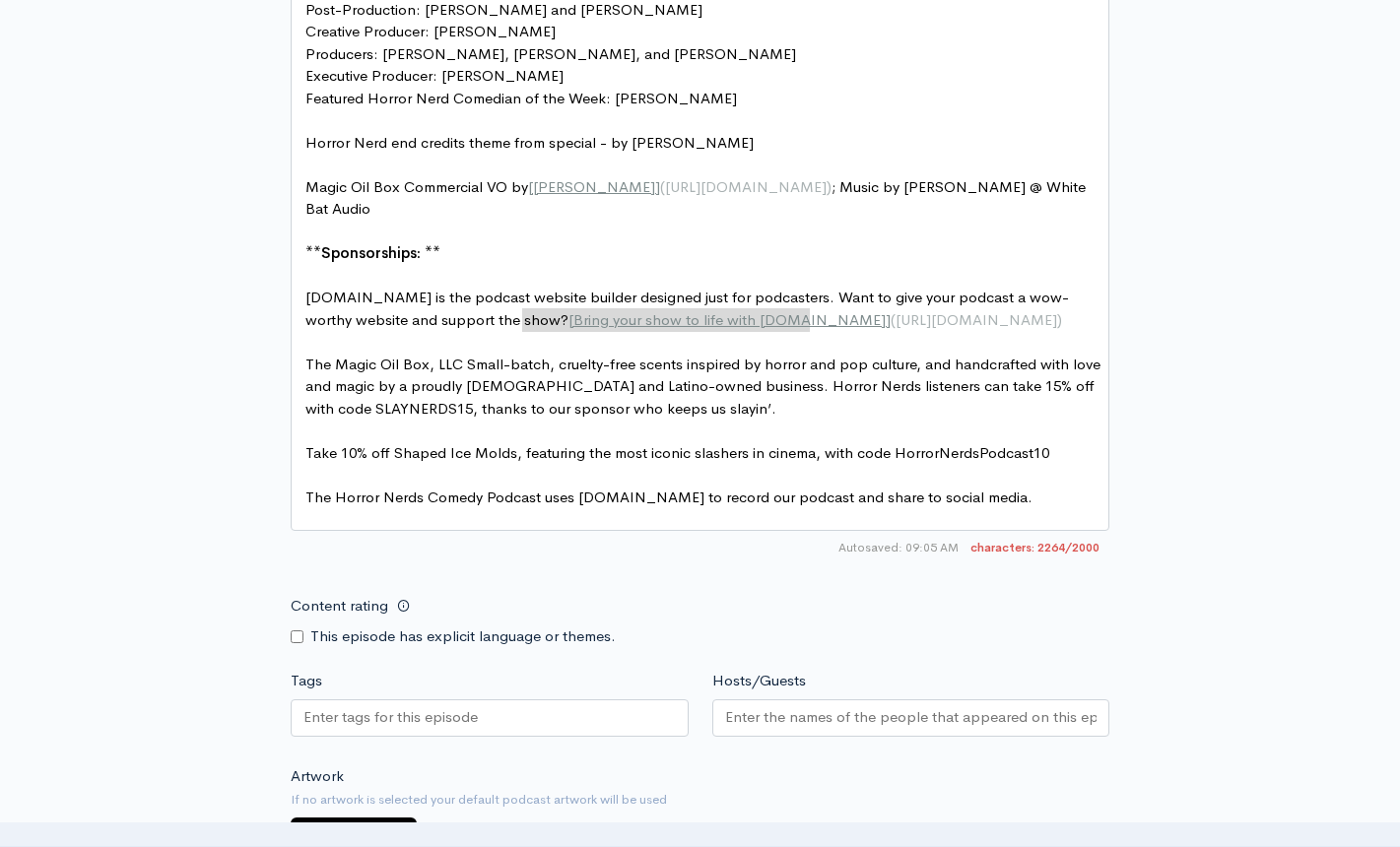
scroll to position [1729, 0]
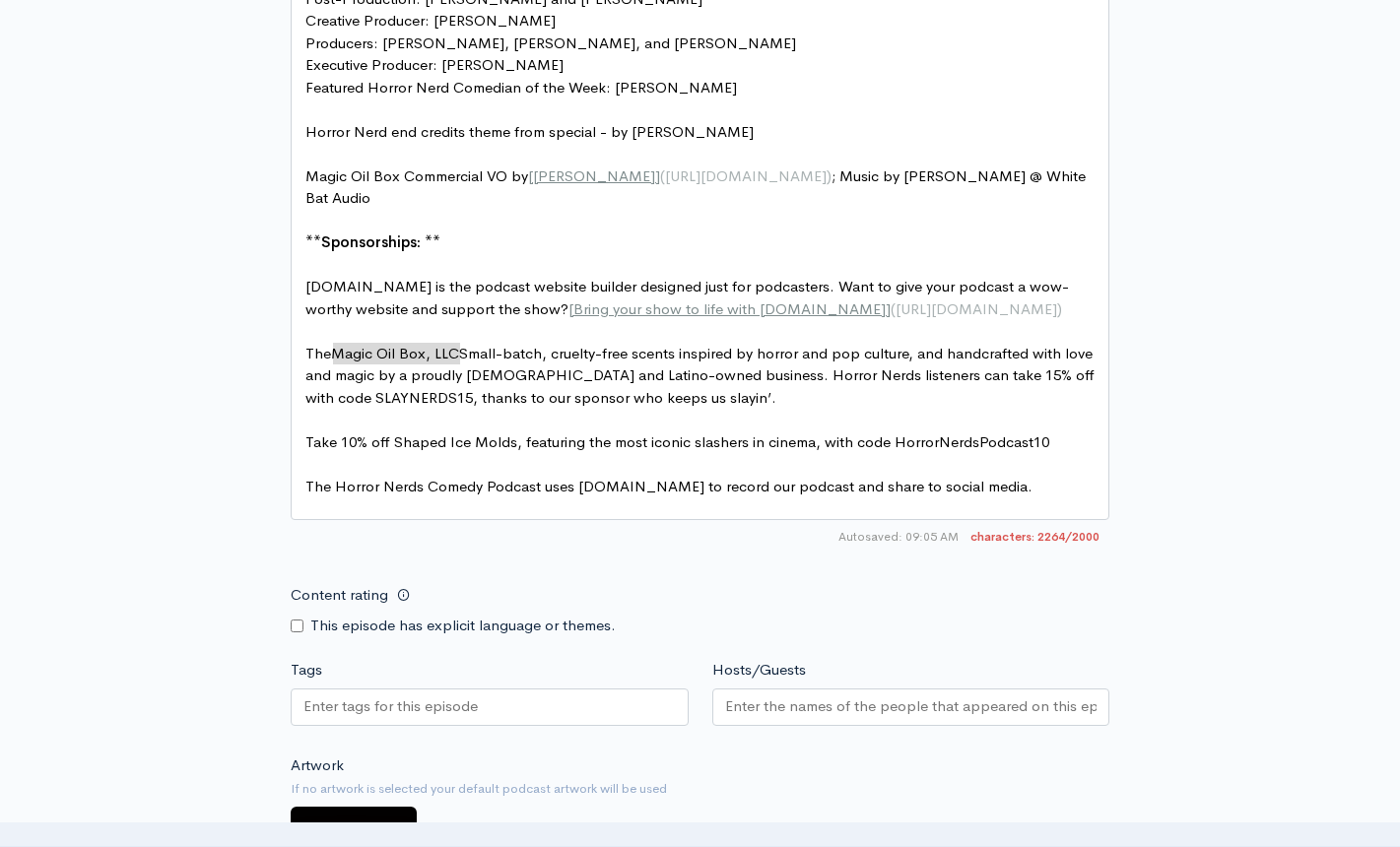
type textarea "The Magic Oil Box, LLC"
drag, startPoint x: 460, startPoint y: 352, endPoint x: 304, endPoint y: 349, distance: 156.0
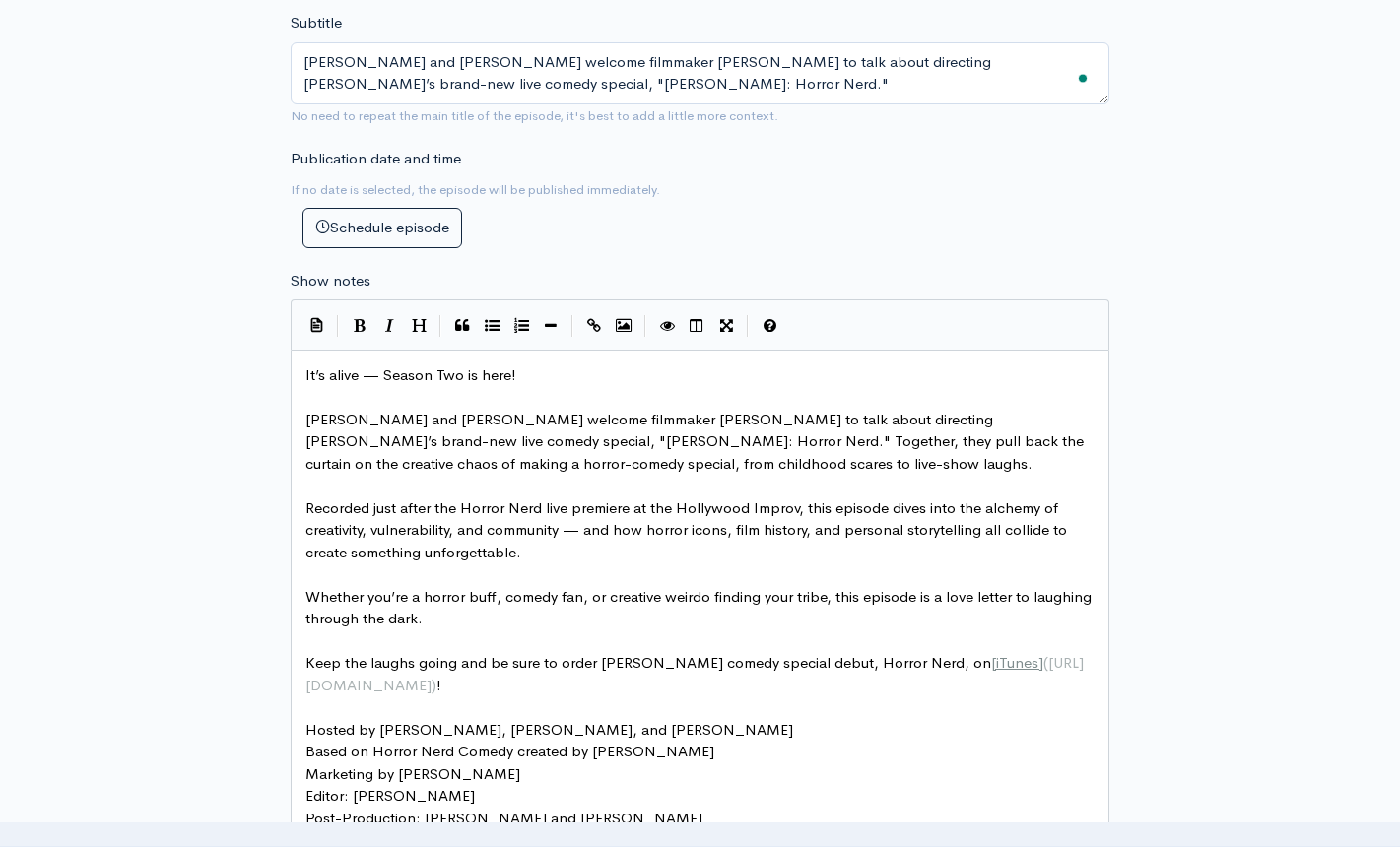
scroll to position [842, 0]
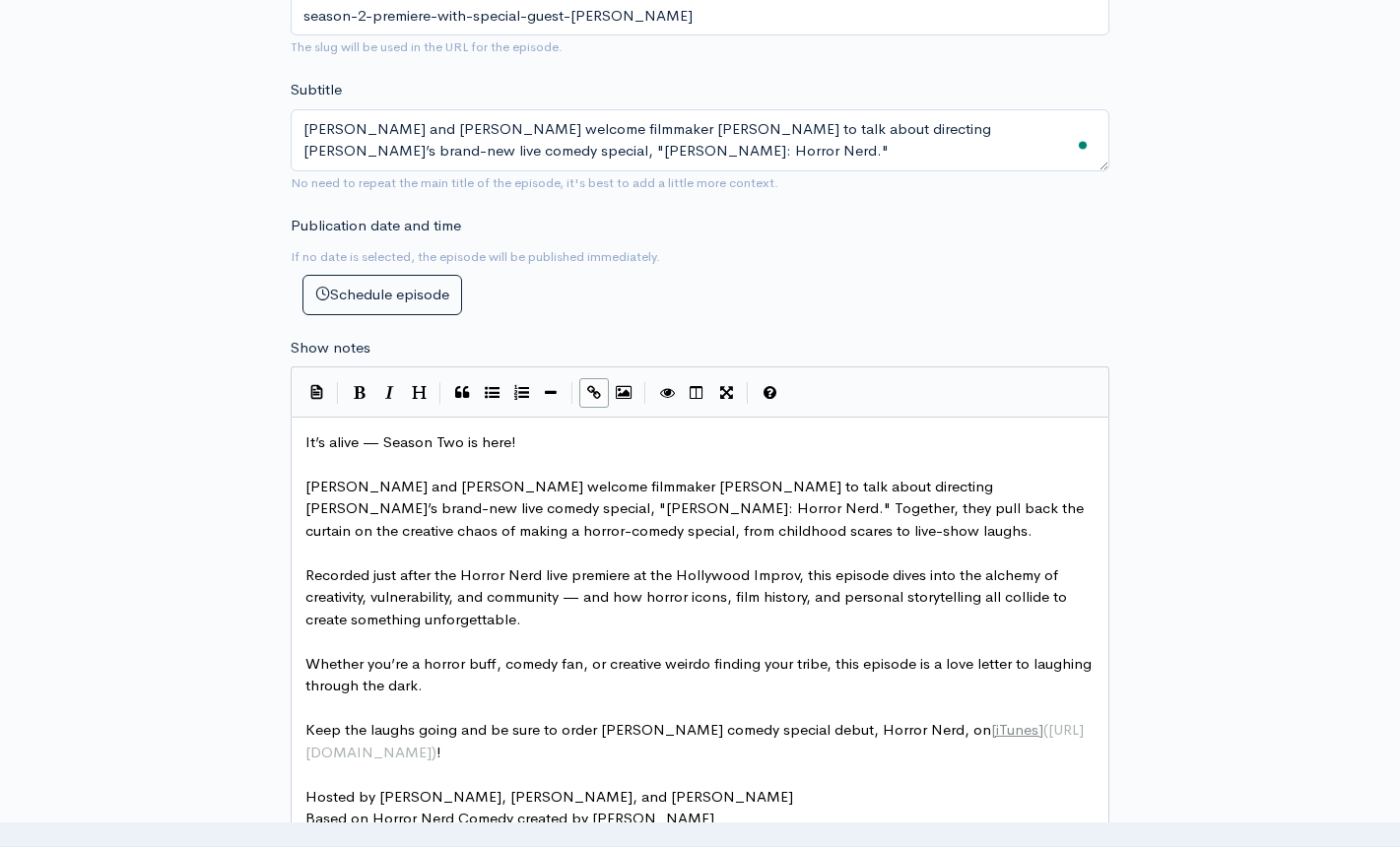
click at [590, 389] on icon "Create Link" at bounding box center [594, 392] width 14 height 15
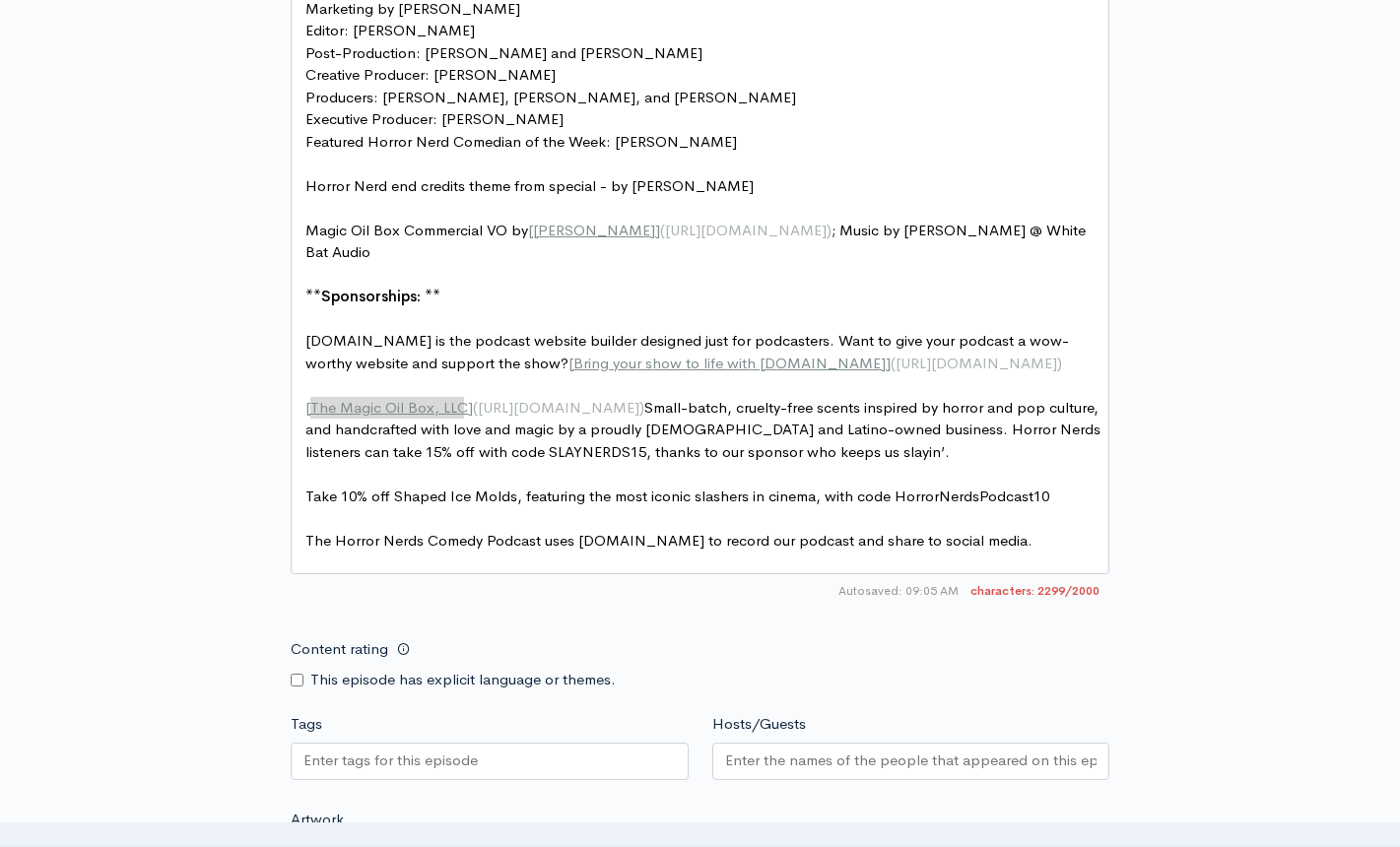
scroll to position [1773, 0]
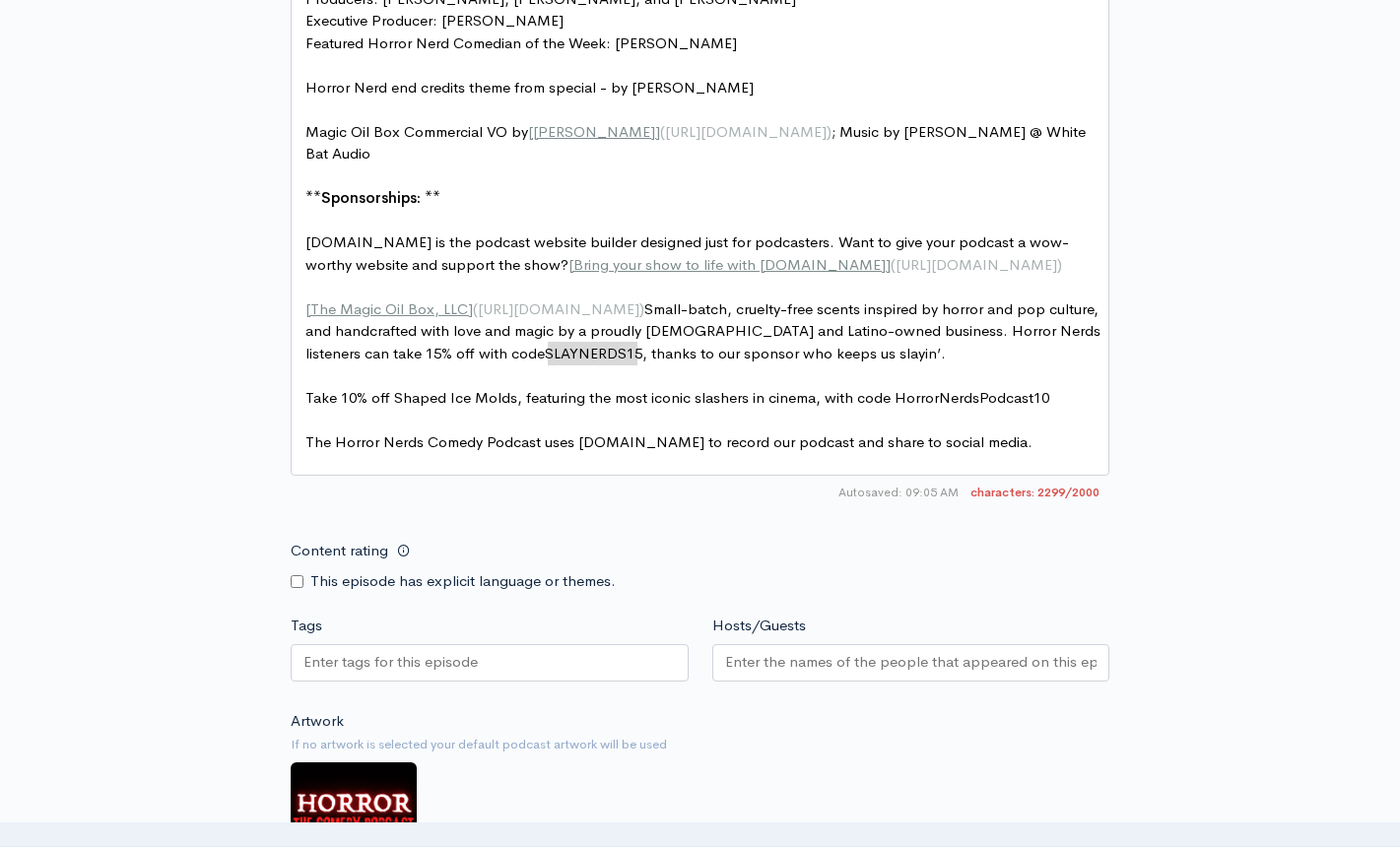
type textarea "SLAYNERDS15"
drag, startPoint x: 548, startPoint y: 354, endPoint x: 642, endPoint y: 355, distance: 94.0
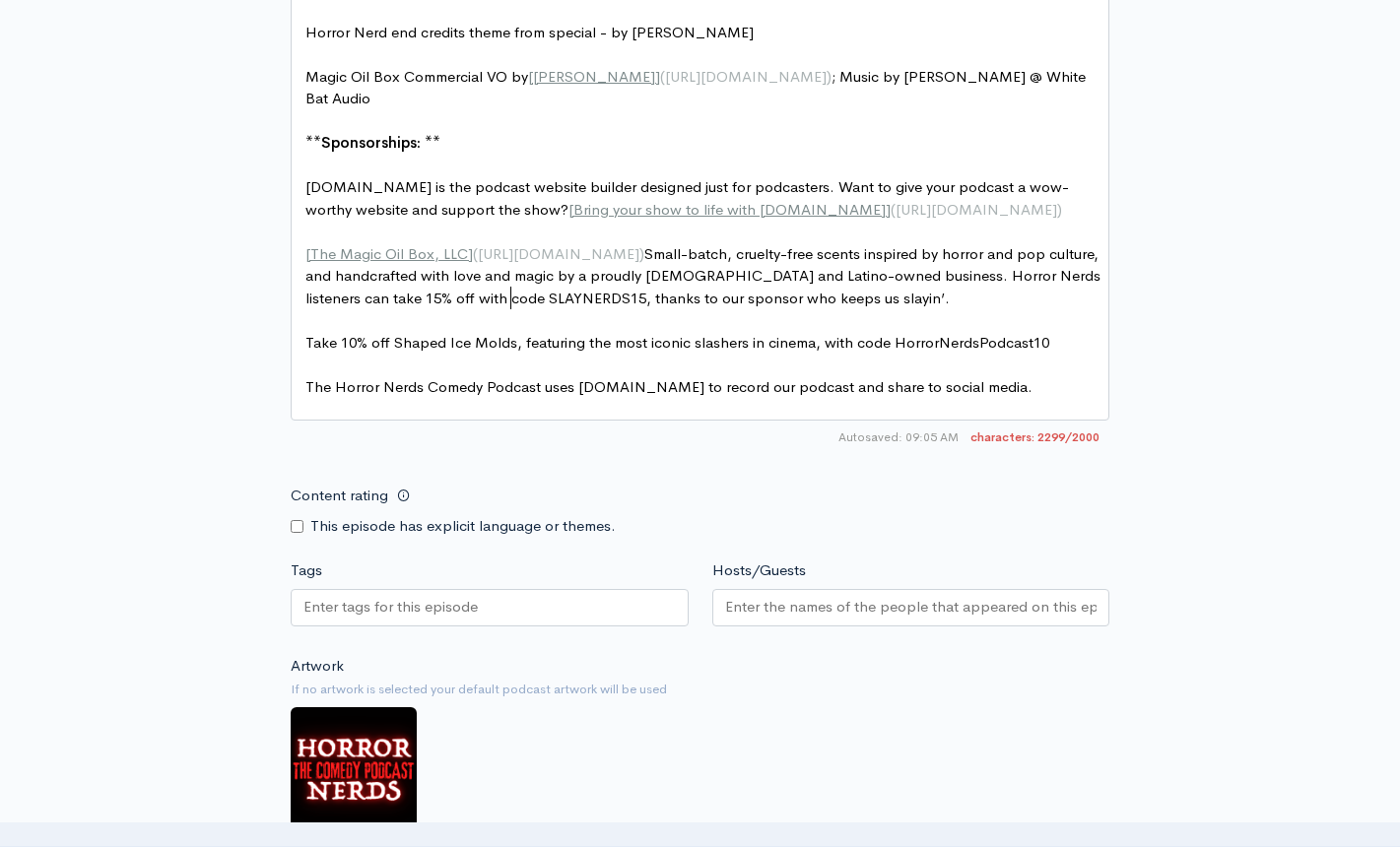
scroll to position [1871, 0]
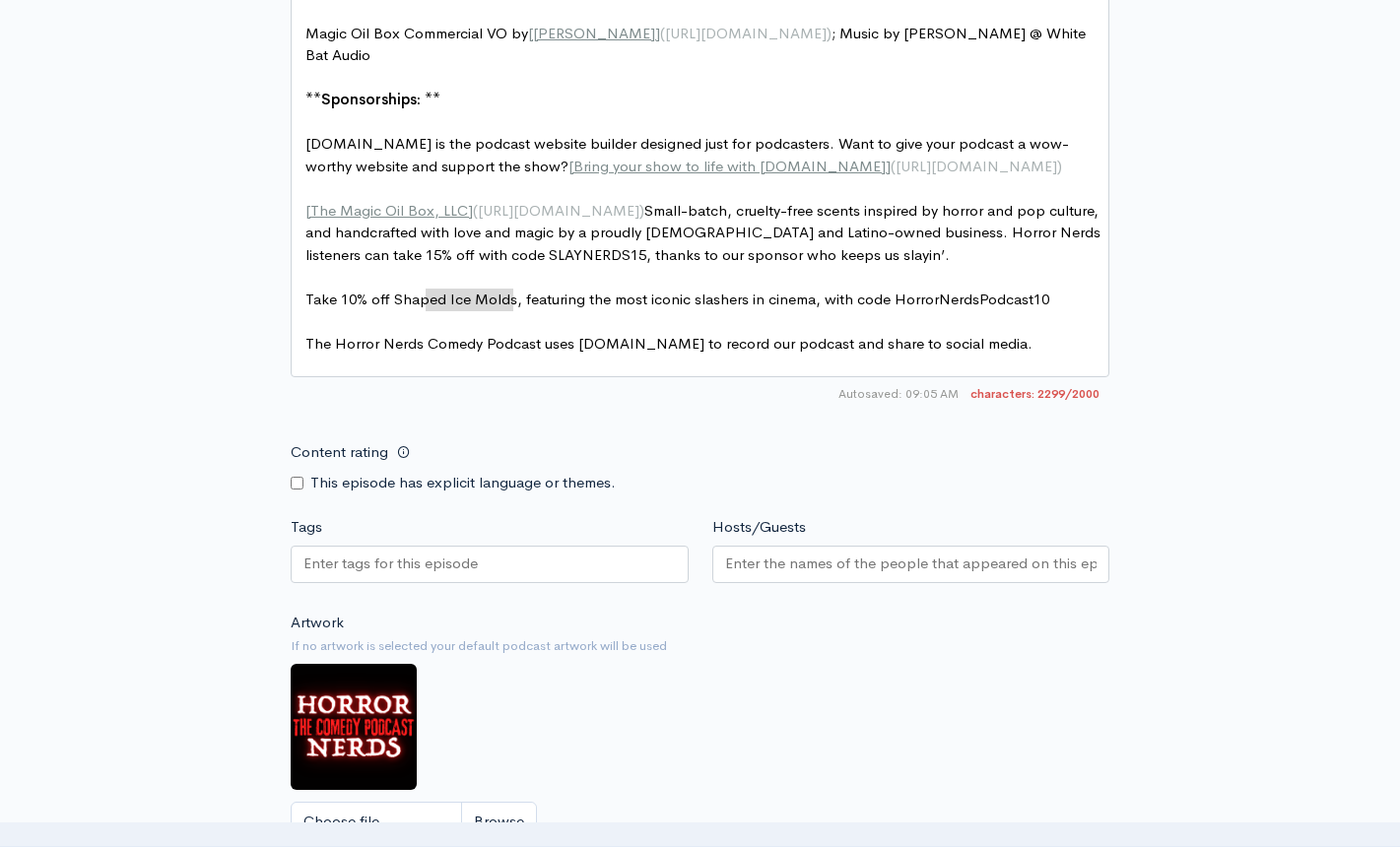
type textarea "Shaped Ice Molds"
drag, startPoint x: 512, startPoint y: 301, endPoint x: 394, endPoint y: 297, distance: 118.1
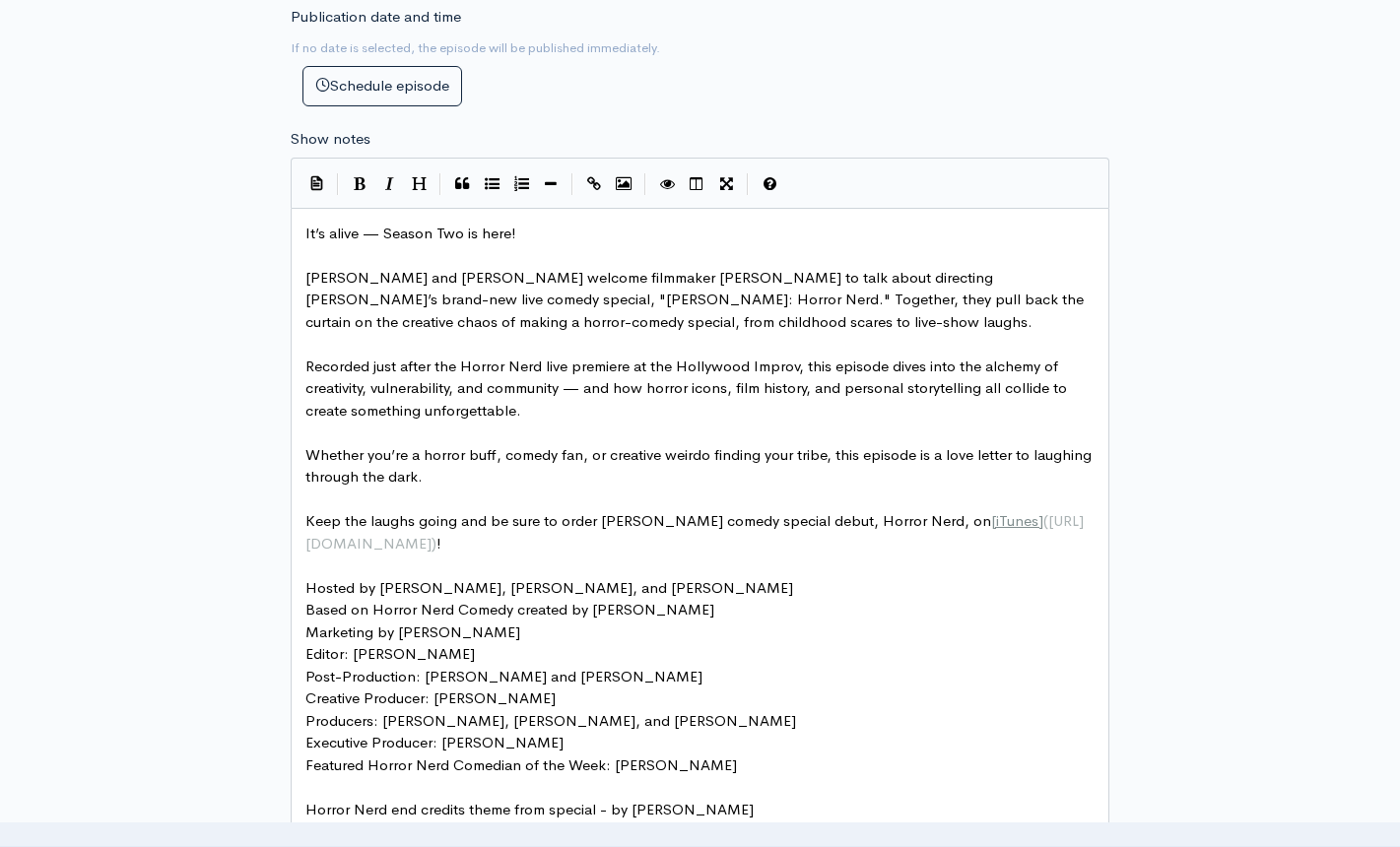
scroll to position [986, 0]
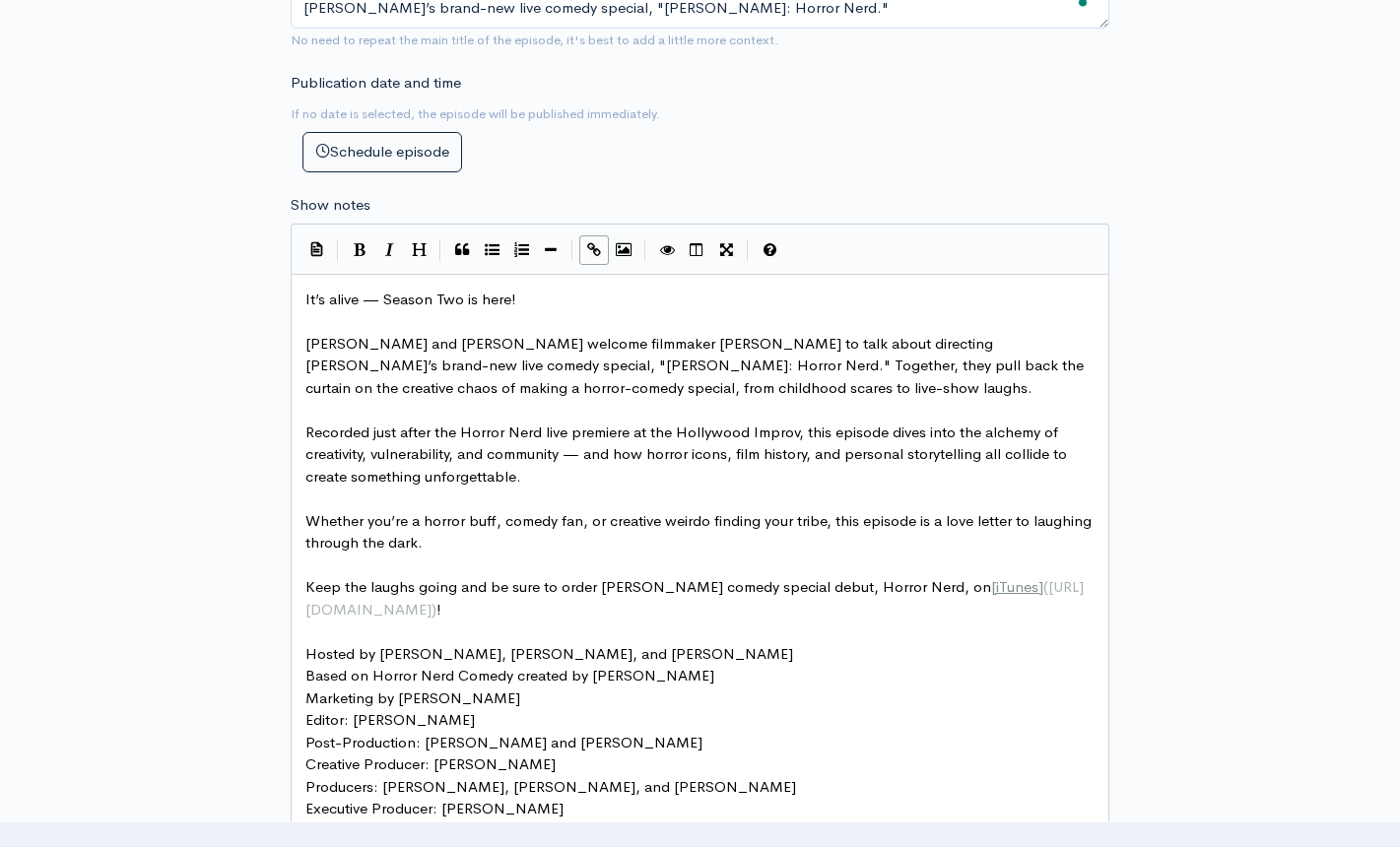
click at [591, 249] on icon "Create Link" at bounding box center [594, 249] width 14 height 15
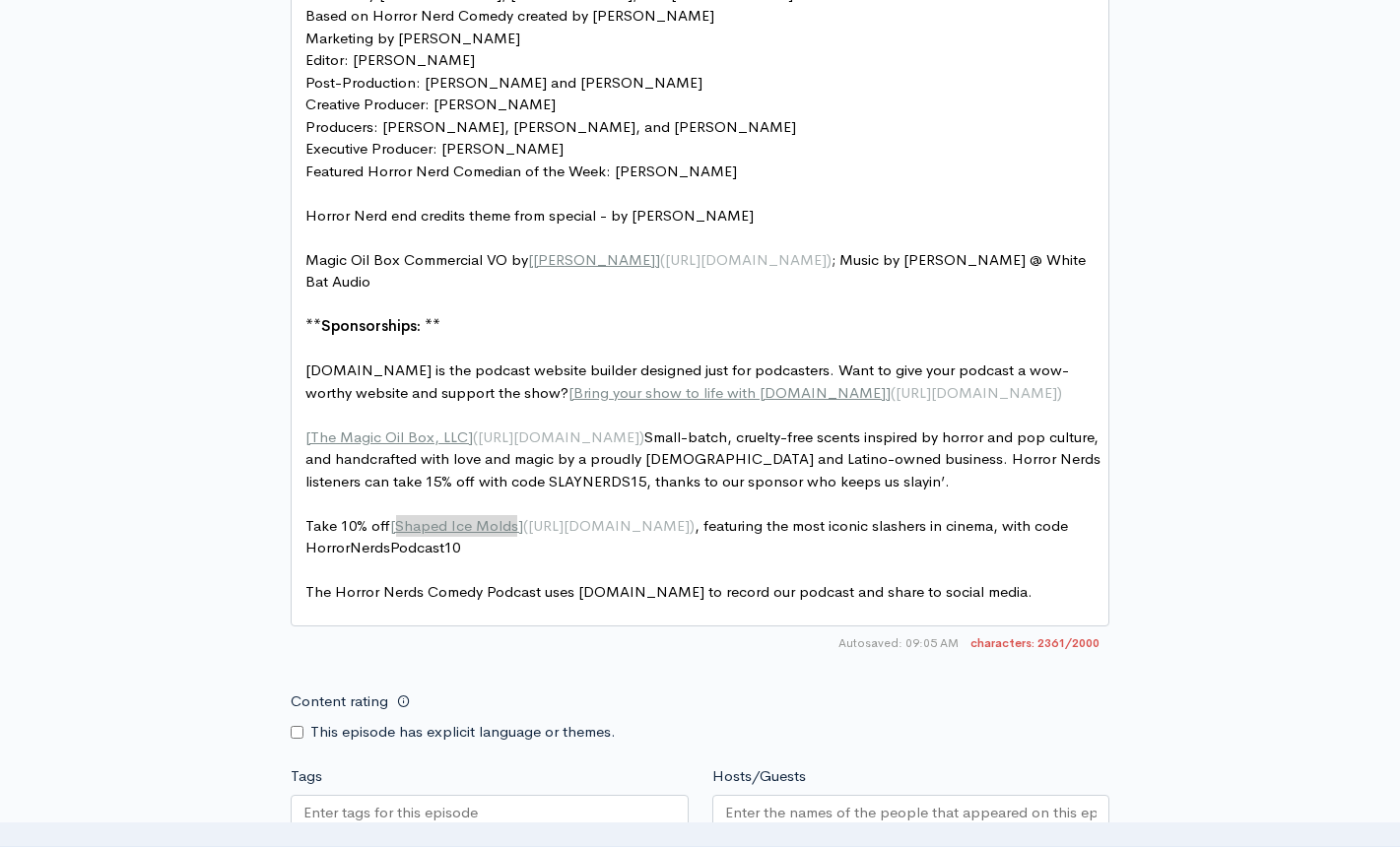
scroll to position [1763, 0]
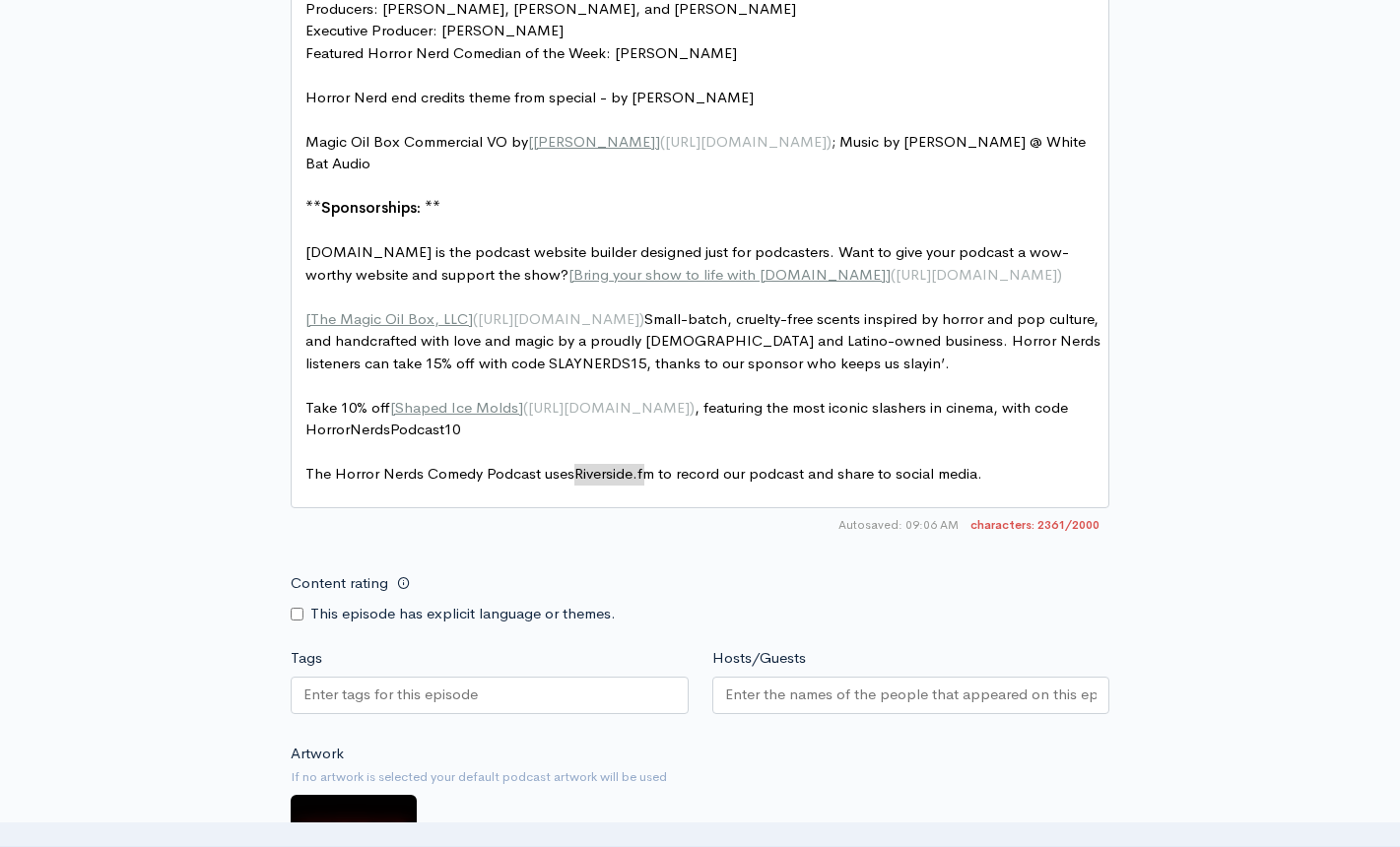
type textarea "[DOMAIN_NAME]"
drag, startPoint x: 576, startPoint y: 474, endPoint x: 650, endPoint y: 476, distance: 74.0
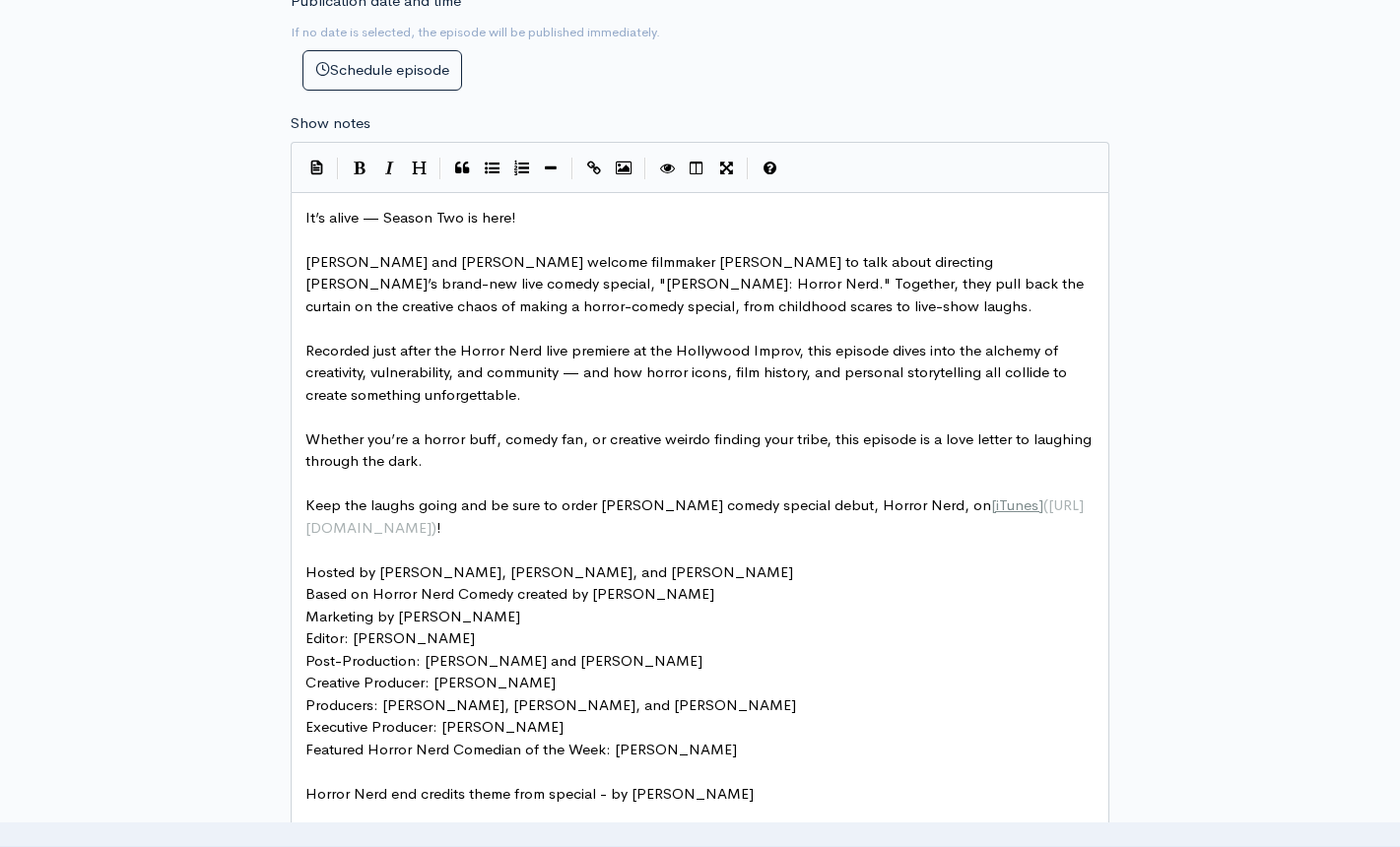
scroll to position [976, 0]
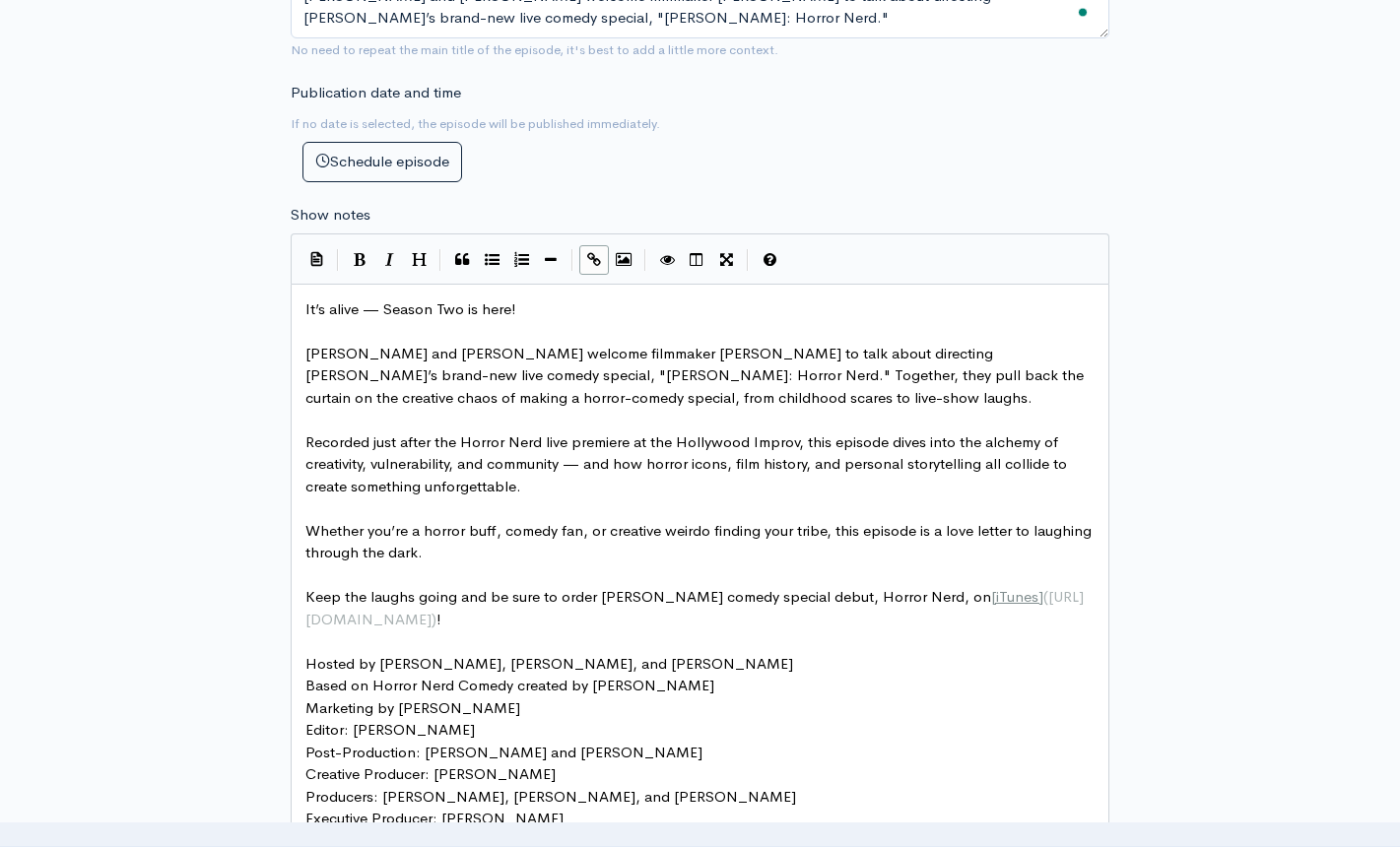
click at [603, 255] on button "Create Link" at bounding box center [594, 260] width 30 height 30
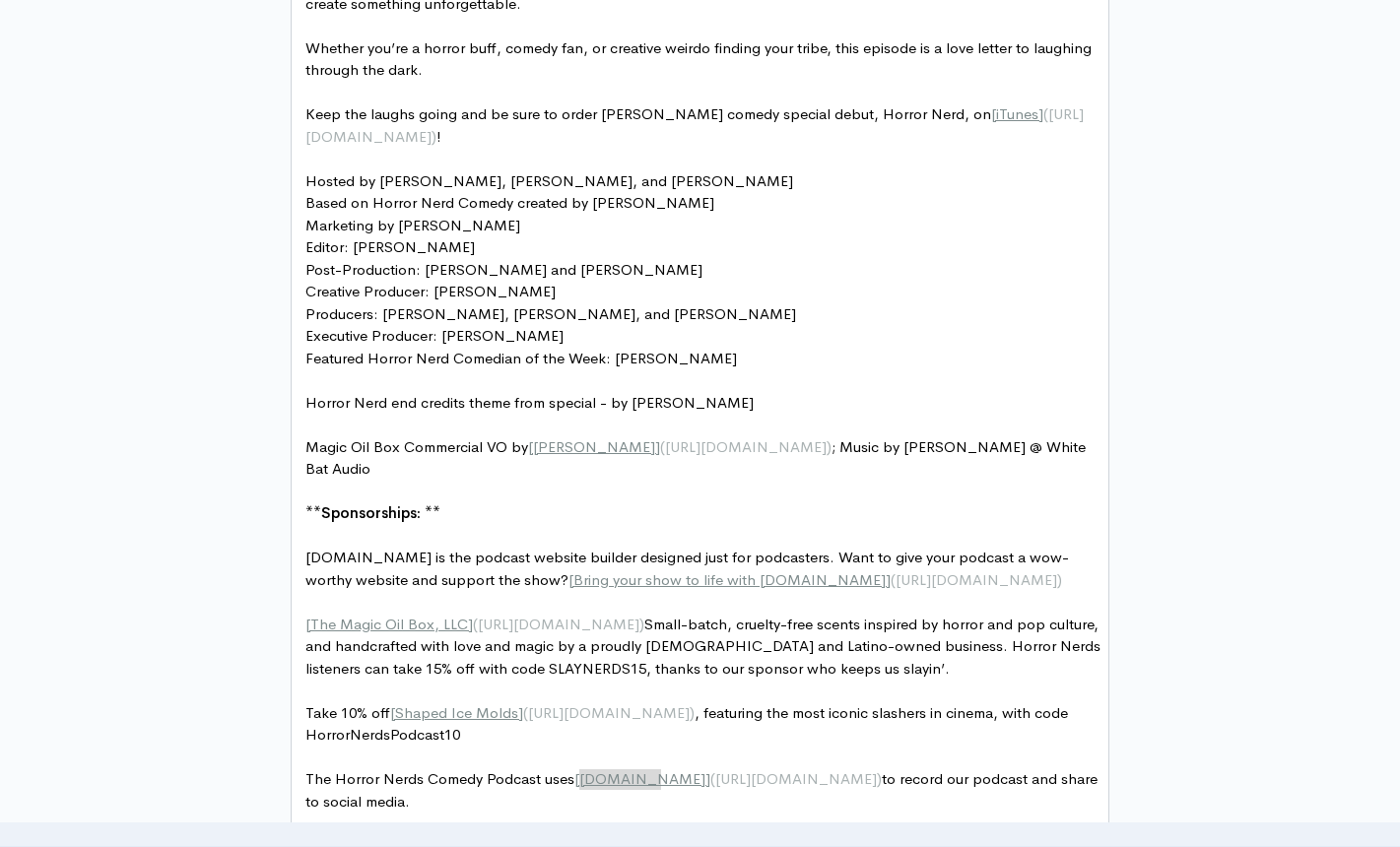
click at [1143, 382] on div "New episode Create a new episode Back to episodes Audio file Choose file HNP - …" at bounding box center [700, 63] width 1123 height 2908
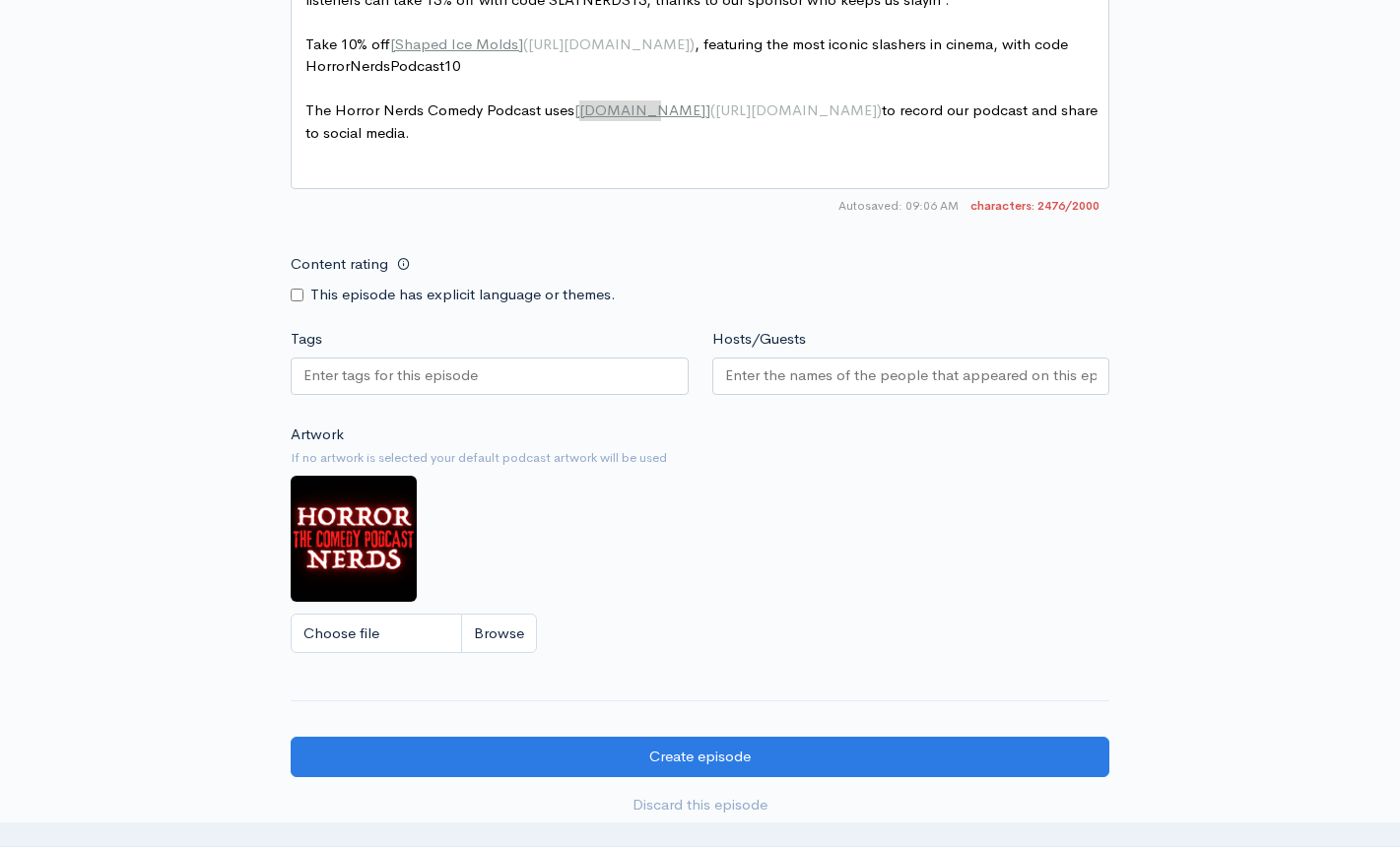
scroll to position [2147, 0]
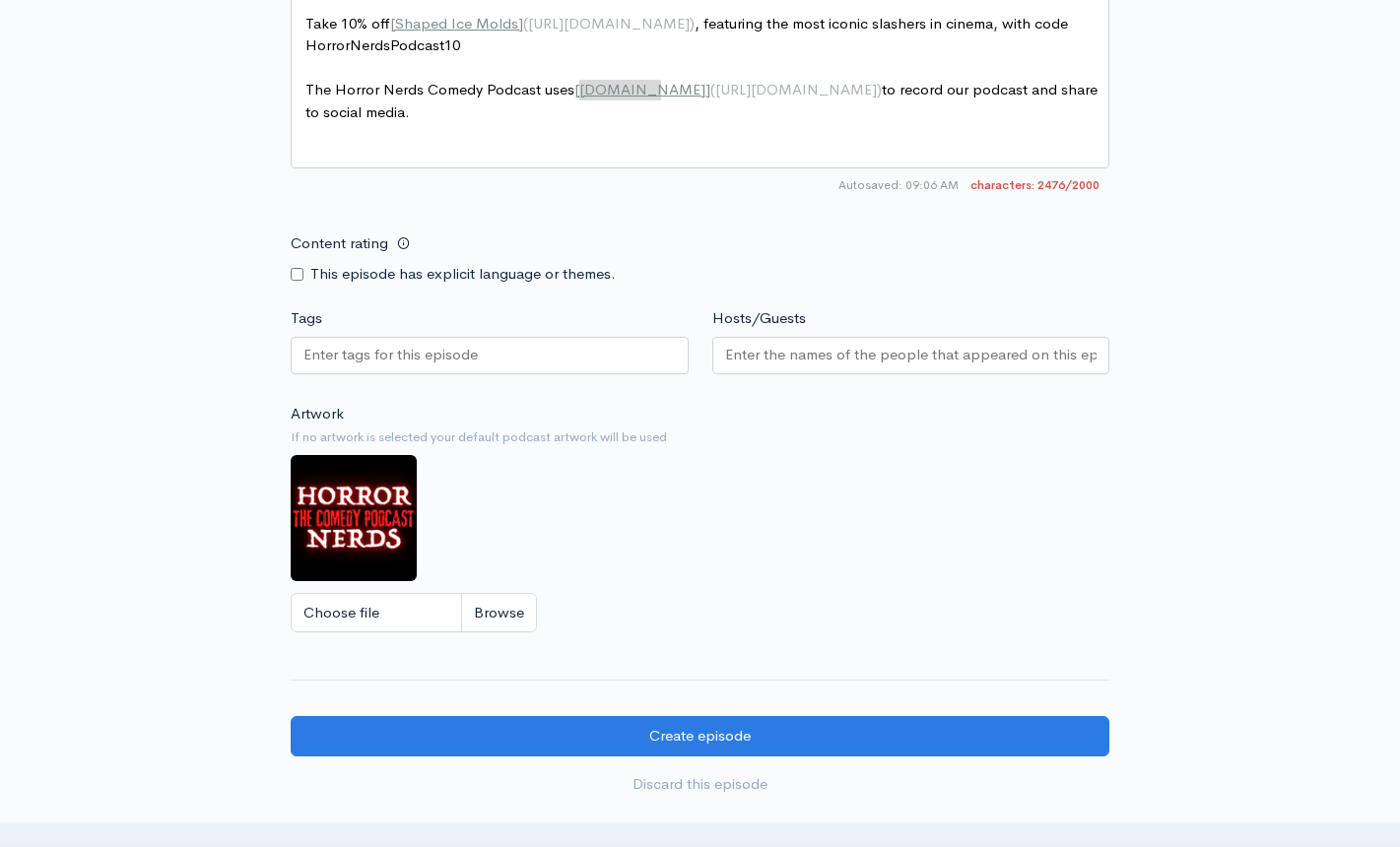
click at [759, 366] on input "Hosts/Guests" at bounding box center [911, 354] width 372 height 23
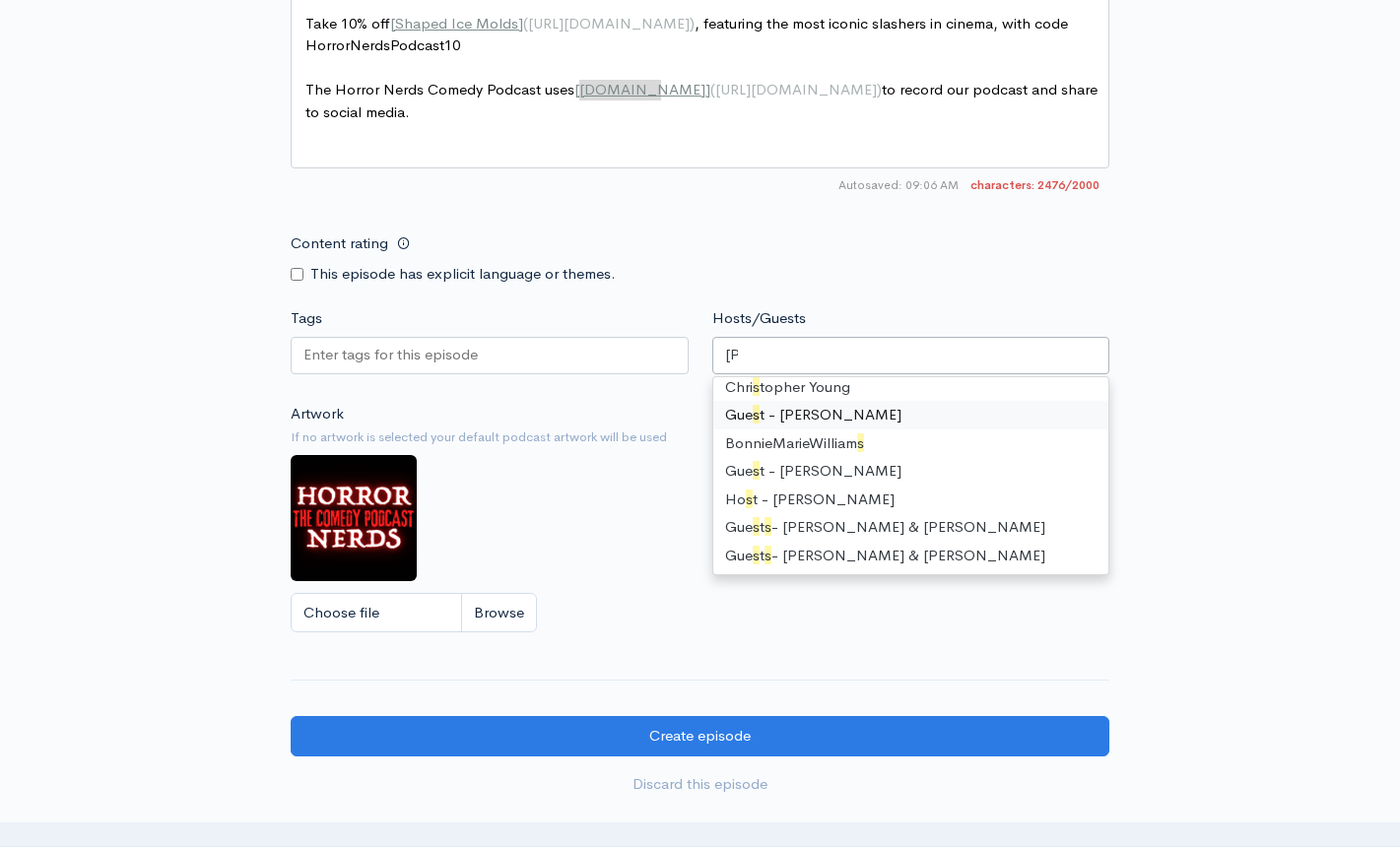
scroll to position [0, 0]
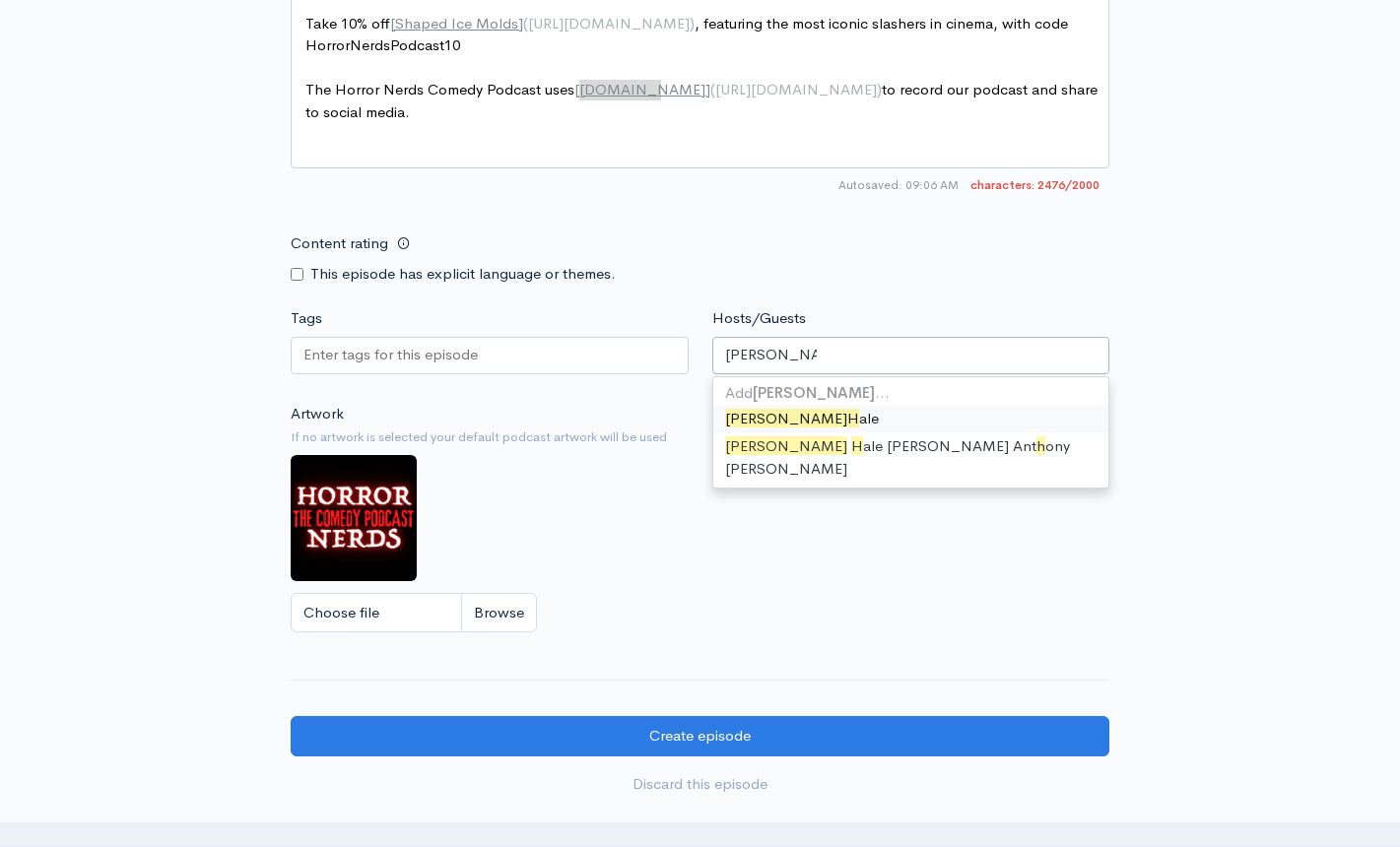
type input "[PERSON_NAME]"
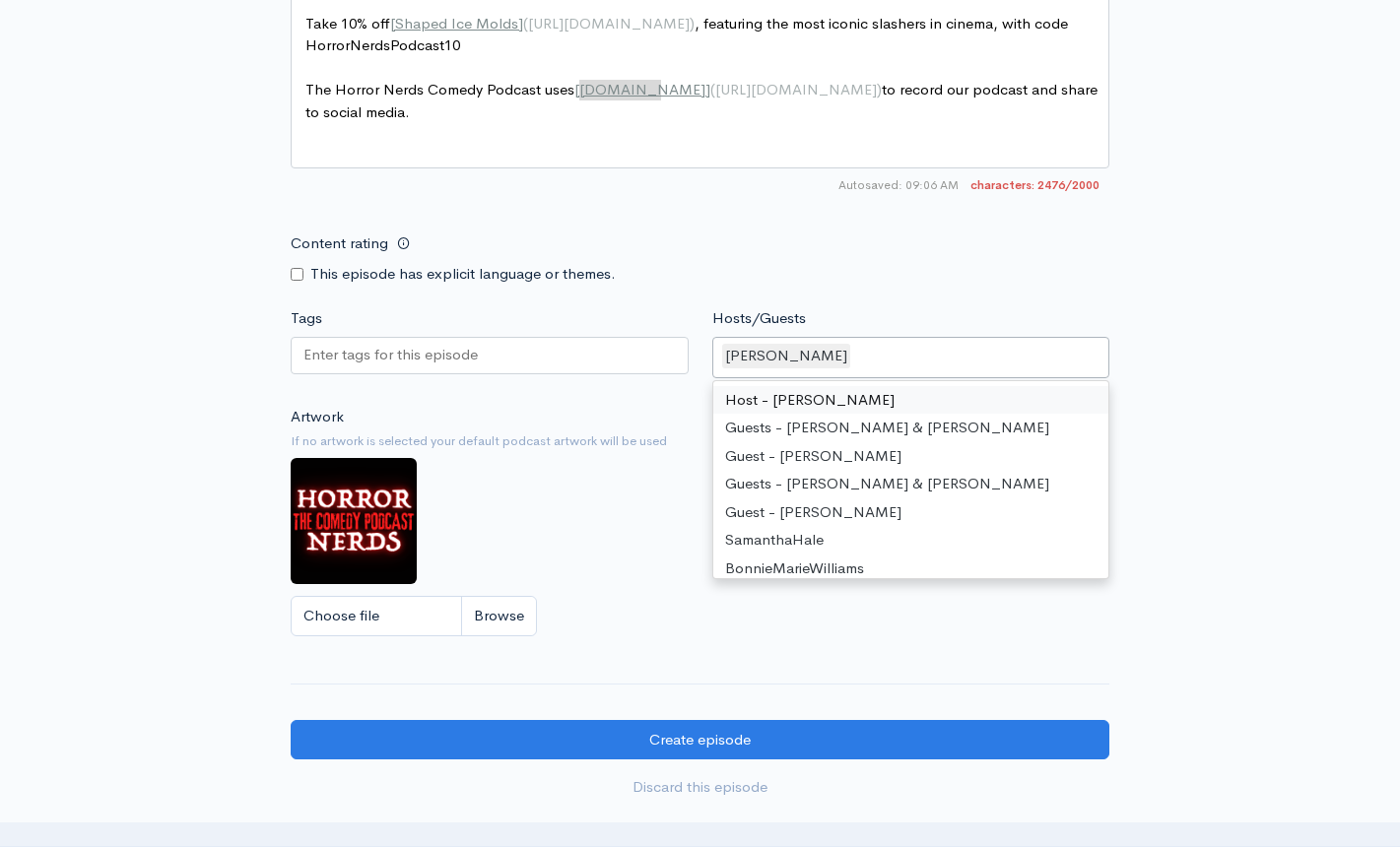
click at [857, 370] on div "[PERSON_NAME]" at bounding box center [911, 357] width 398 height 42
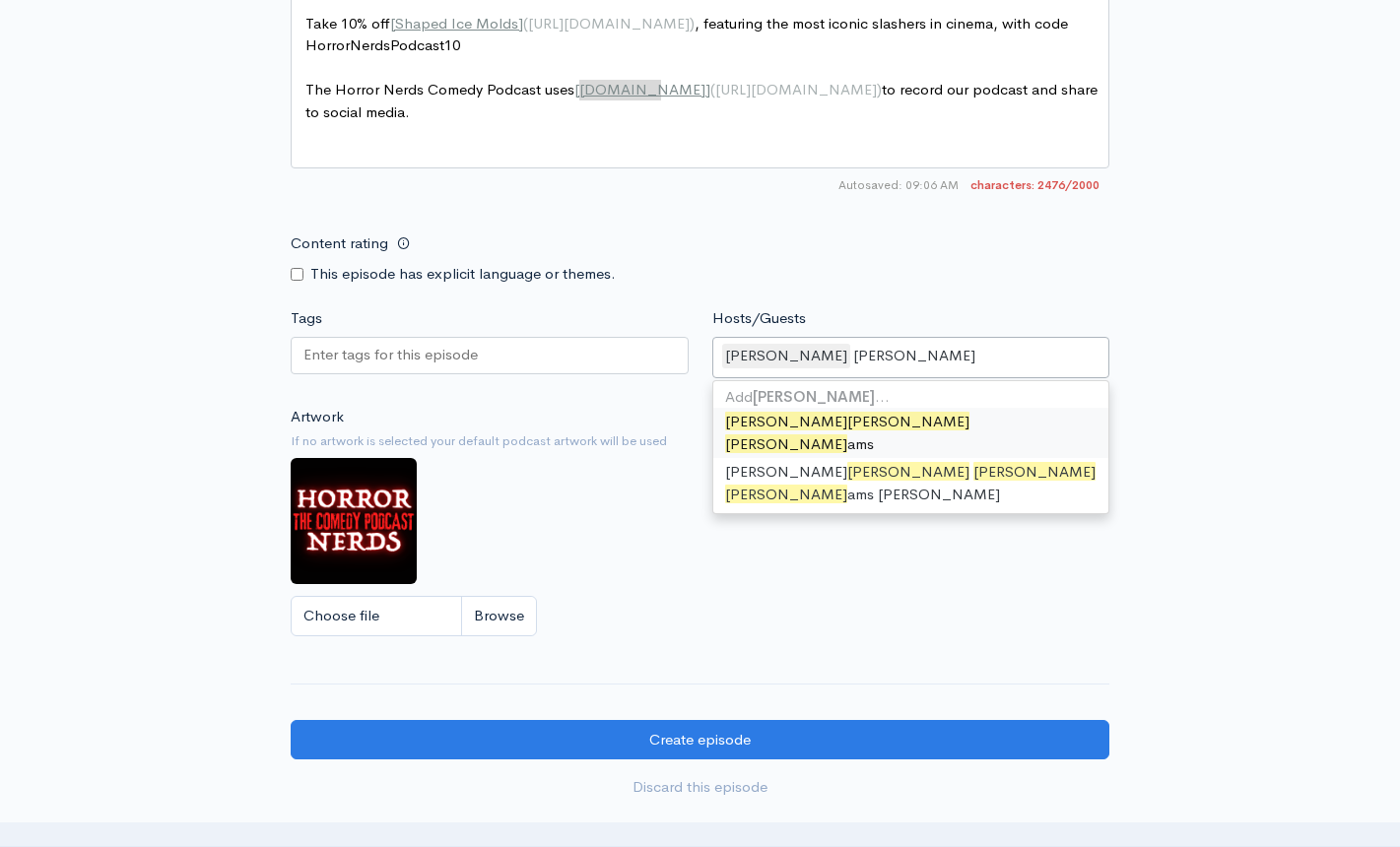
type input "[PERSON_NAME]"
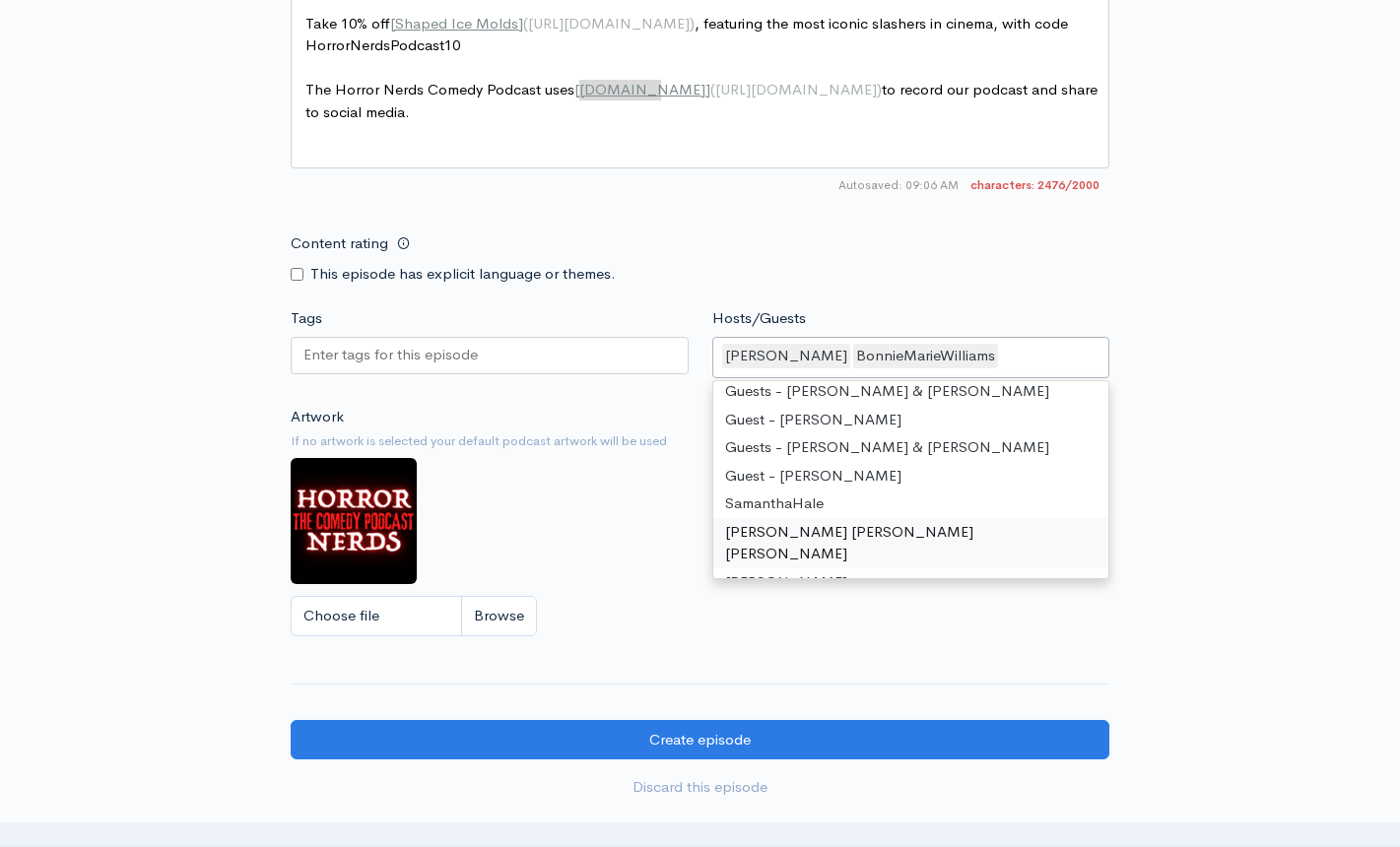
type input "t"
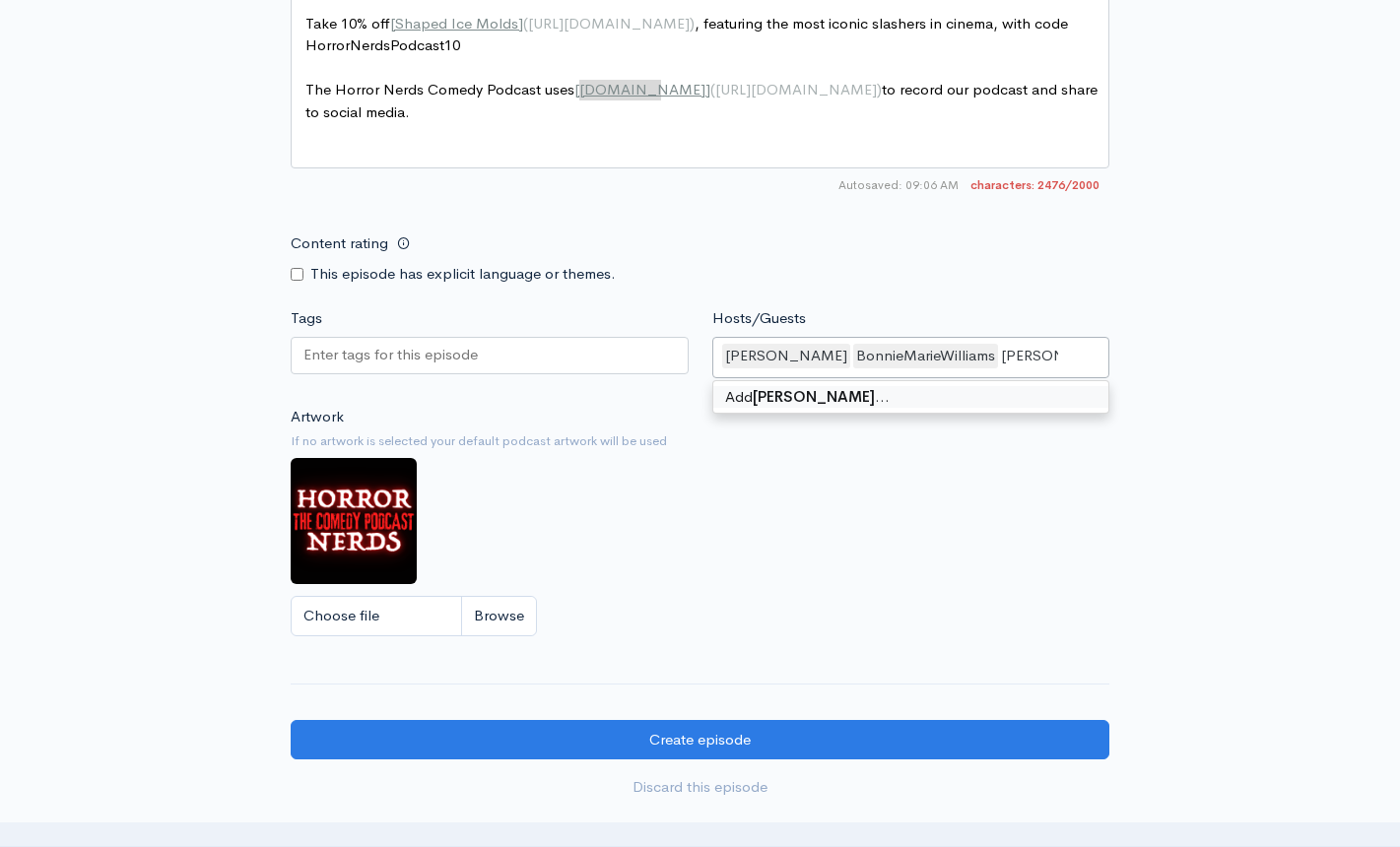
type input "[PERSON_NAME]"
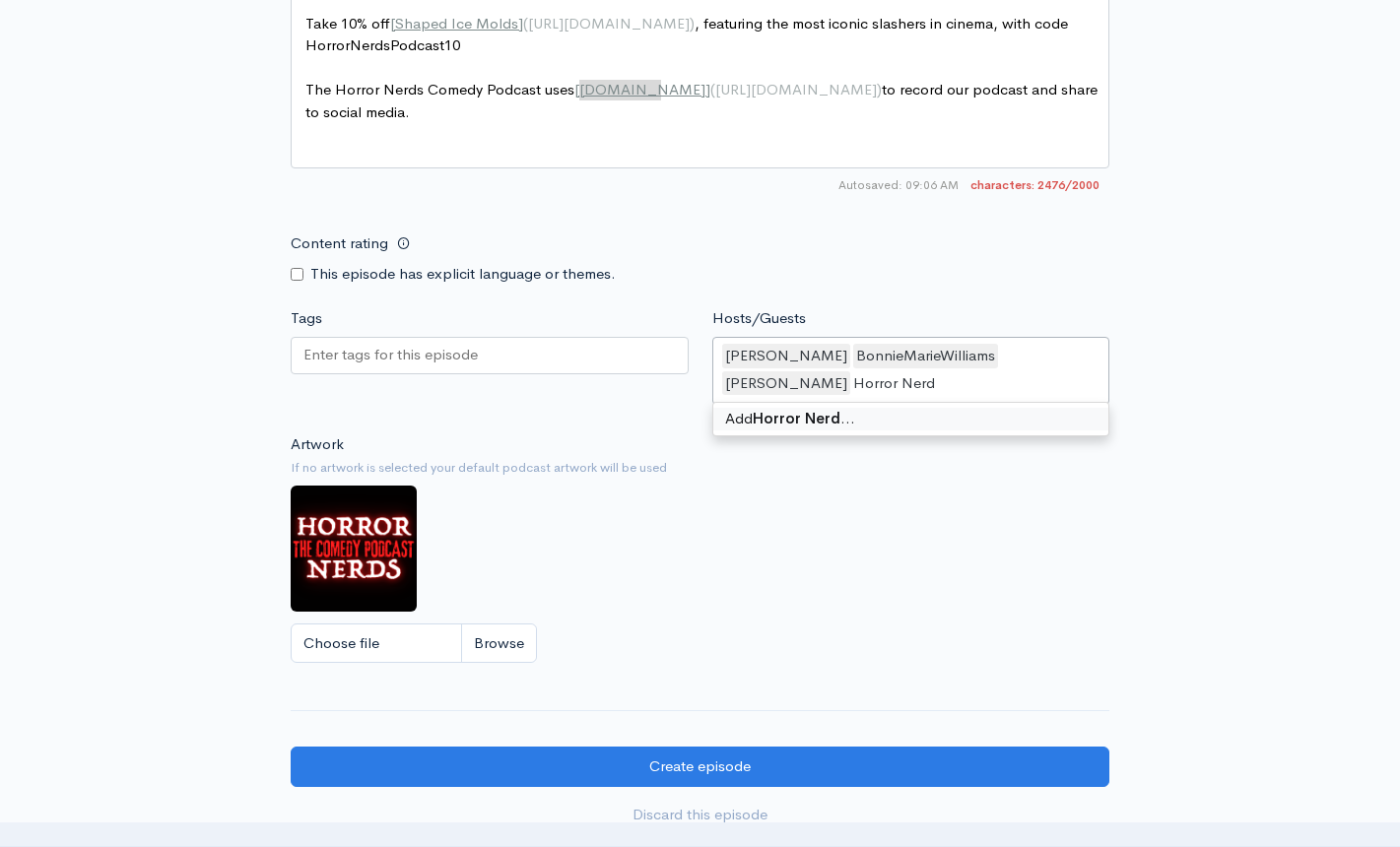
drag, startPoint x: 810, startPoint y: 398, endPoint x: 714, endPoint y: 398, distance: 96.0
click at [714, 398] on div "[PERSON_NAME] BonnieMarieWilliams [PERSON_NAME] Horror Nerd" at bounding box center [911, 370] width 398 height 68
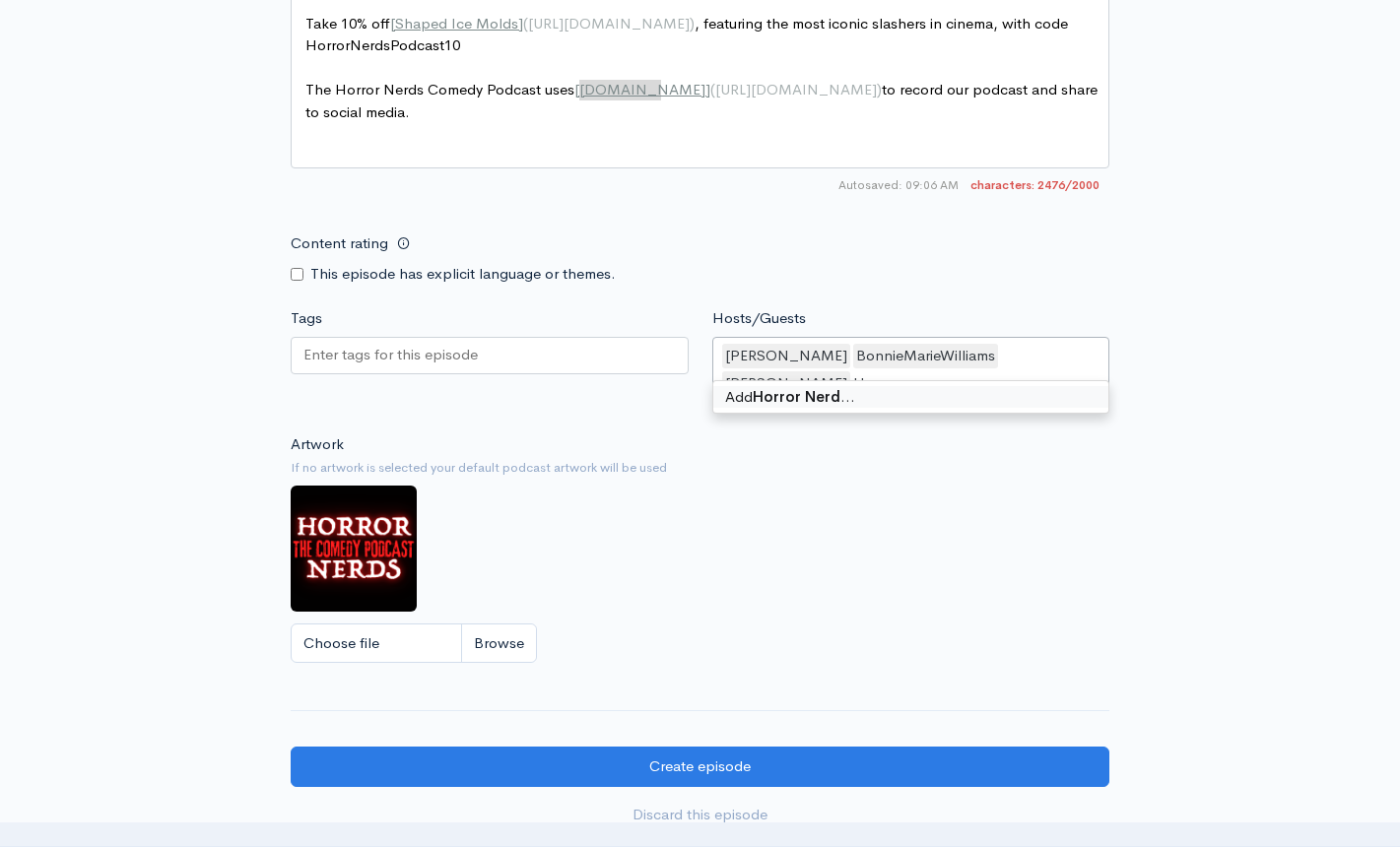
type input "H"
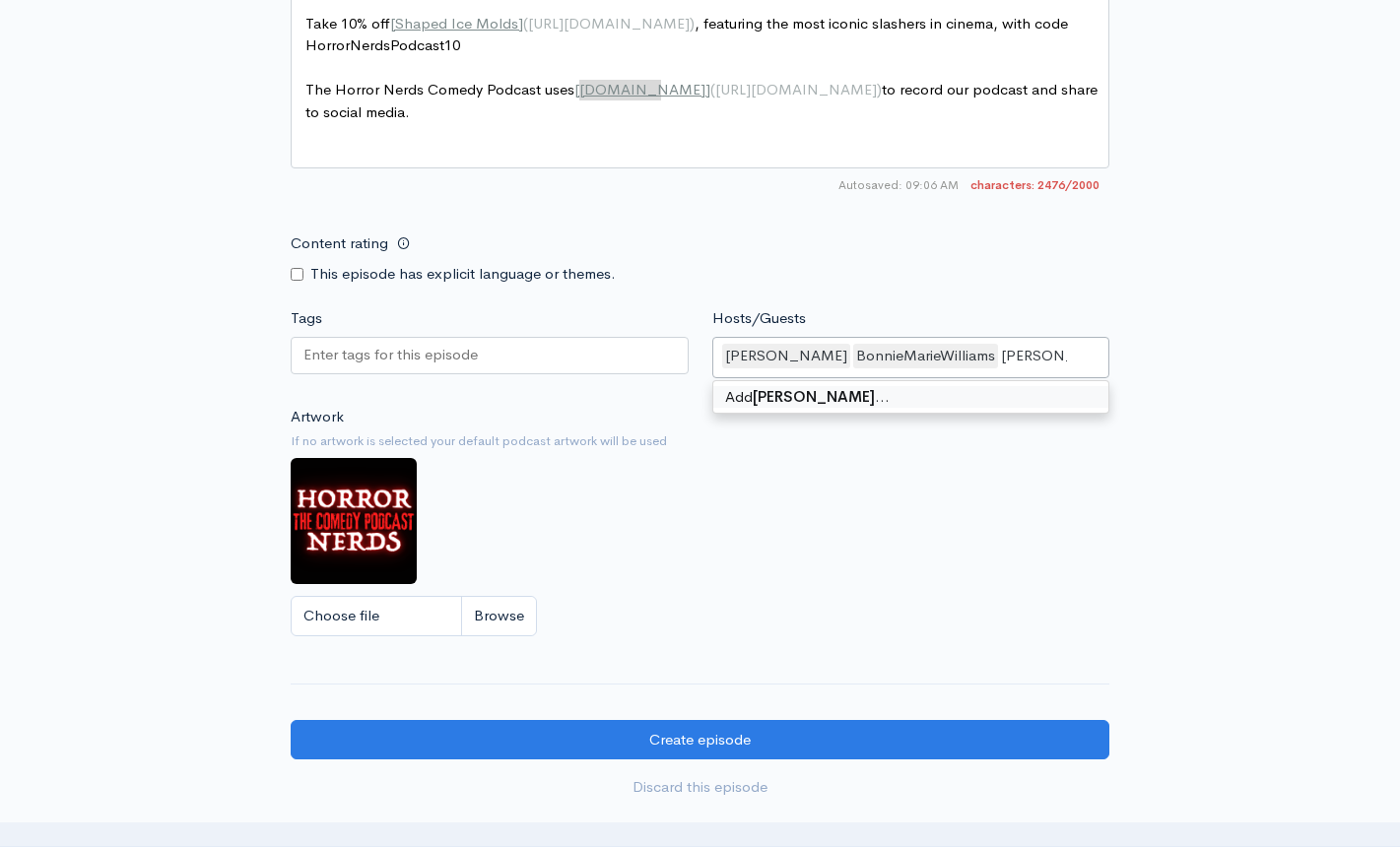
type input "[PERSON_NAME]"
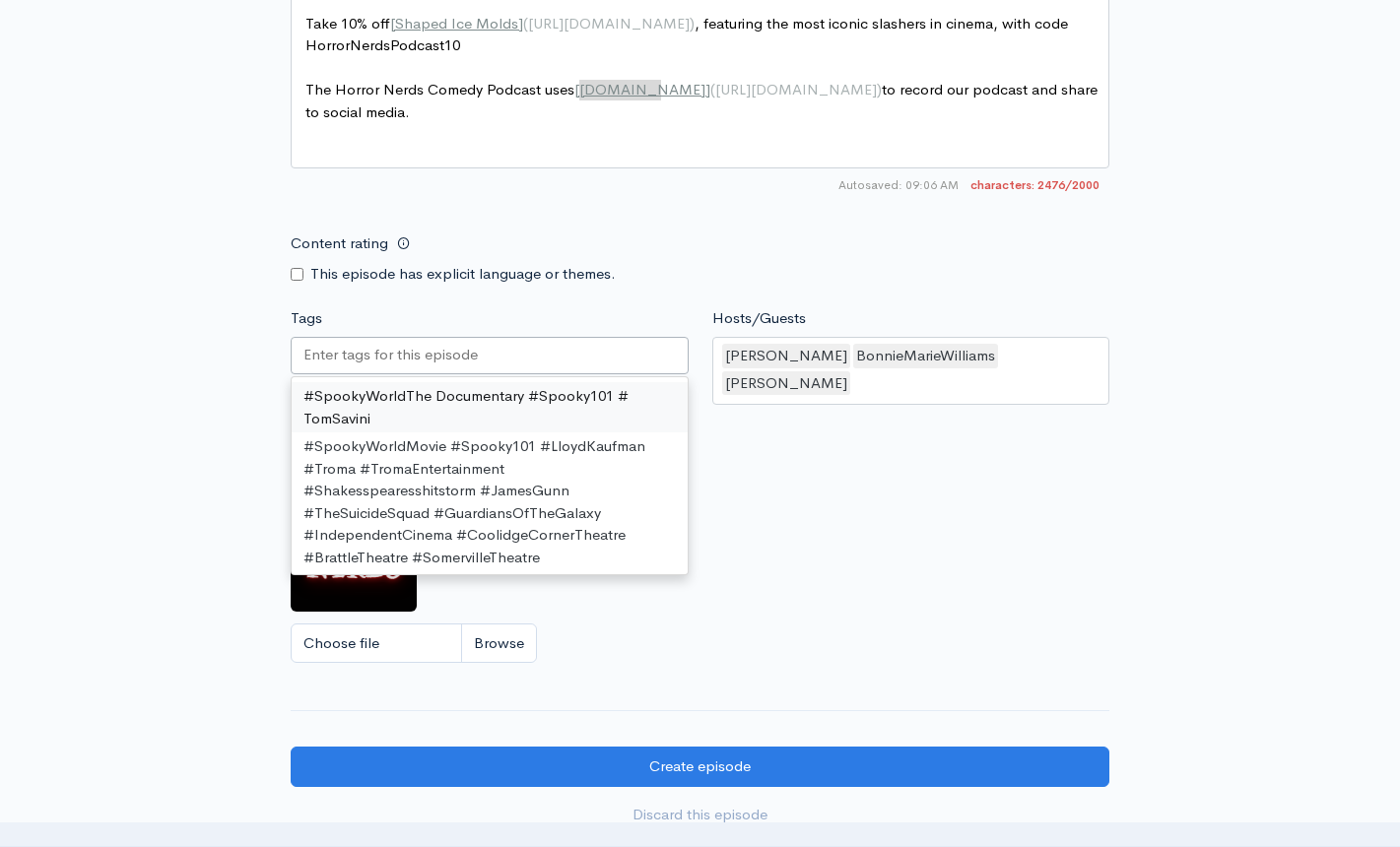
click at [495, 361] on div at bounding box center [490, 355] width 398 height 38
paste input "text"
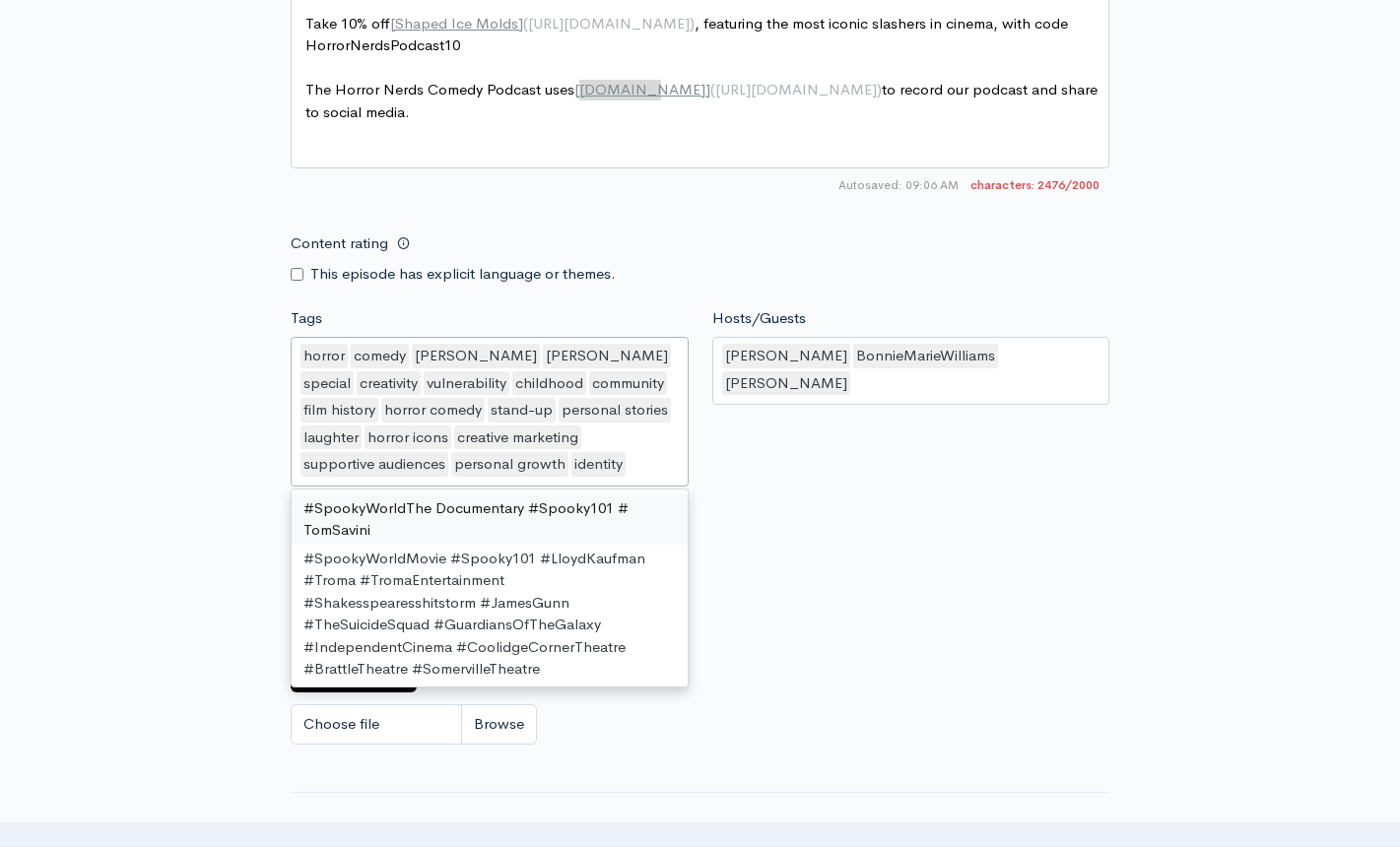
click at [793, 494] on div "Hosts/Guests [PERSON_NAME],[PERSON_NAME],[PERSON_NAME] [PERSON_NAME] BonnieMari…" at bounding box center [911, 401] width 421 height 186
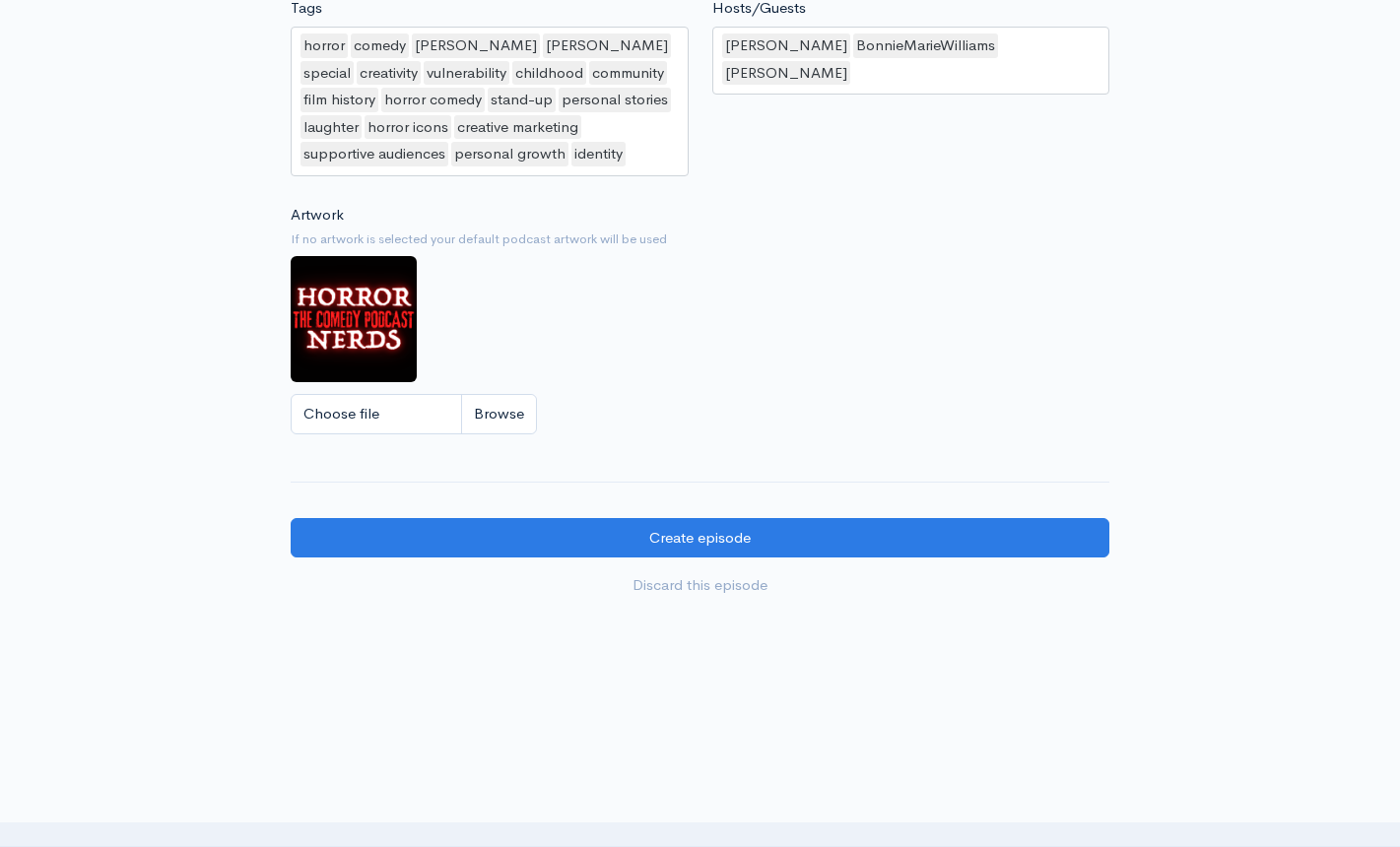
scroll to position [2511, 0]
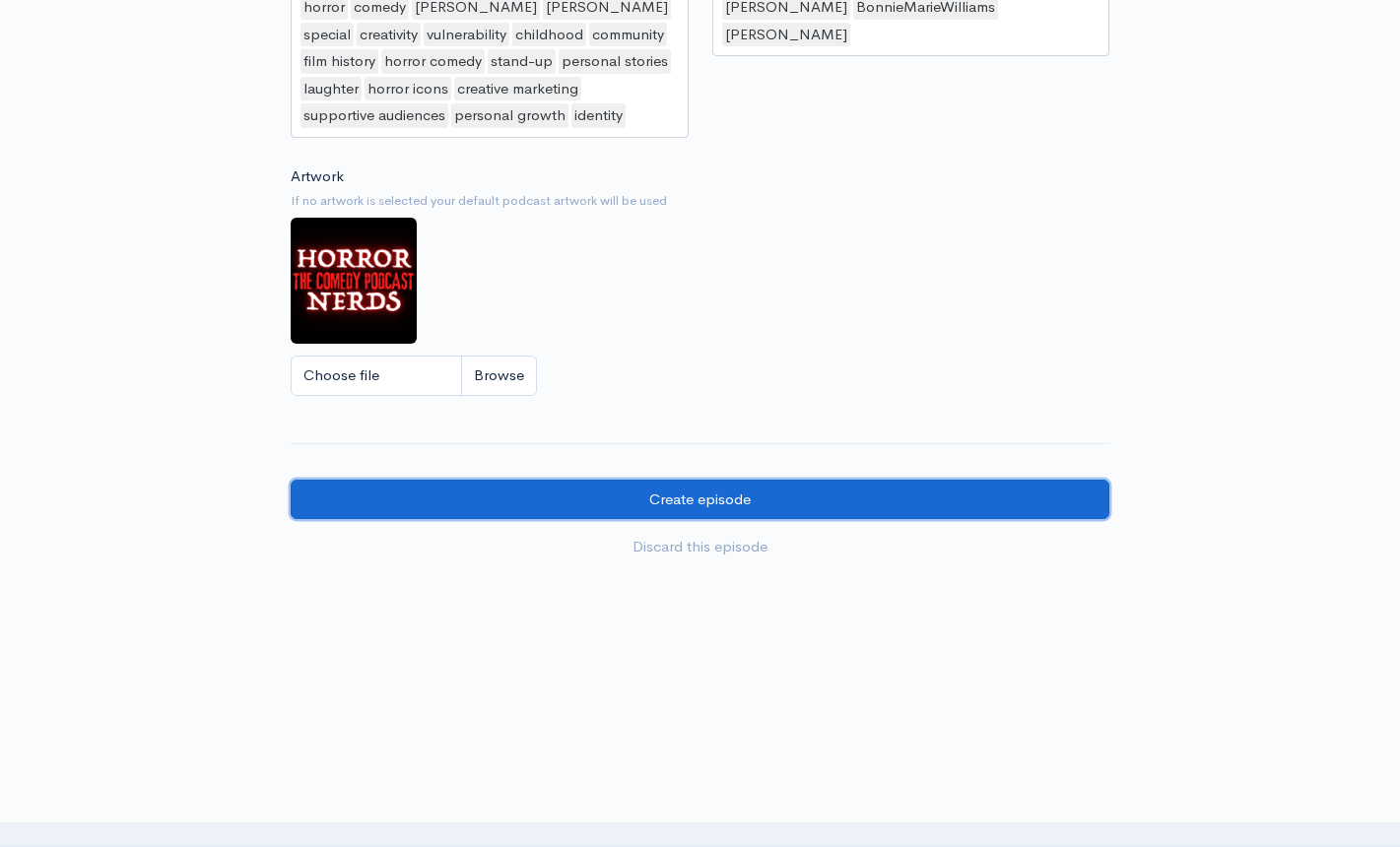
click at [666, 488] on input "Create episode" at bounding box center [700, 500] width 818 height 41
